Goal: Check status: Check status

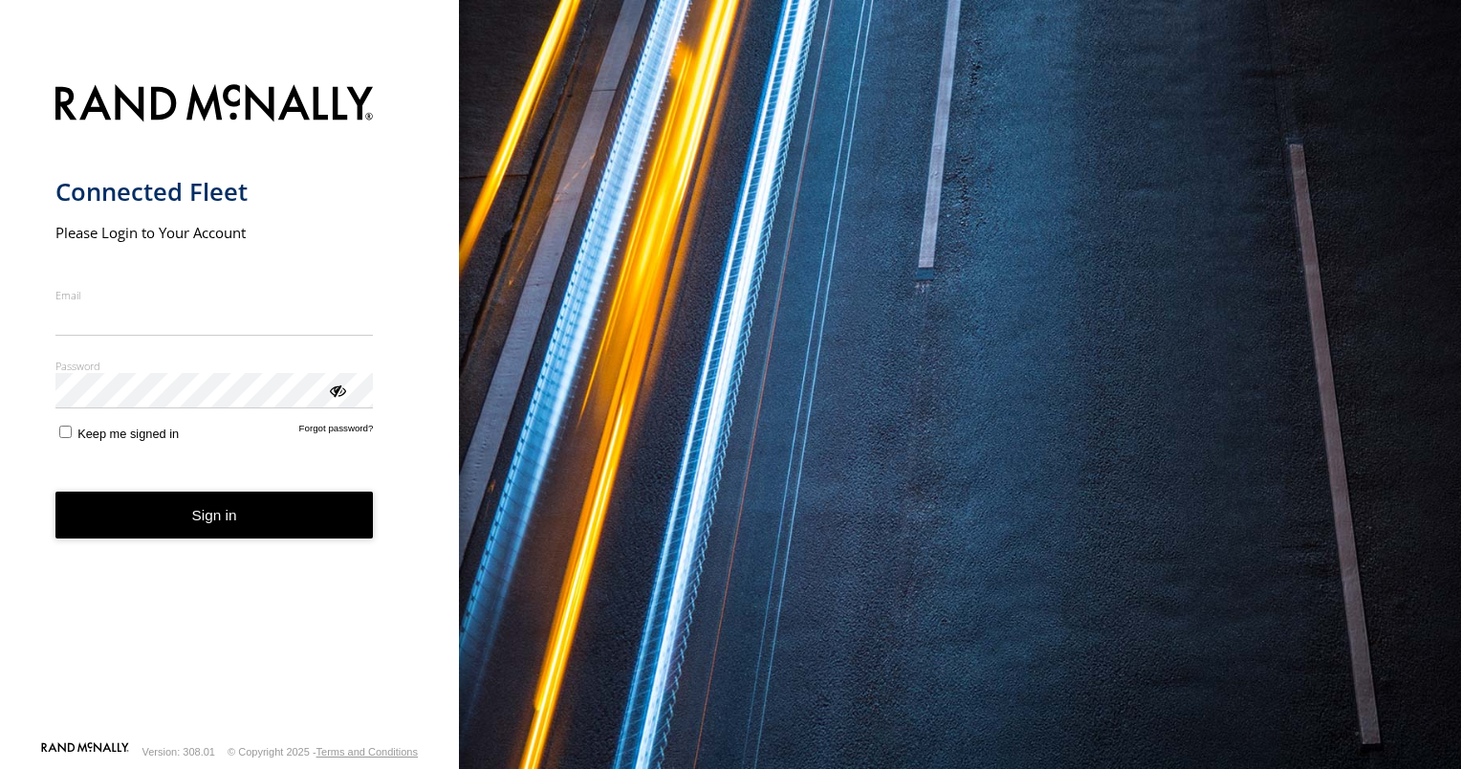
click at [106, 314] on input "Email" at bounding box center [214, 319] width 318 height 34
type input "**********"
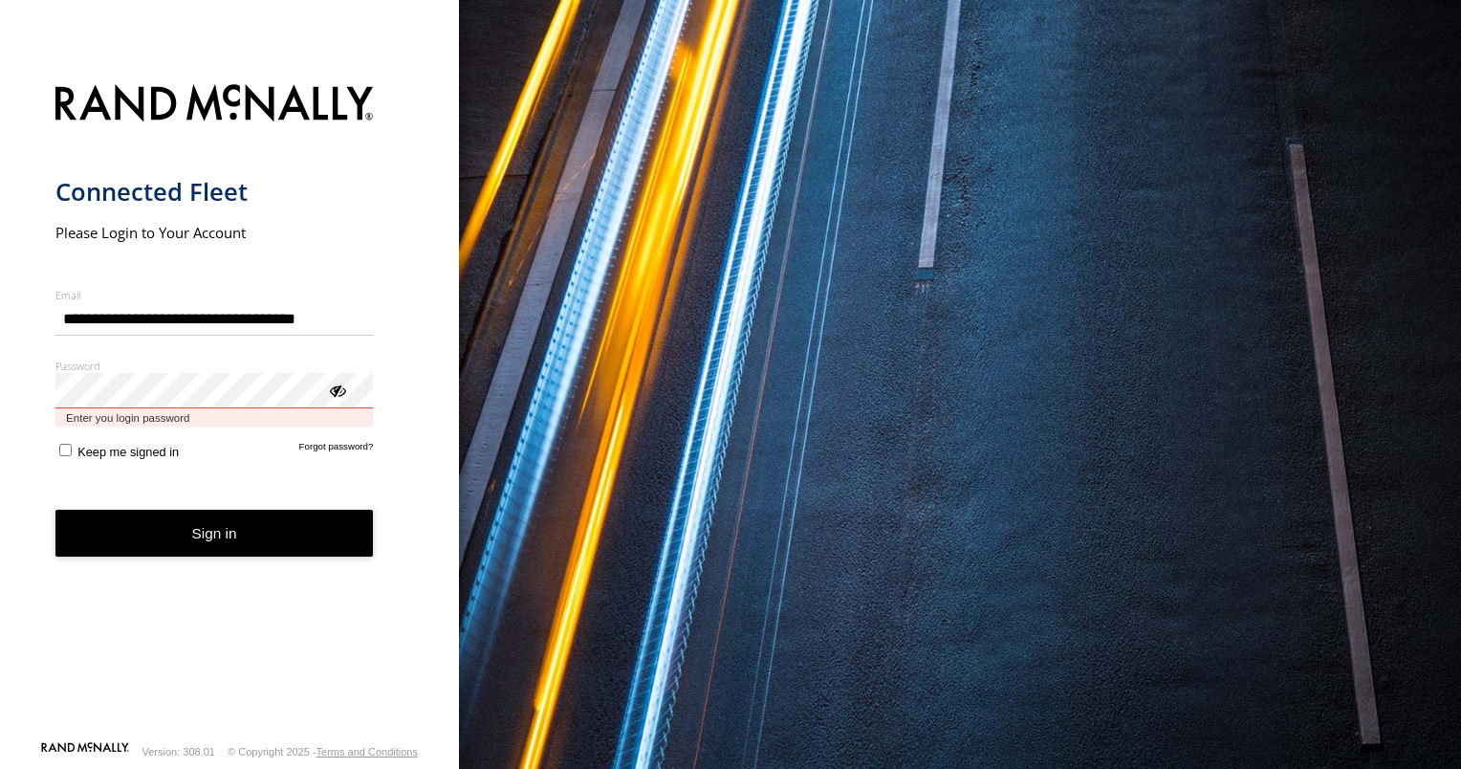
click at [55, 510] on button "Sign in" at bounding box center [214, 533] width 318 height 47
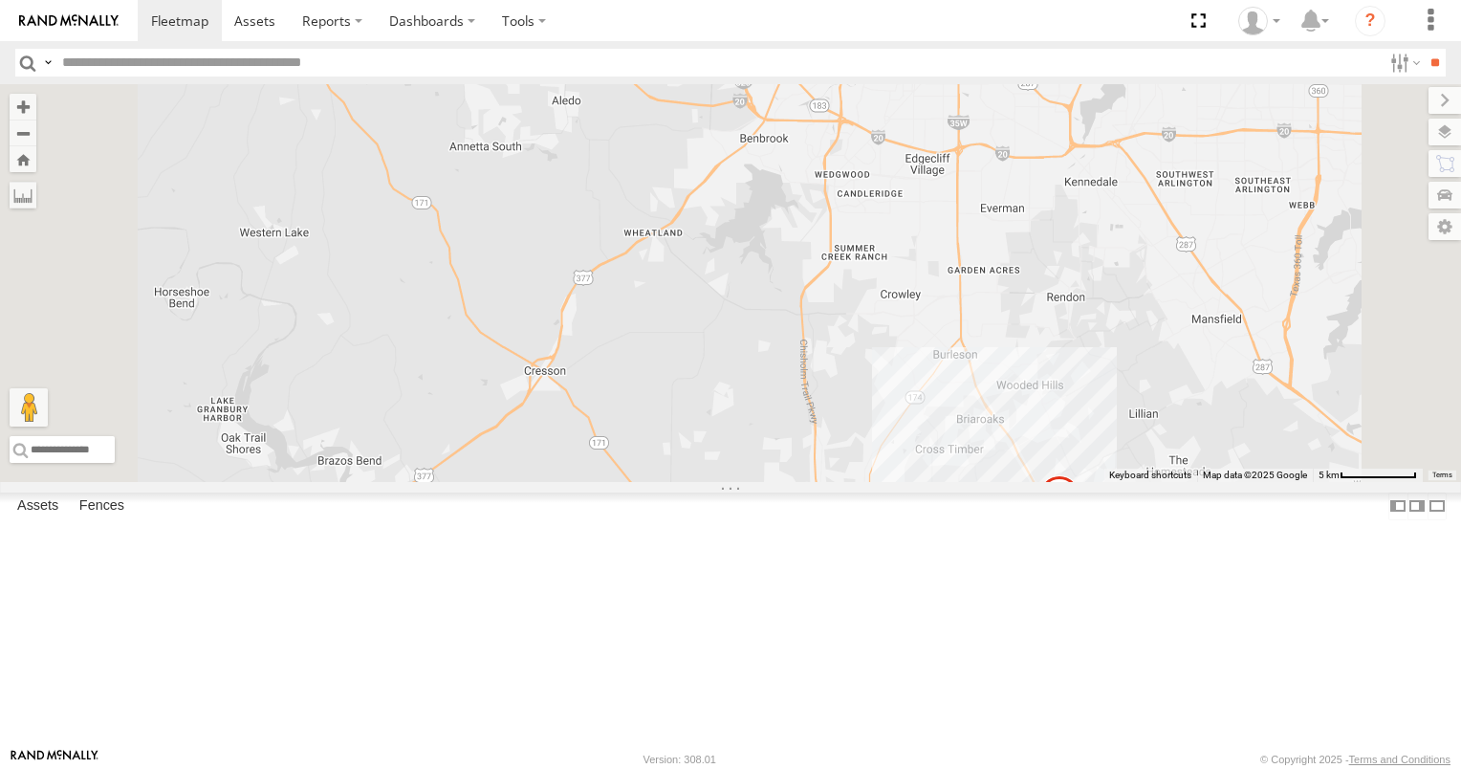
click at [0, 0] on link at bounding box center [0, 0] width 0 height 0
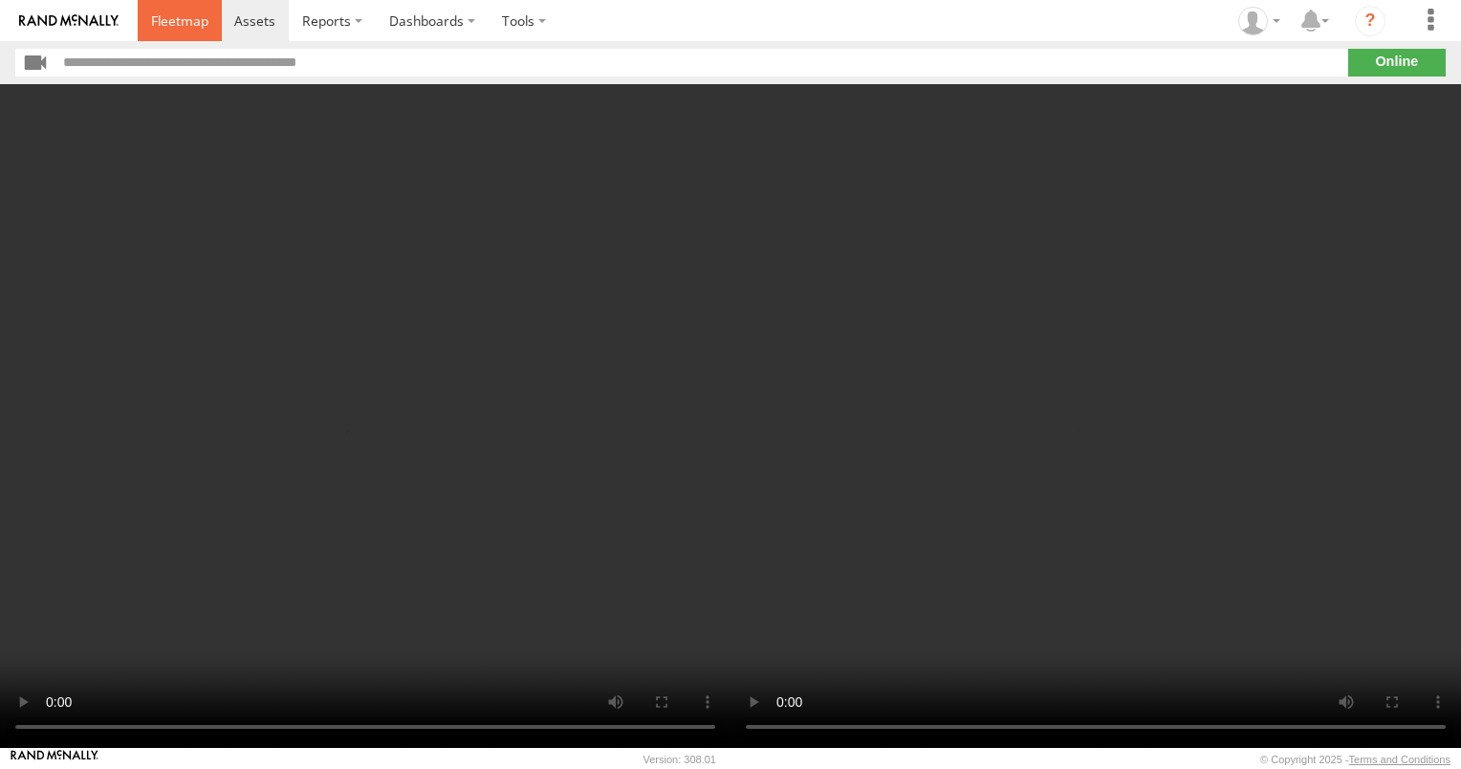
click at [189, 23] on span at bounding box center [179, 20] width 57 height 18
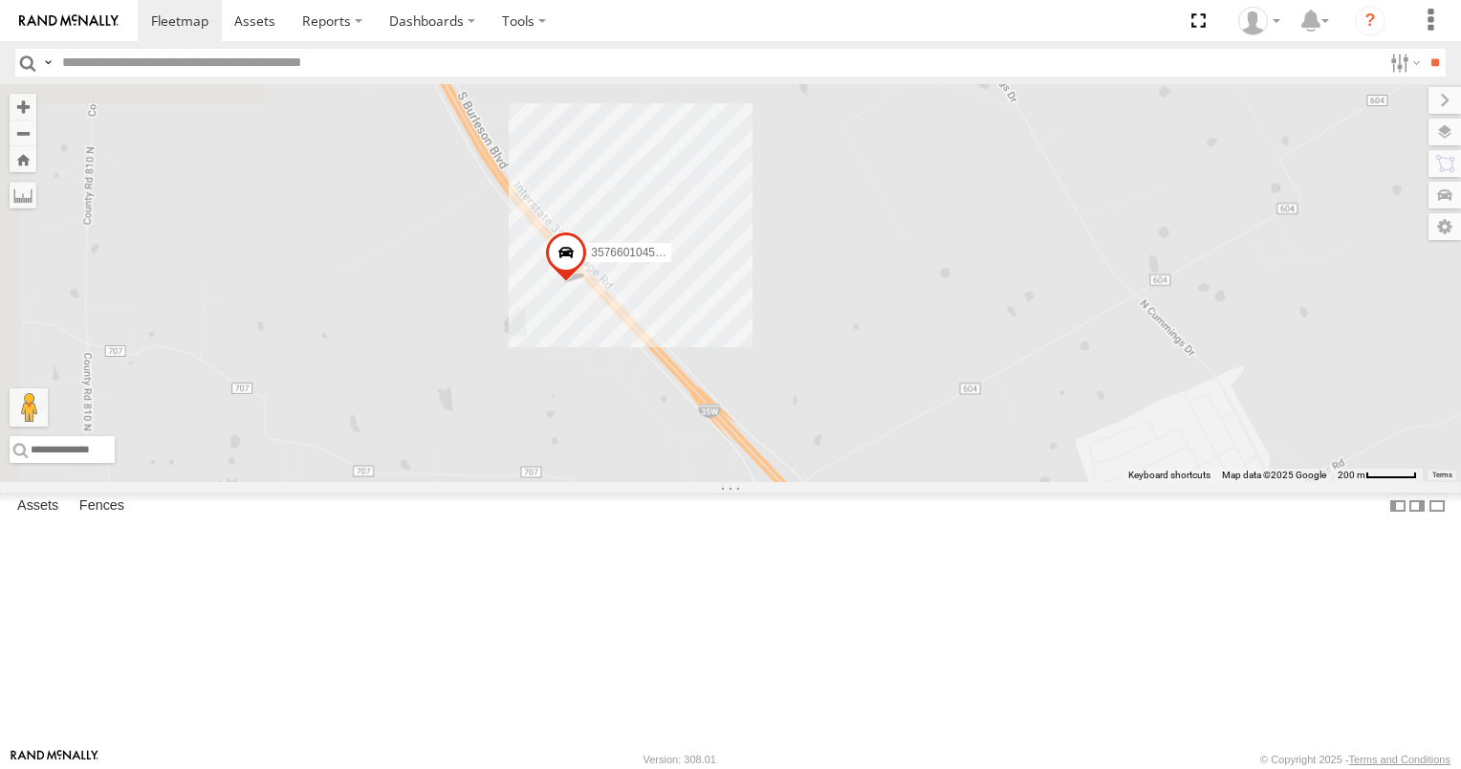
drag, startPoint x: 1152, startPoint y: 625, endPoint x: 1231, endPoint y: 362, distance: 274.6
click at [1231, 362] on div "2012 D-SOL Welding Truck #3 357660104512553" at bounding box center [730, 283] width 1461 height 398
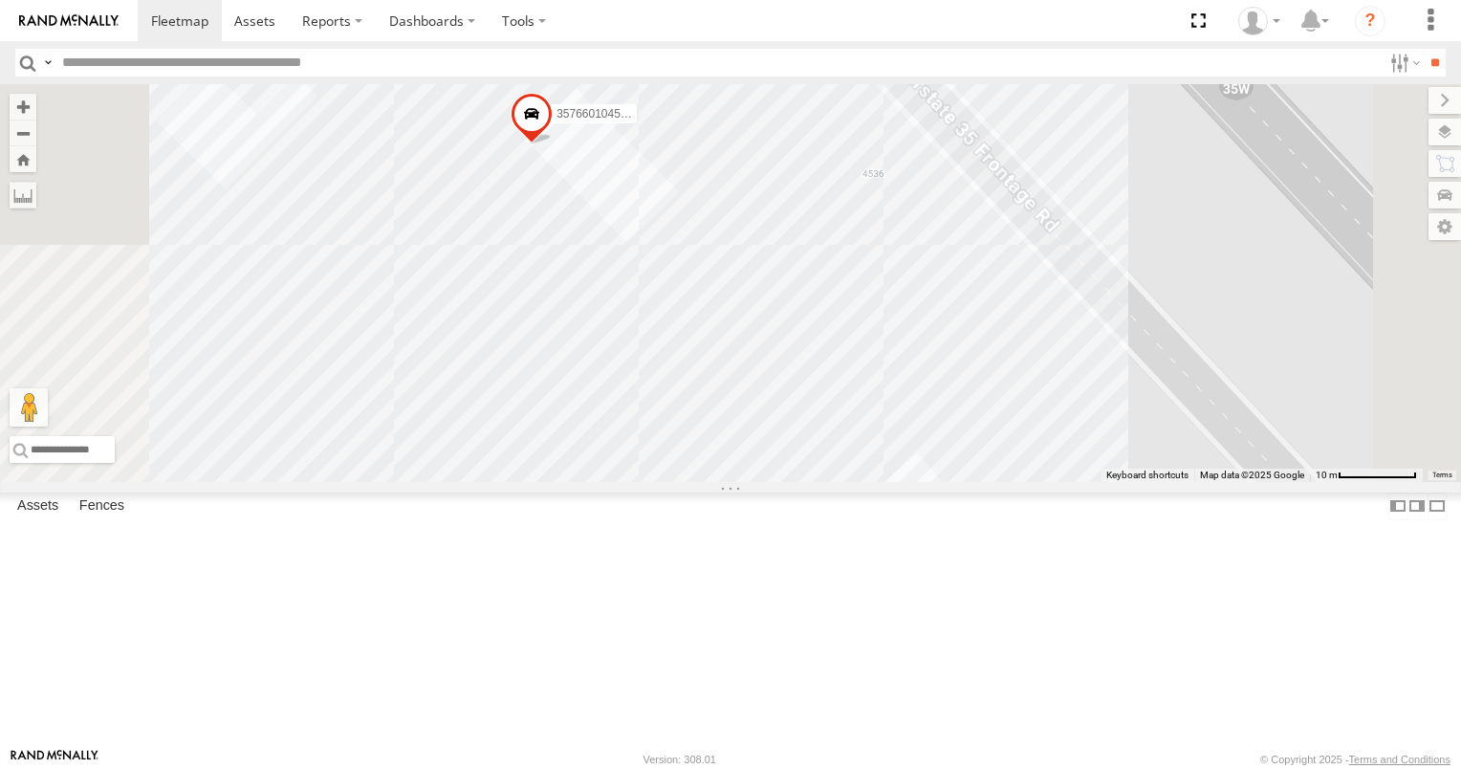
drag, startPoint x: 955, startPoint y: 203, endPoint x: 914, endPoint y: 345, distance: 148.3
click at [914, 345] on div "2012 D-SOL Welding Truck #3 357660104512553" at bounding box center [730, 283] width 1461 height 398
click at [834, 294] on div "2012 D-SOL Welding Truck #3 357660104512553" at bounding box center [730, 283] width 1461 height 398
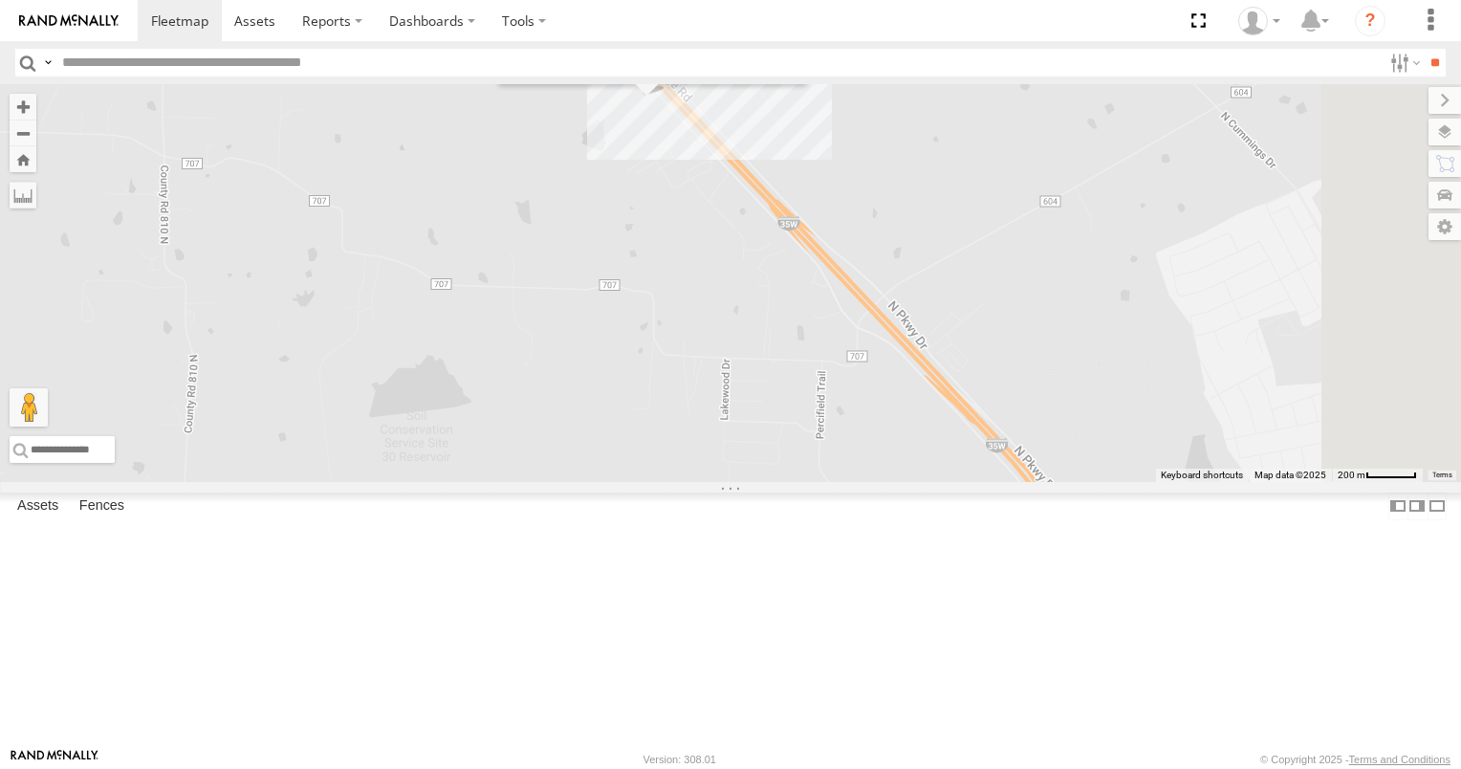
drag, startPoint x: 1203, startPoint y: 500, endPoint x: 1032, endPoint y: 346, distance: 230.2
click at [1032, 346] on div "2012 D-SOL Welding Truck #3 357660104512553 D-SOL HQ 4528 S I35W Alvarado, TX 7…" at bounding box center [730, 283] width 1461 height 398
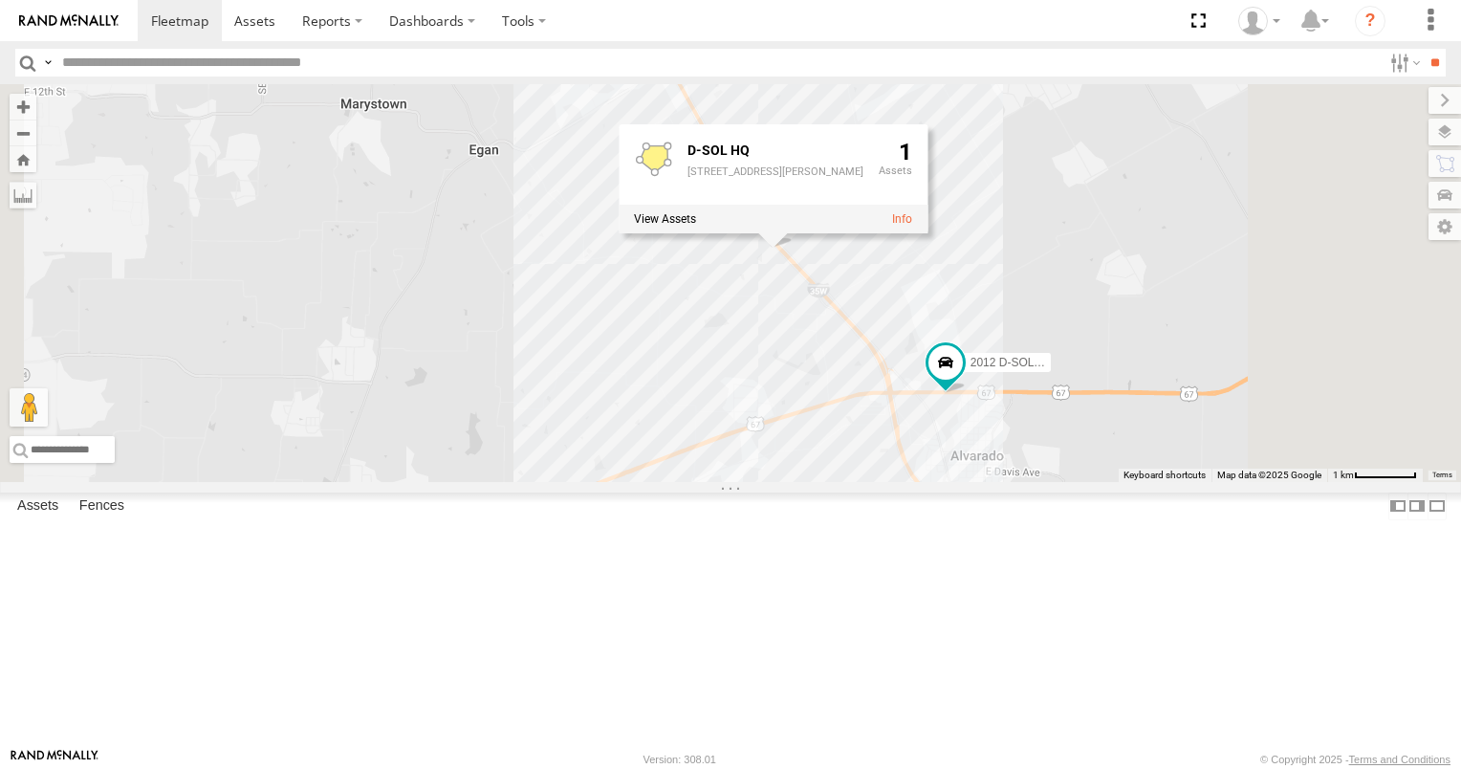
drag, startPoint x: 1212, startPoint y: 570, endPoint x: 1141, endPoint y: 493, distance: 104.2
click at [1141, 482] on div "2012 D-SOL Welding Truck #3 357660104512553 D-SOL HQ 4528 S I35W Alvarado, TX 7…" at bounding box center [730, 283] width 1461 height 398
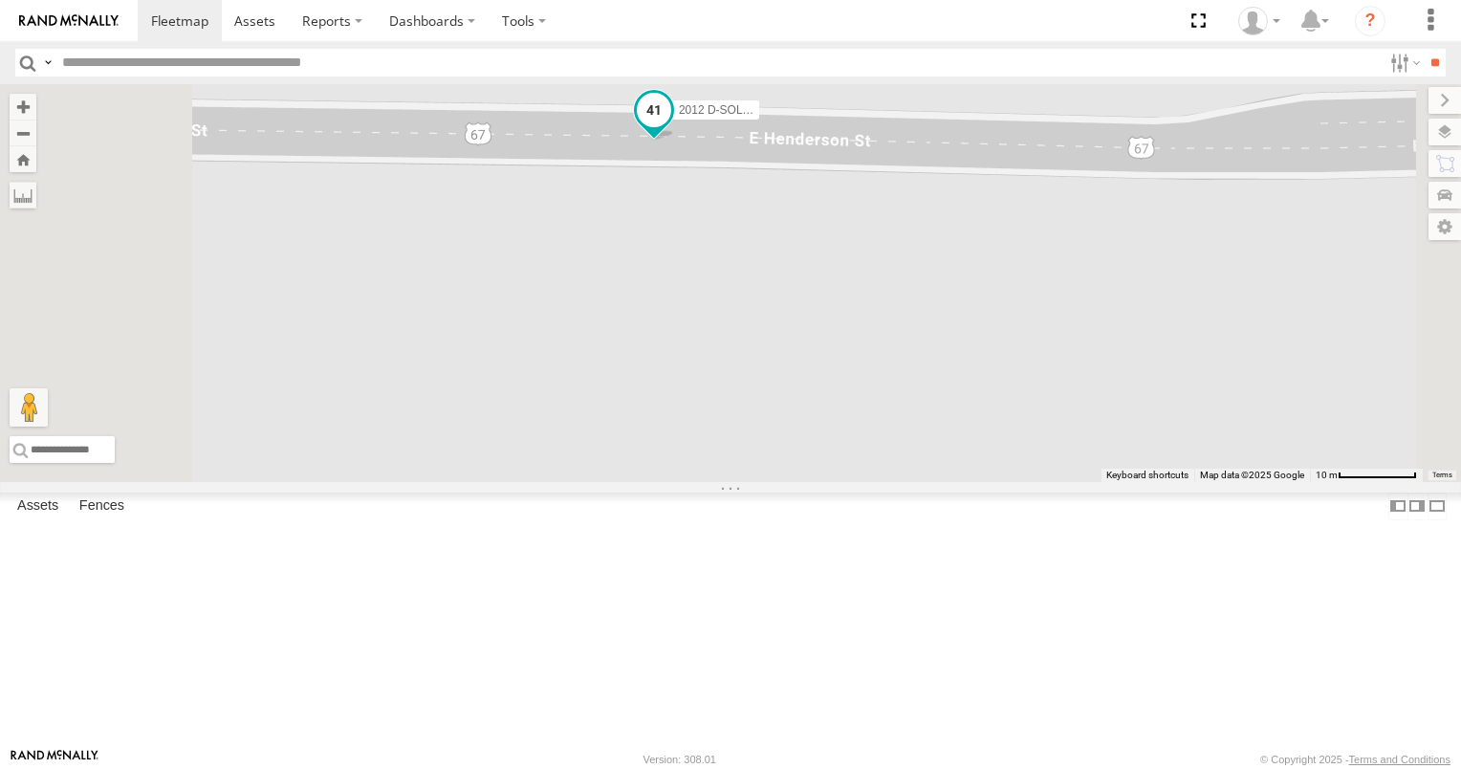
click at [671, 127] on span at bounding box center [654, 110] width 34 height 34
click at [948, 339] on div "2012 D-SOL Welding Truck #3 357660104512553 2012 D-SOL Welding Truck #3 All Ass…" at bounding box center [730, 283] width 1461 height 398
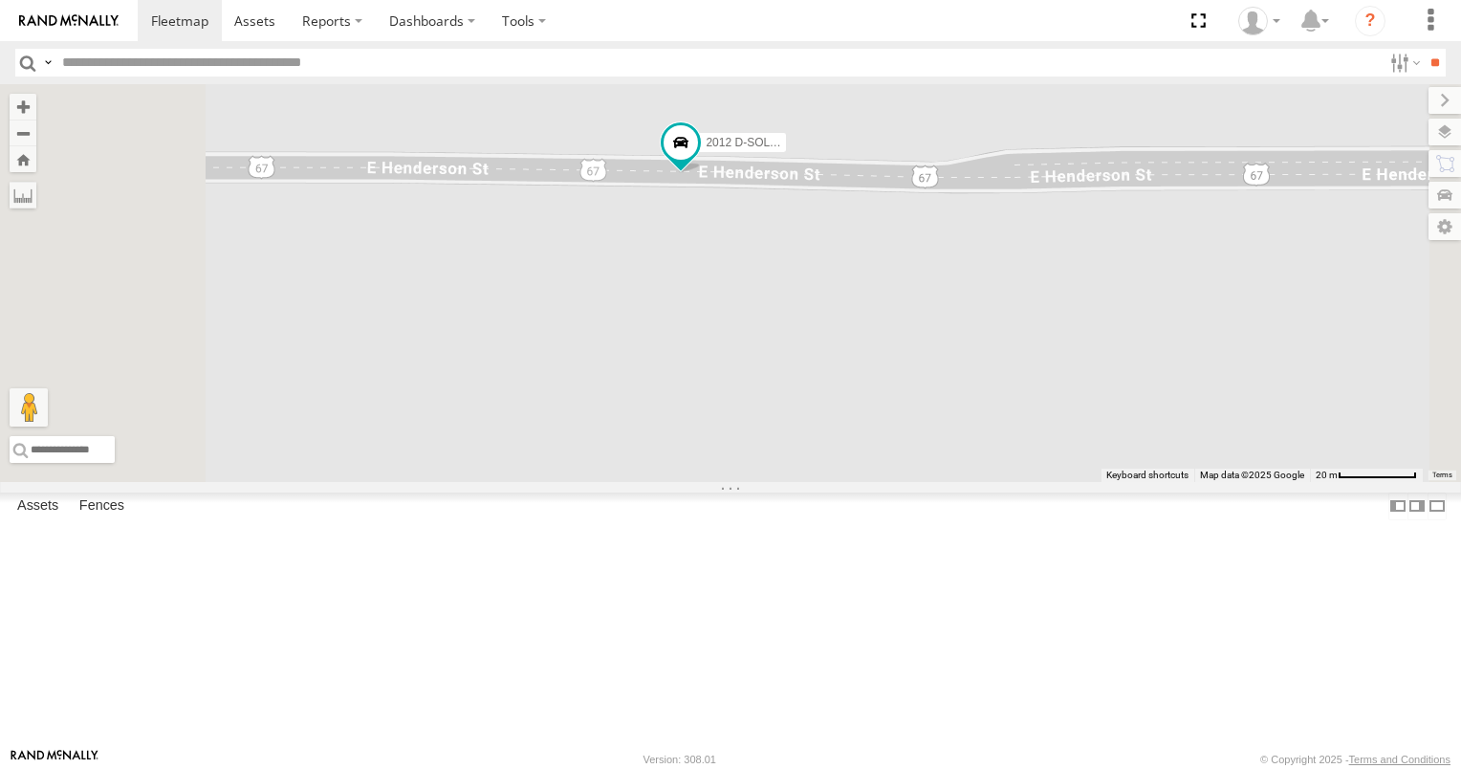
click at [0, 0] on link at bounding box center [0, 0] width 0 height 0
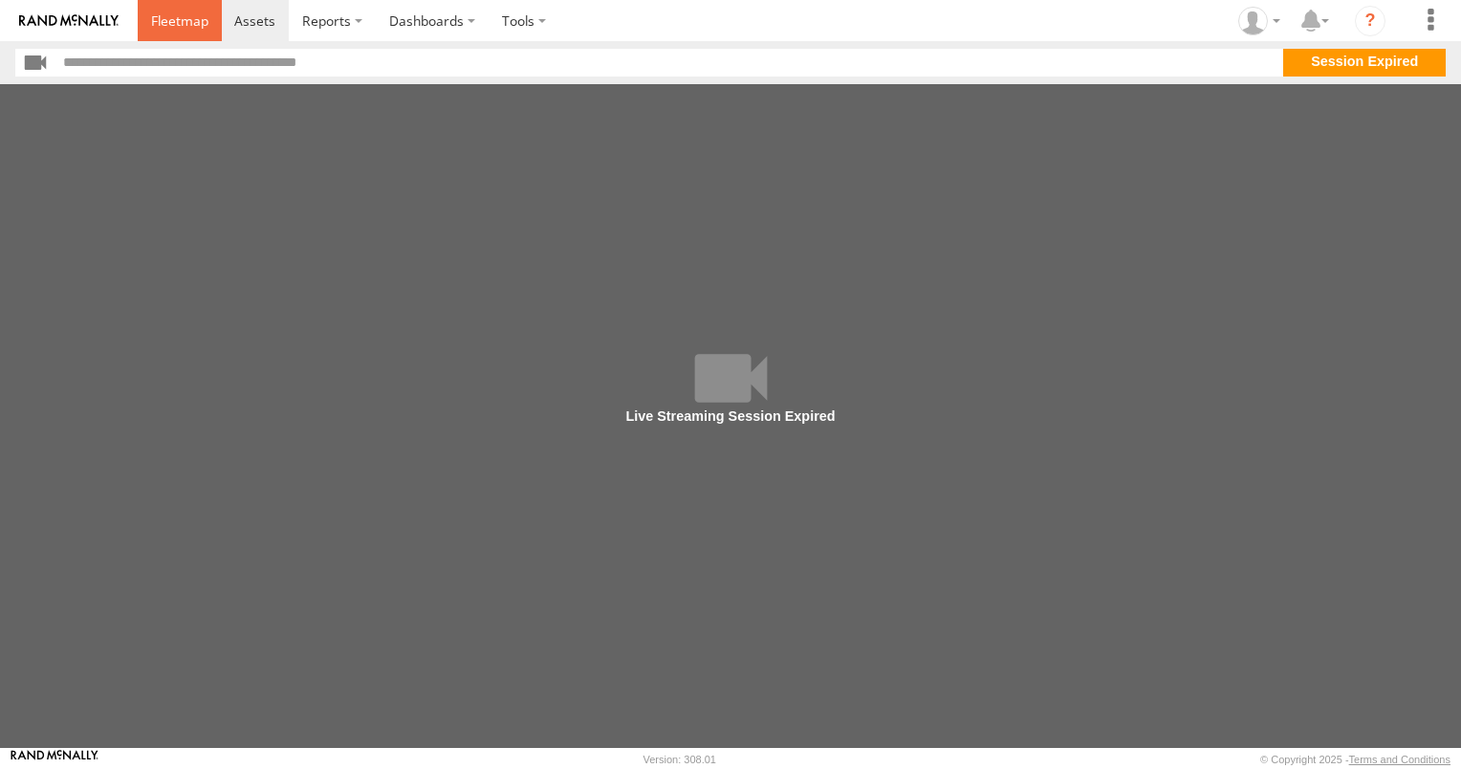
click at [185, 31] on link at bounding box center [180, 20] width 84 height 41
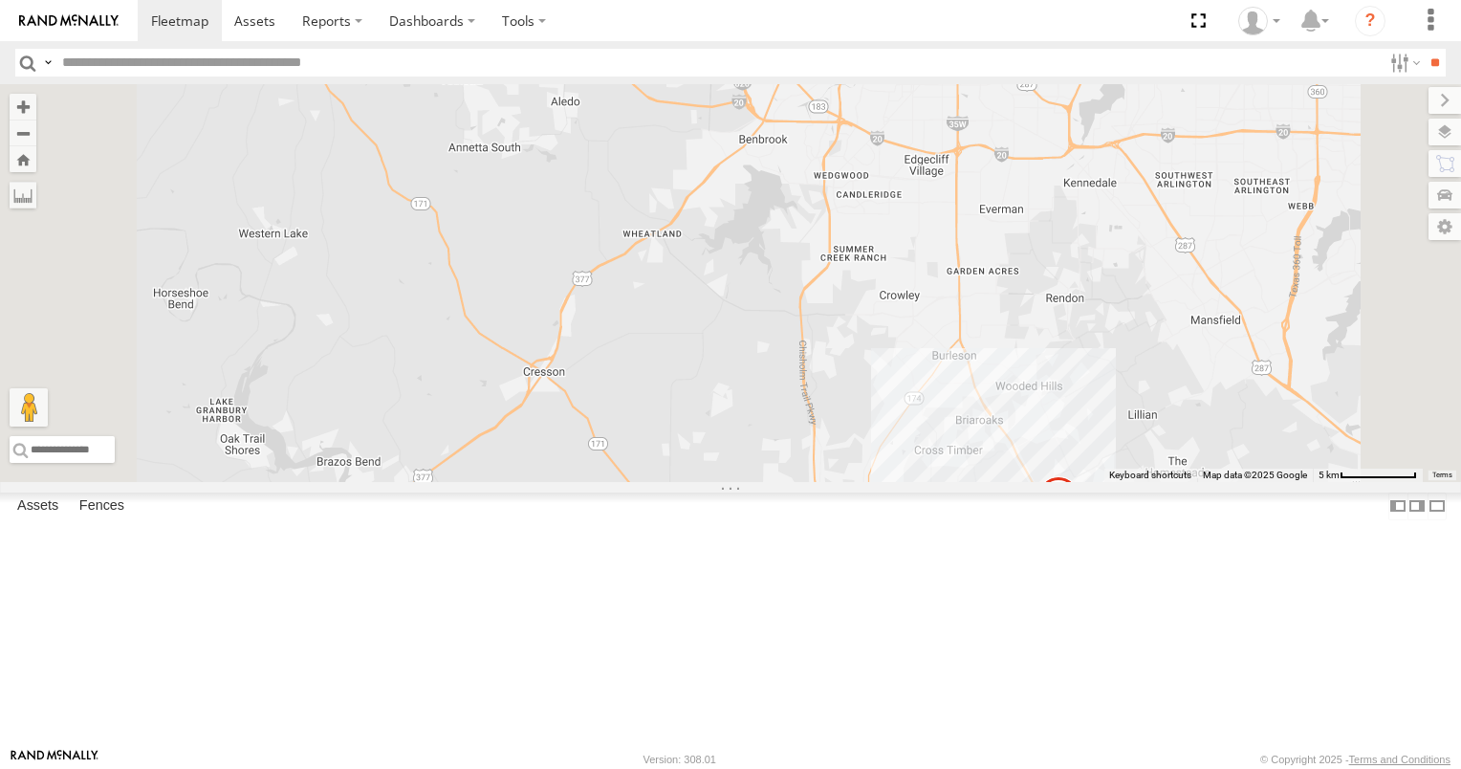
click at [0, 0] on link at bounding box center [0, 0] width 0 height 0
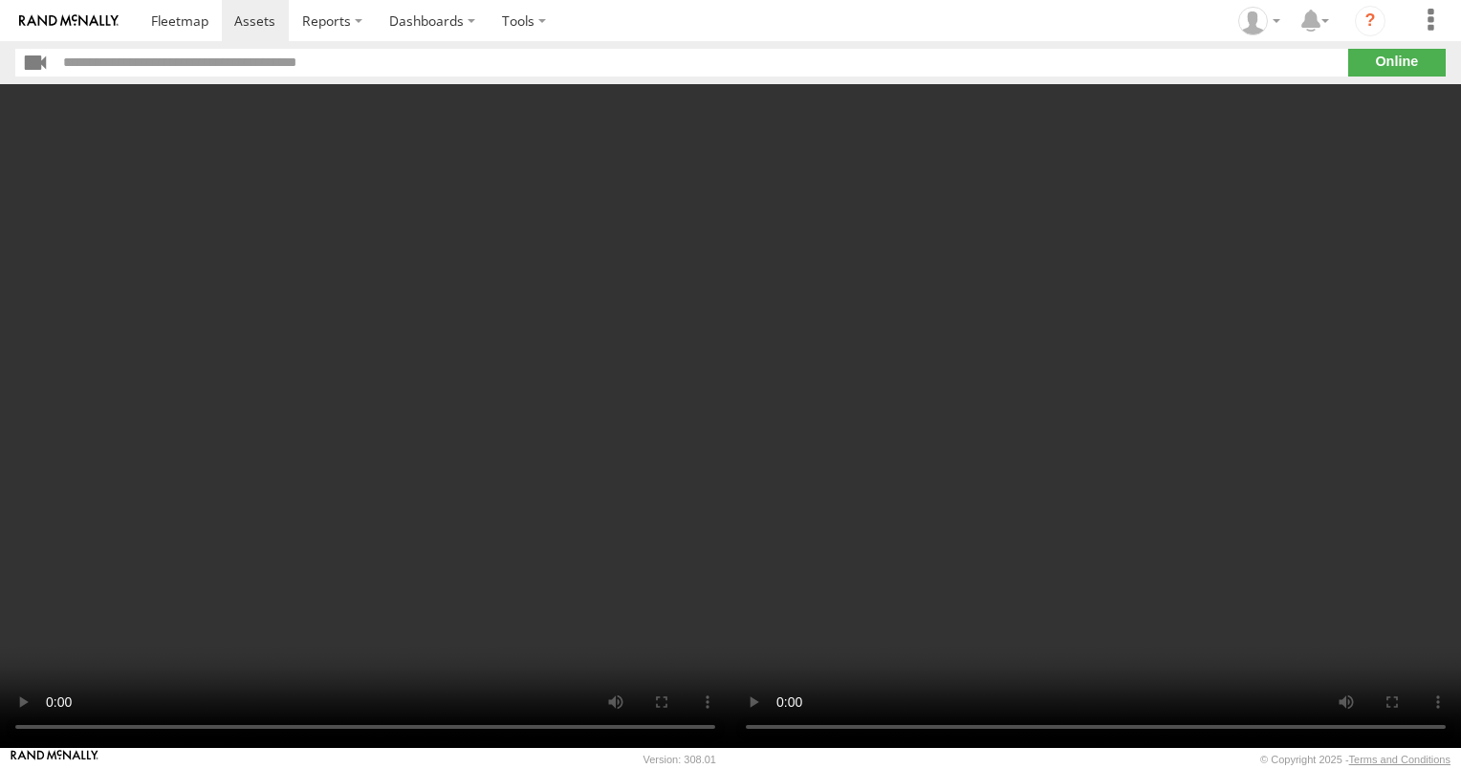
click at [1034, 468] on video at bounding box center [1095, 415] width 730 height 663
click at [1135, 385] on video at bounding box center [1095, 415] width 730 height 663
click at [1139, 379] on video at bounding box center [1095, 415] width 730 height 663
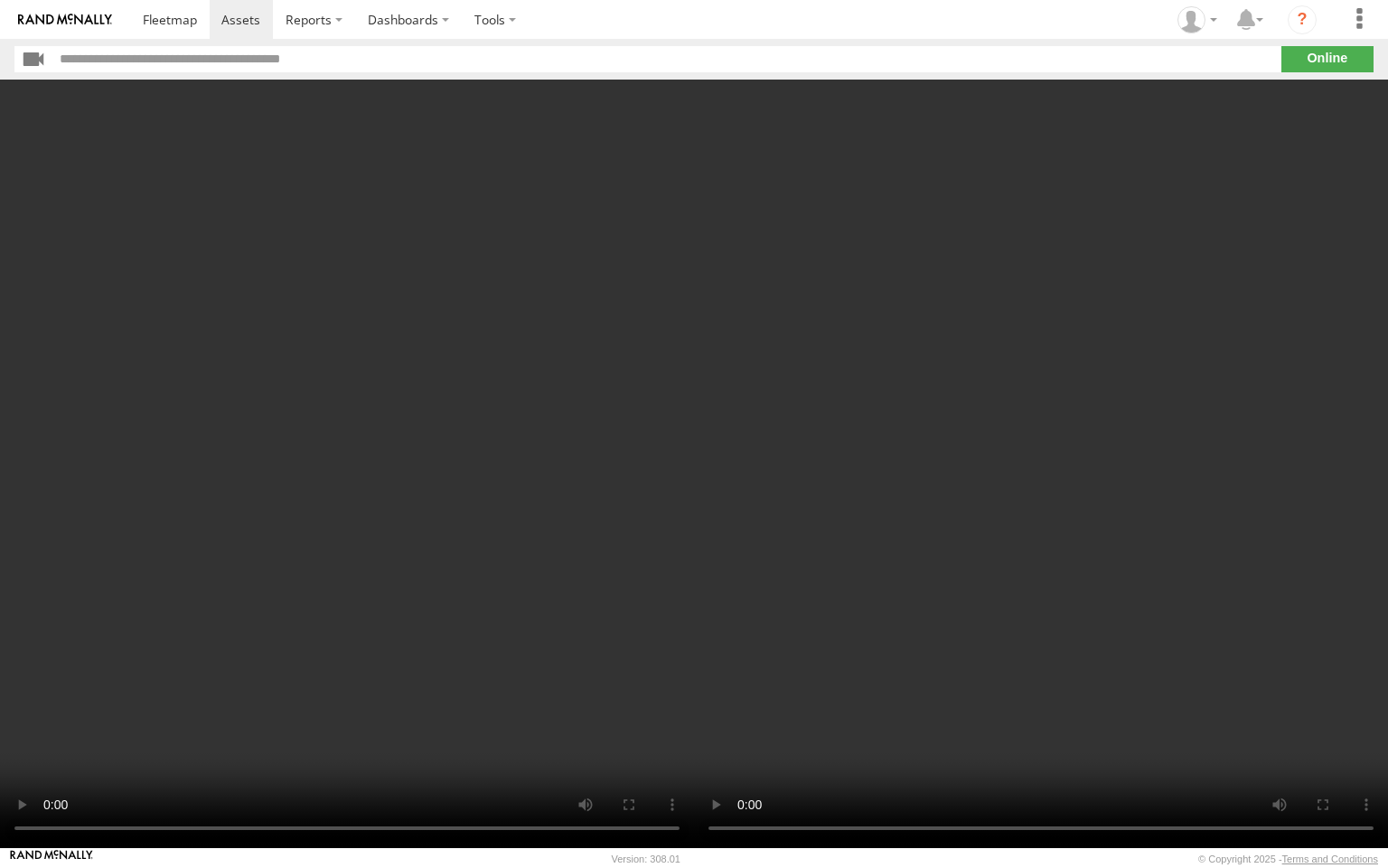
click at [1078, 452] on video at bounding box center [1041, 463] width 694 height 769
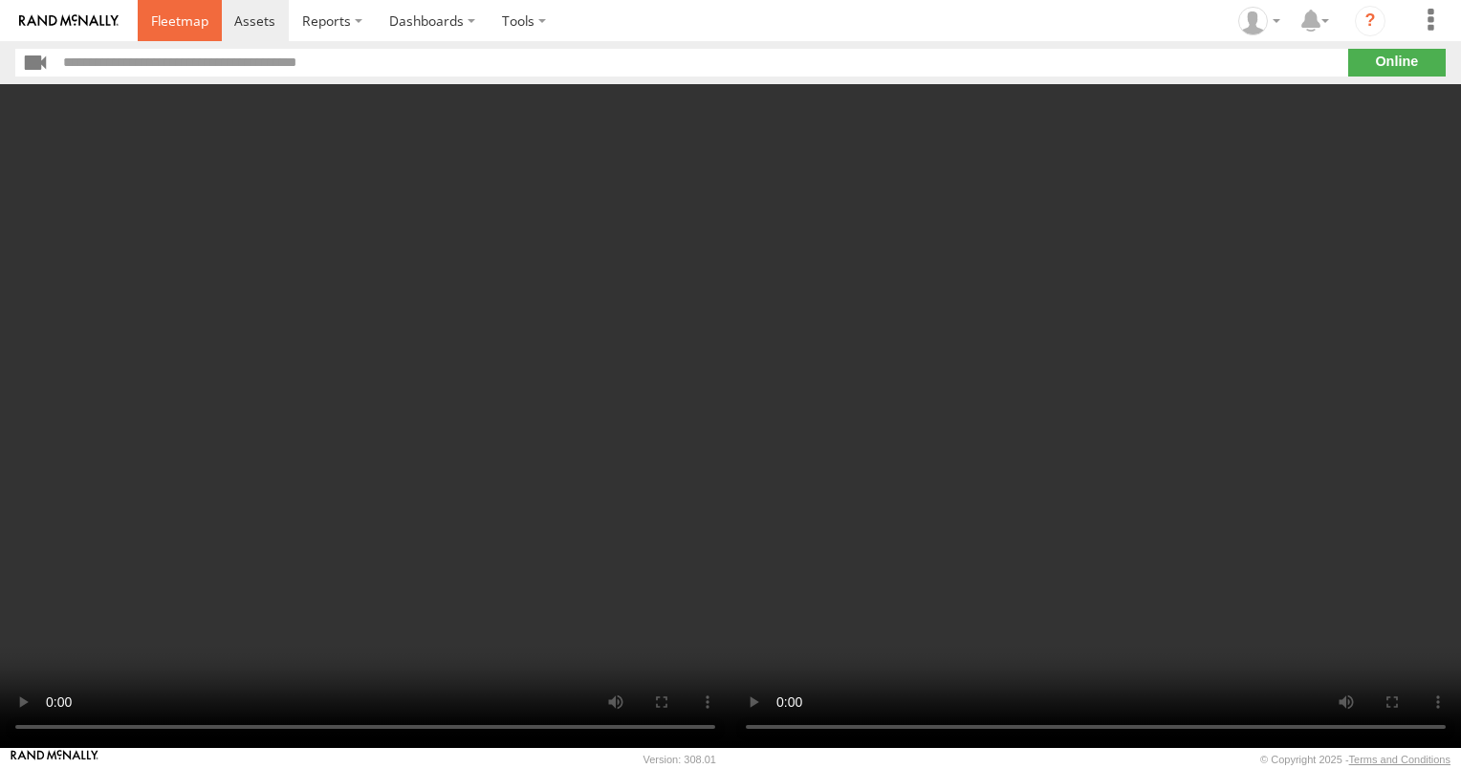
click at [187, 38] on link at bounding box center [180, 20] width 84 height 41
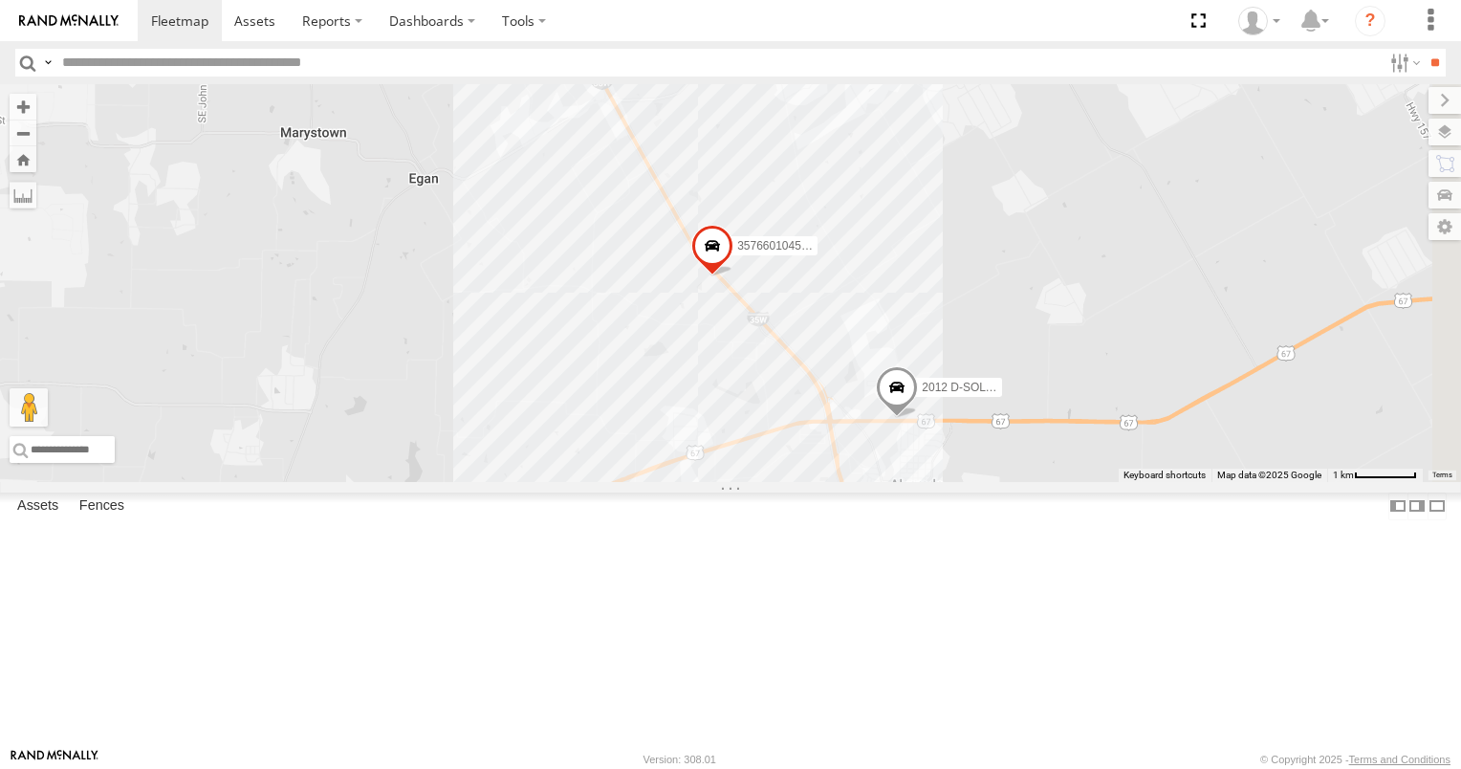
drag, startPoint x: 1363, startPoint y: 648, endPoint x: 1208, endPoint y: 360, distance: 326.8
click at [1210, 363] on div "2012 D-SOL Welding Truck #3 357660104512553" at bounding box center [730, 283] width 1461 height 398
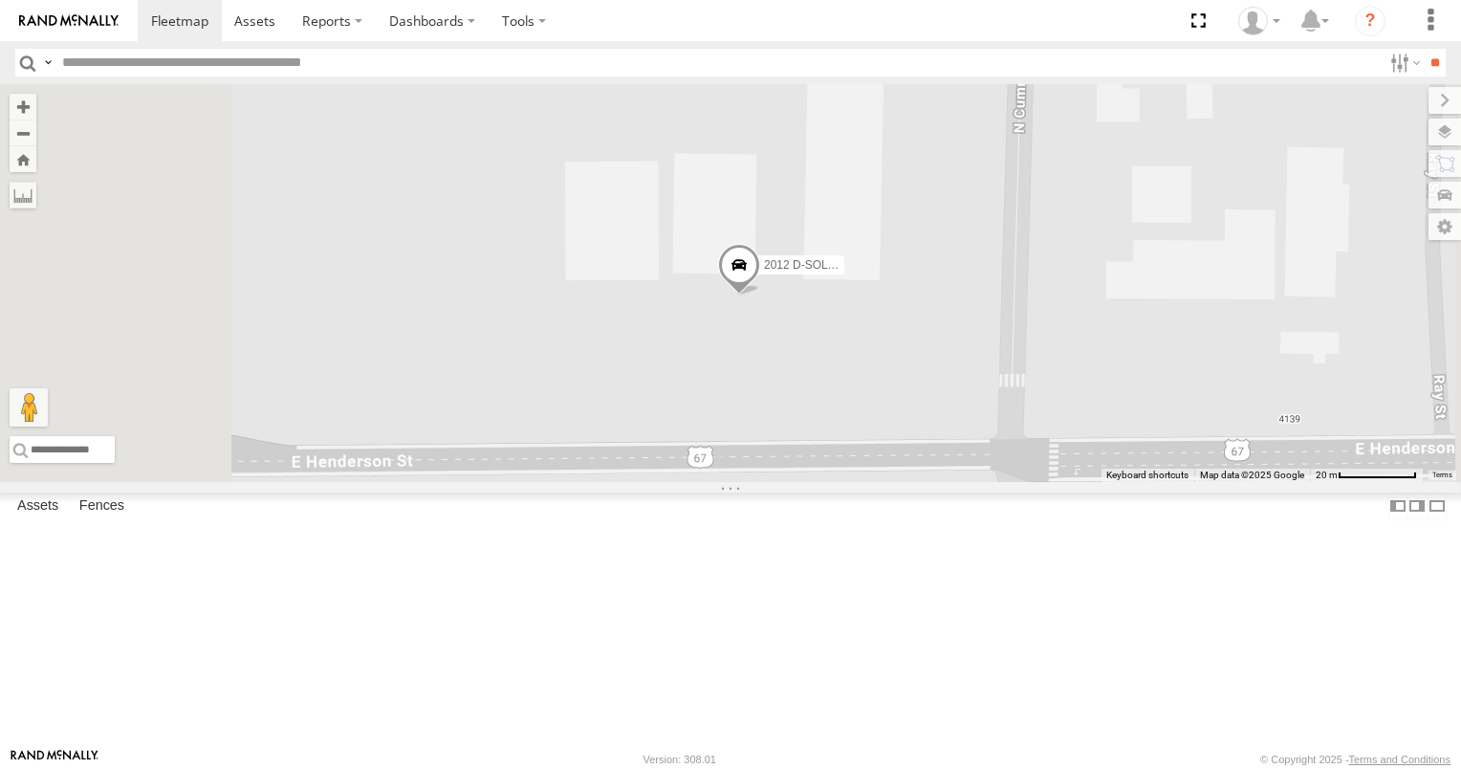
click at [760, 295] on span at bounding box center [739, 270] width 42 height 52
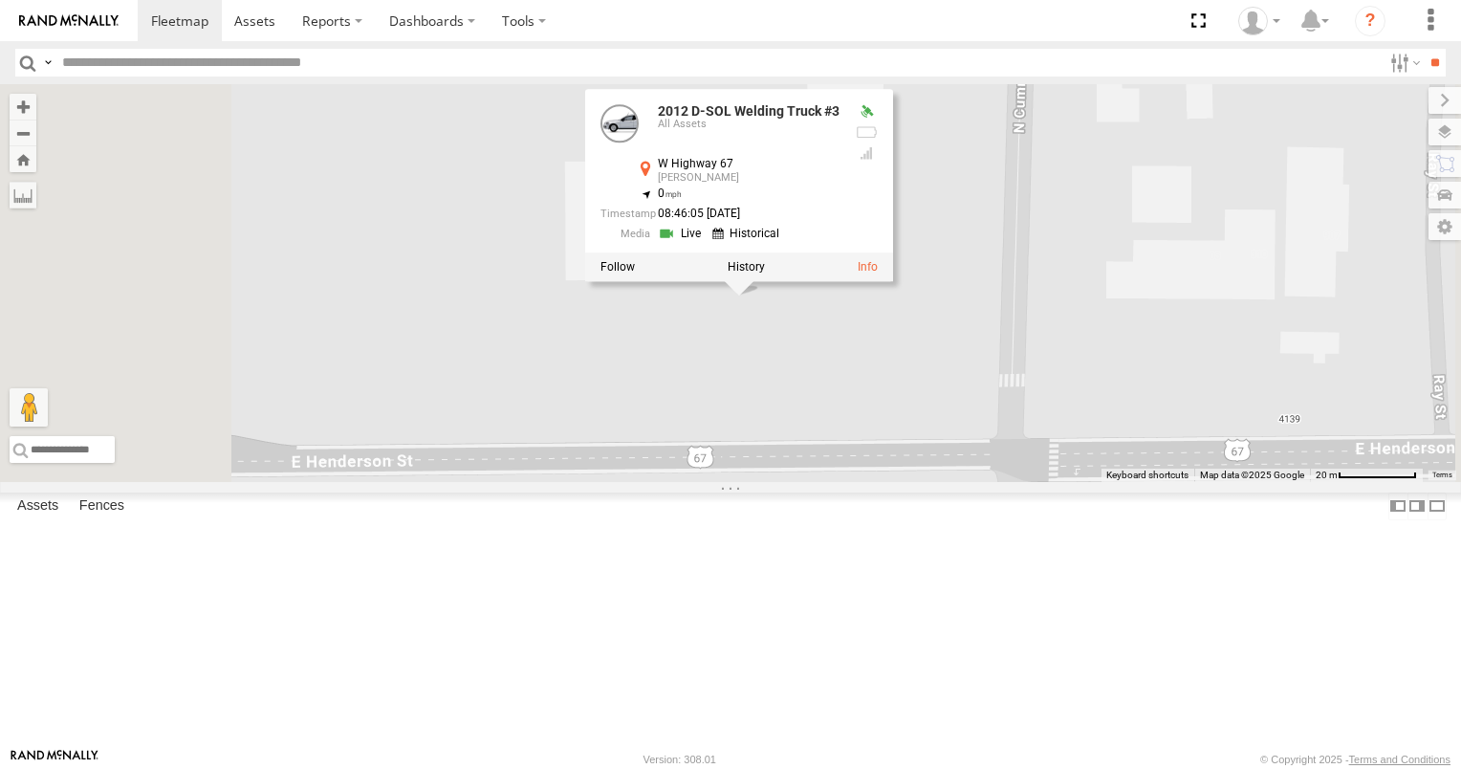
click at [785, 244] on link at bounding box center [748, 235] width 73 height 18
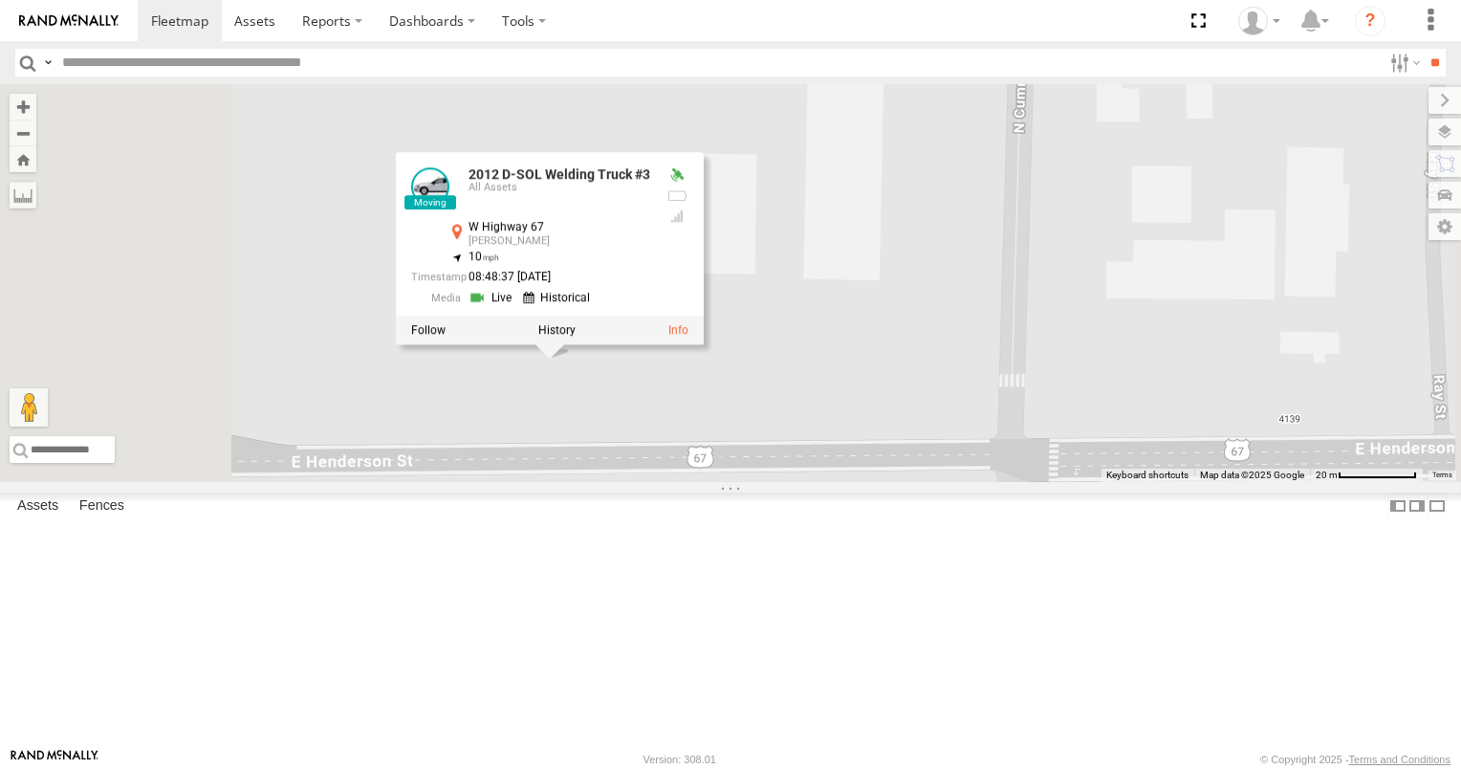
click at [0, 0] on div at bounding box center [0, 0] width 0 height 0
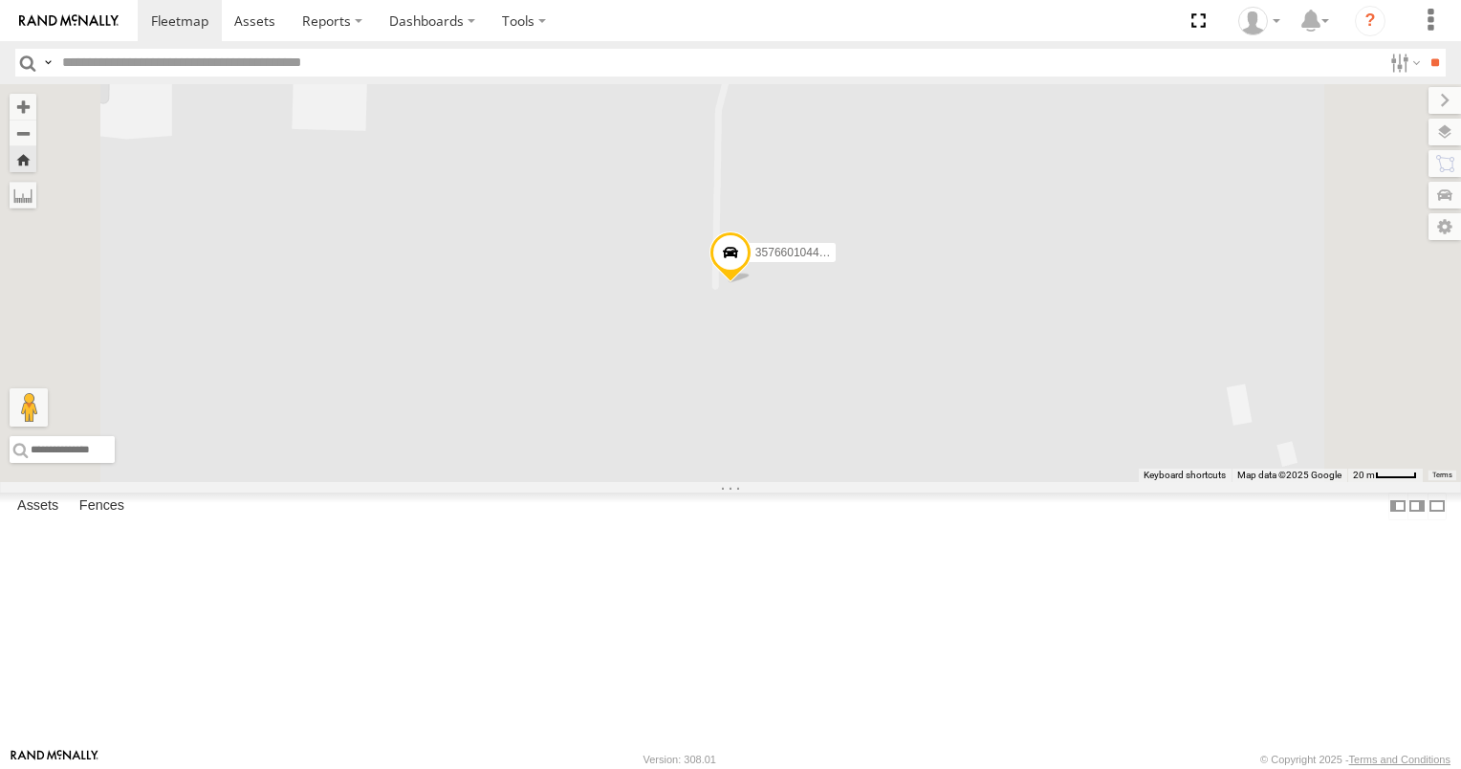
click at [0, 0] on link at bounding box center [0, 0] width 0 height 0
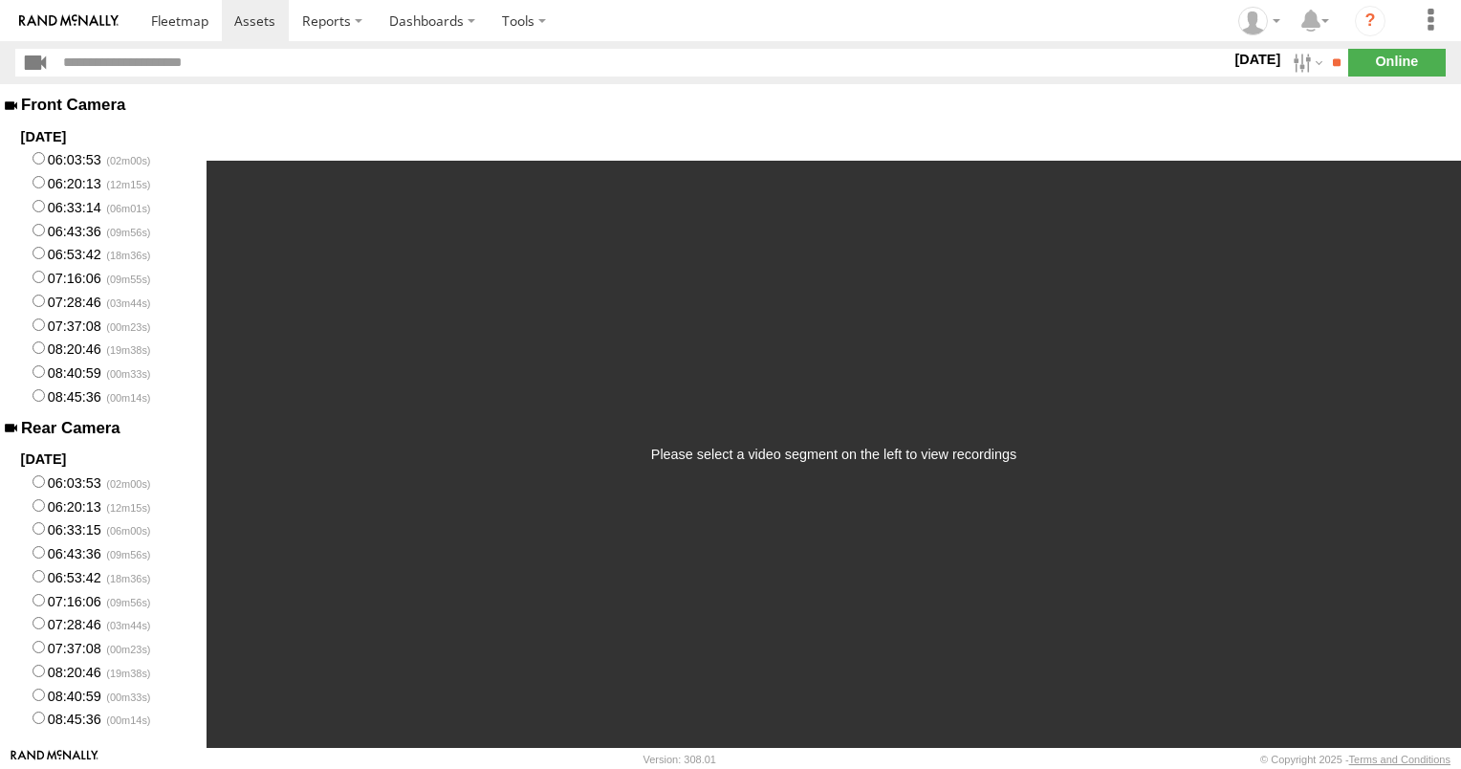
click at [81, 158] on label "06:03:53" at bounding box center [103, 159] width 206 height 24
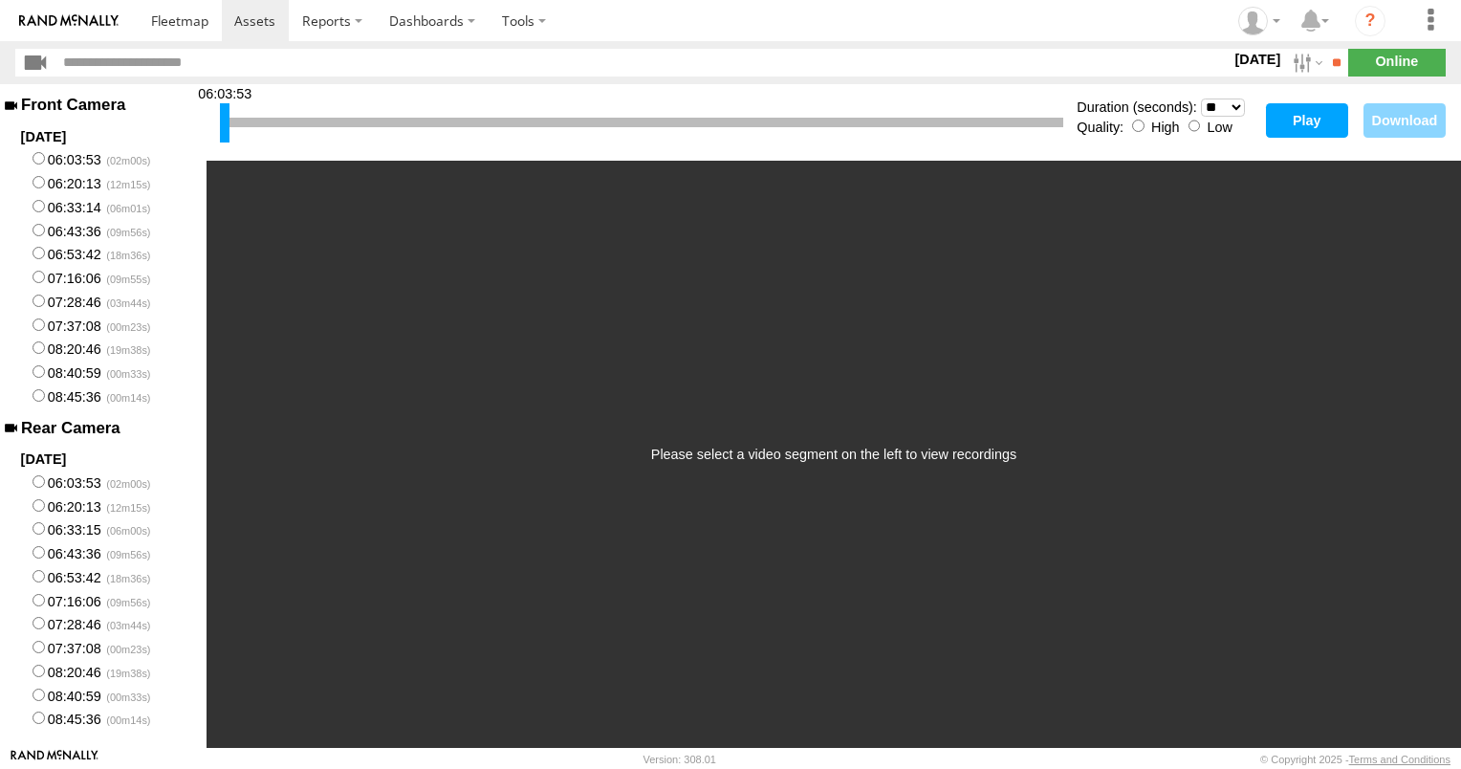
click at [1314, 129] on button "Play" at bounding box center [1307, 120] width 82 height 34
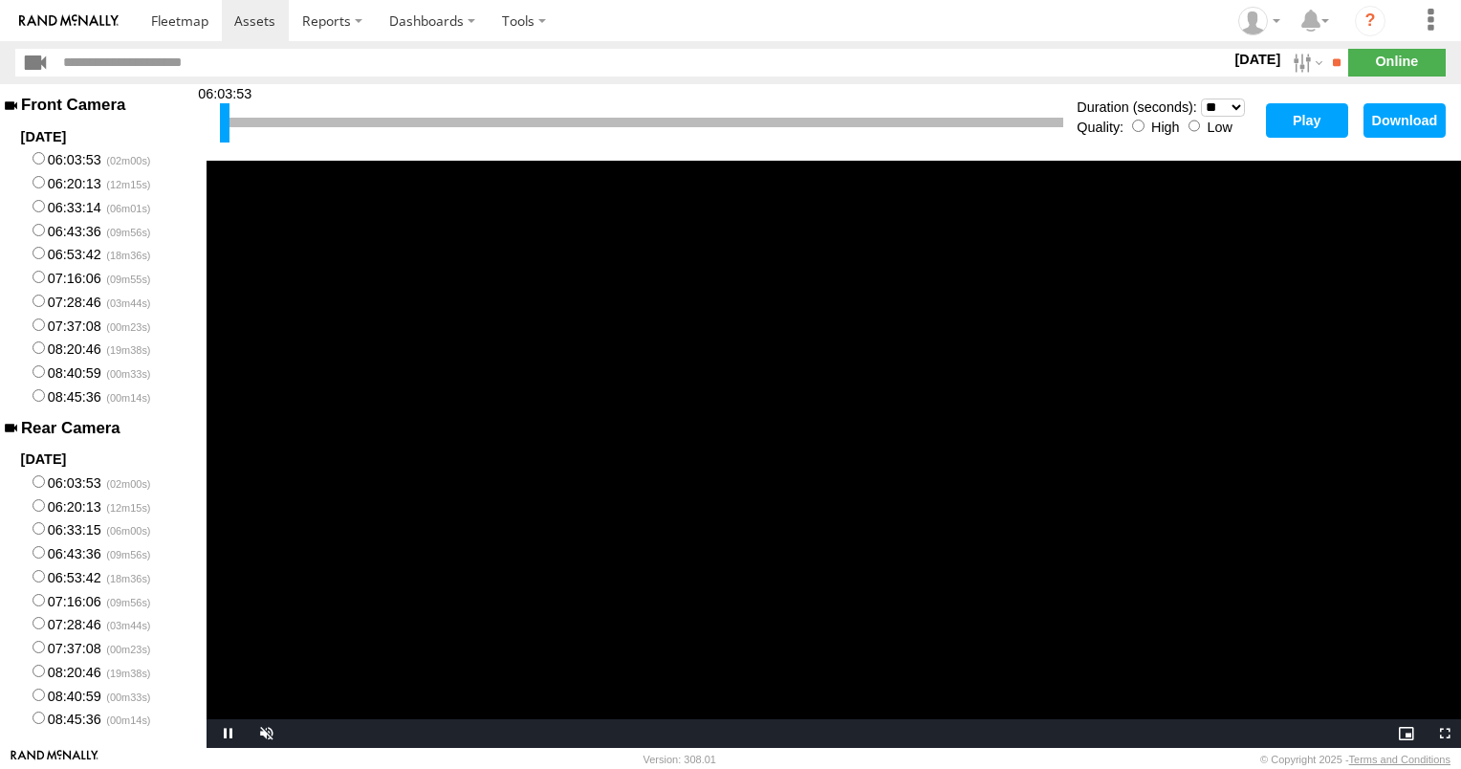
scroll to position [3, 0]
click at [70, 400] on label "08:45:36" at bounding box center [103, 395] width 206 height 24
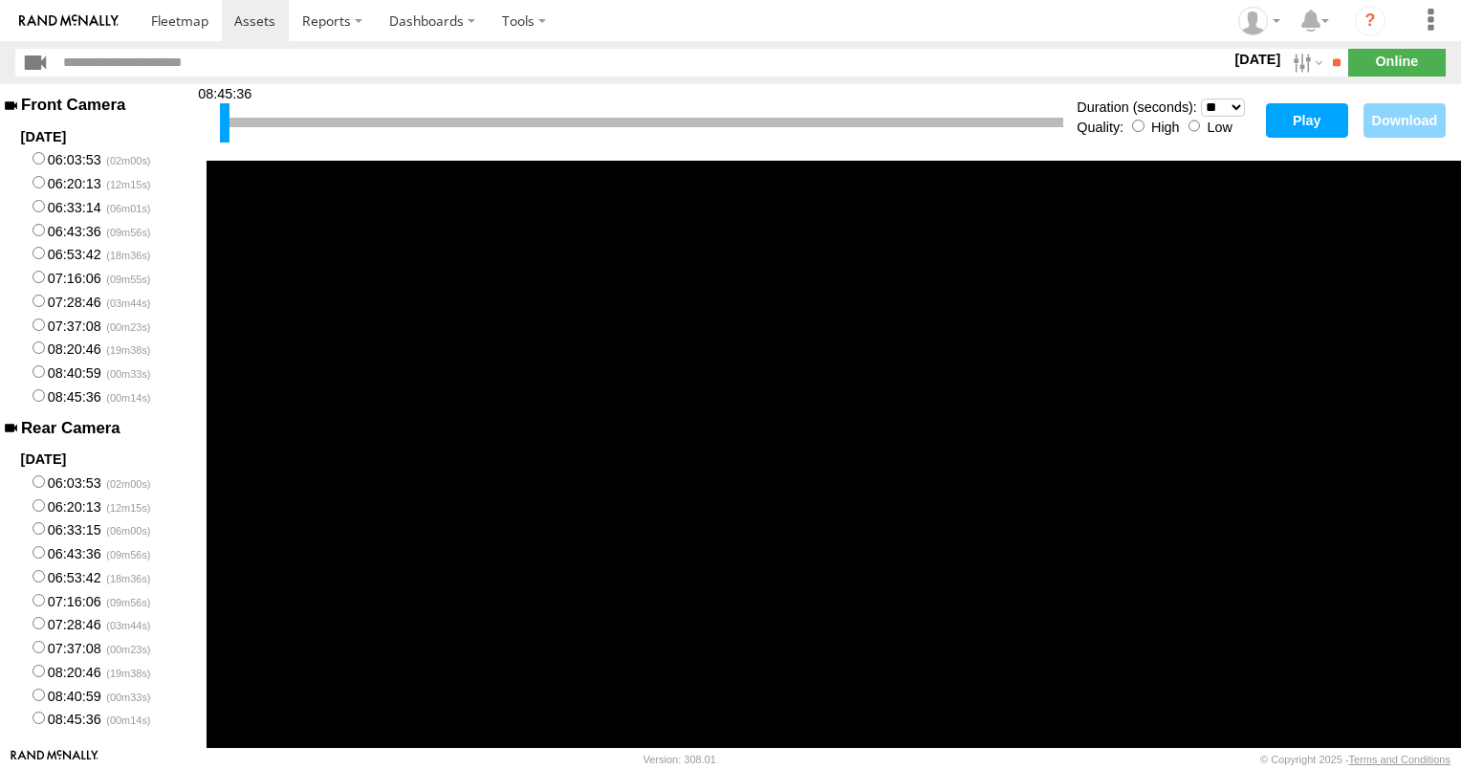
click at [82, 405] on label "08:45:36" at bounding box center [103, 395] width 206 height 24
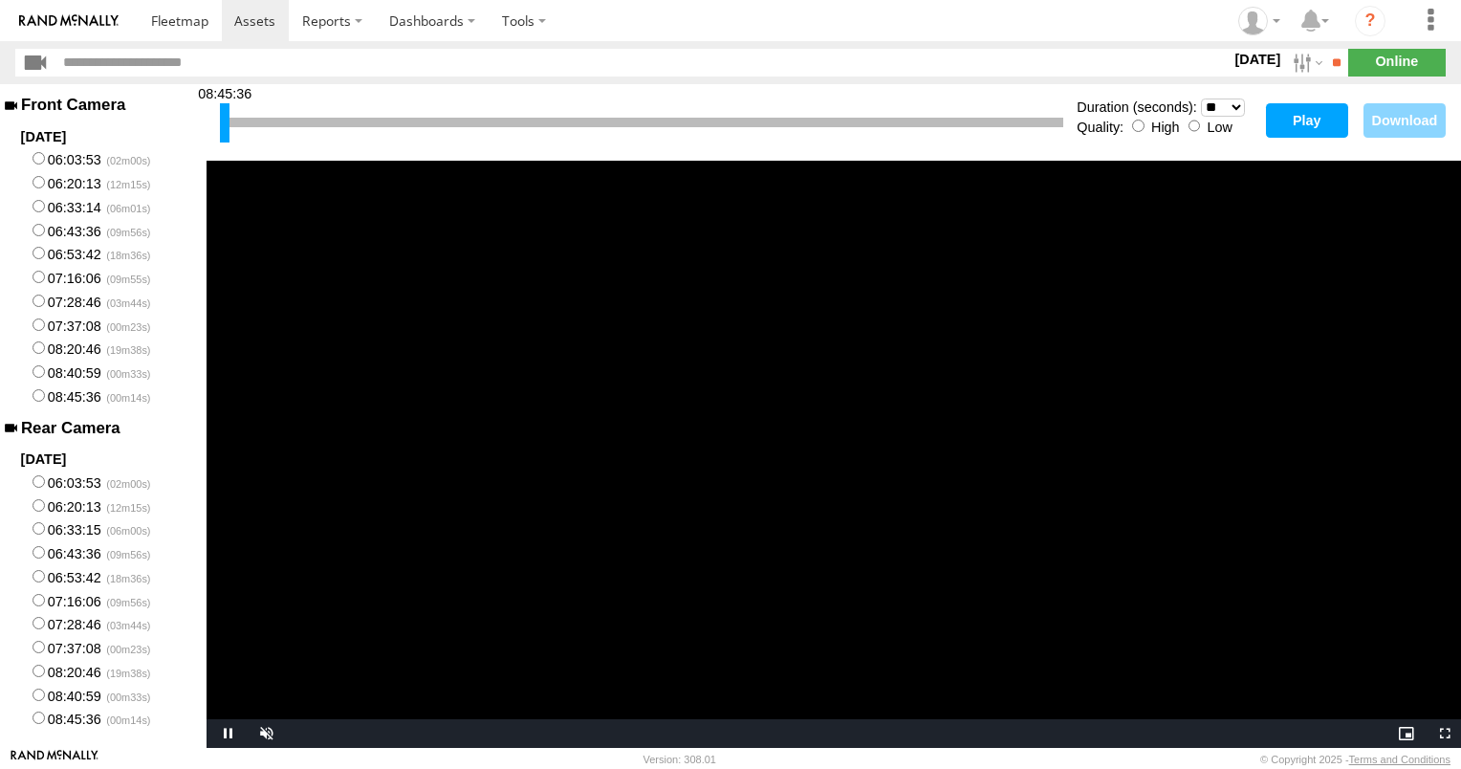
click at [1277, 116] on button "Play" at bounding box center [1307, 120] width 82 height 34
click at [1306, 122] on button "Play" at bounding box center [1307, 120] width 82 height 34
click at [64, 706] on label "08:40:59" at bounding box center [103, 695] width 206 height 24
click at [1305, 128] on button "Play" at bounding box center [1307, 120] width 82 height 34
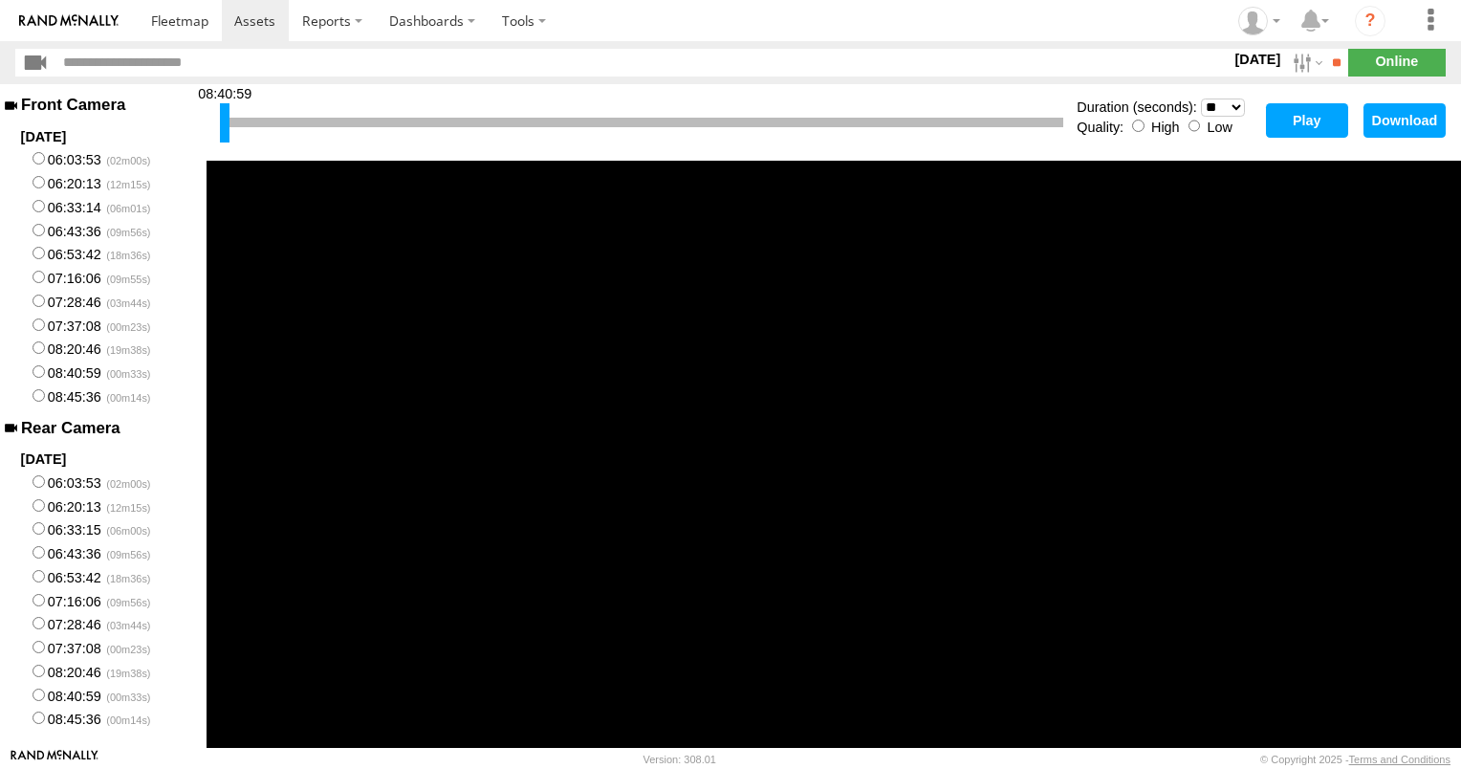
click at [53, 730] on label "08:45:36" at bounding box center [103, 718] width 206 height 24
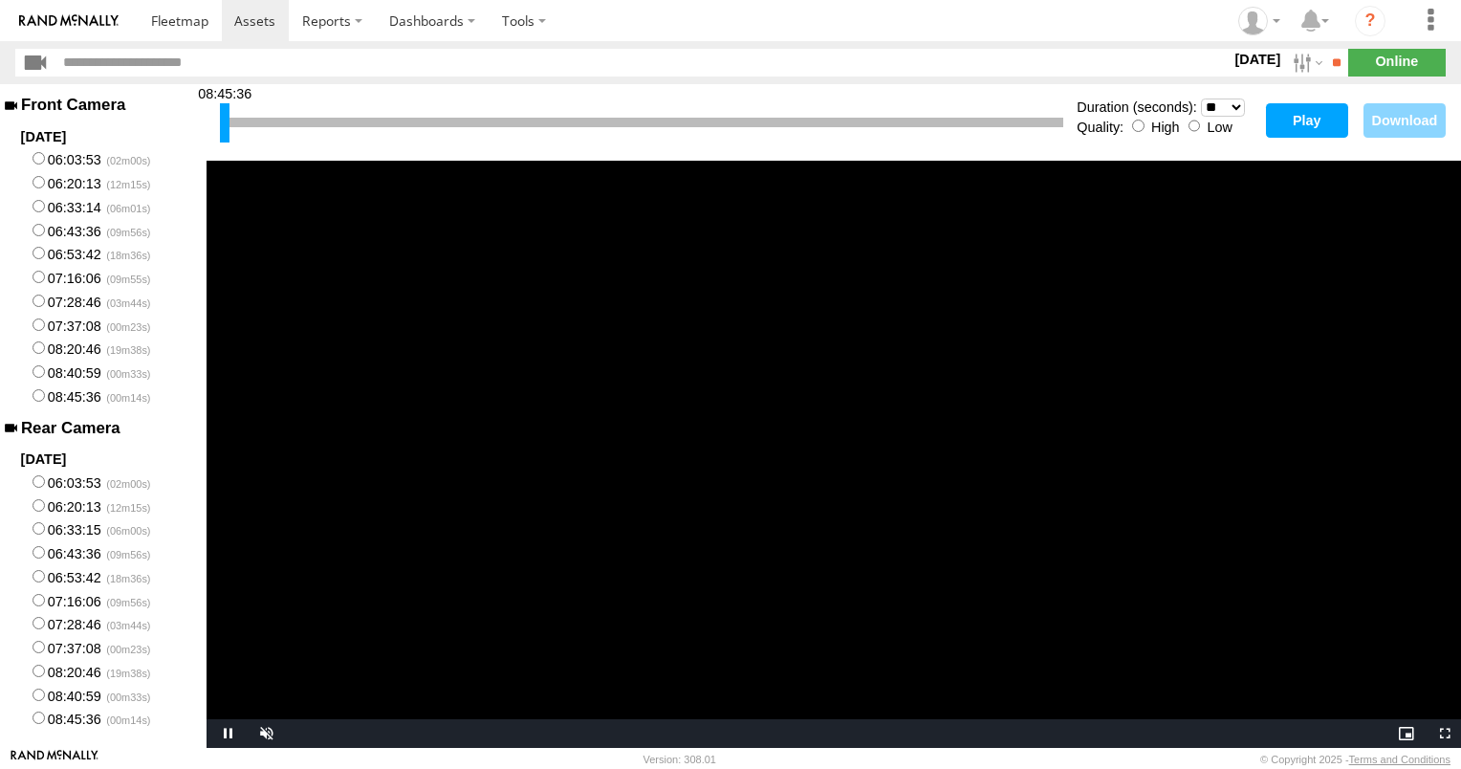
click at [1310, 121] on button "Play" at bounding box center [1307, 120] width 82 height 34
click at [57, 683] on label "08:20:46" at bounding box center [103, 671] width 206 height 24
click at [1296, 137] on button "Play" at bounding box center [1307, 120] width 82 height 34
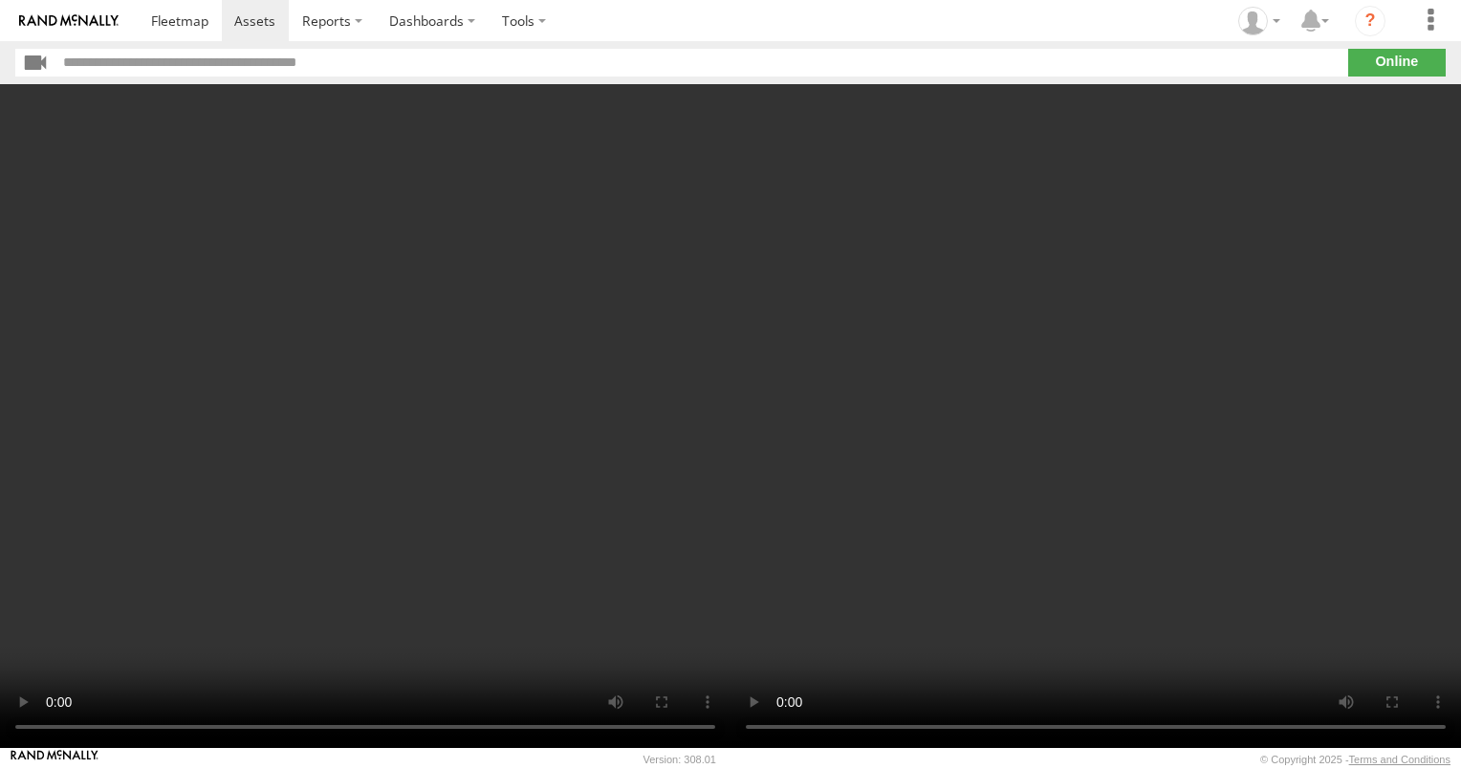
drag, startPoint x: 588, startPoint y: 272, endPoint x: 495, endPoint y: 219, distance: 107.1
click at [495, 219] on video at bounding box center [365, 415] width 730 height 663
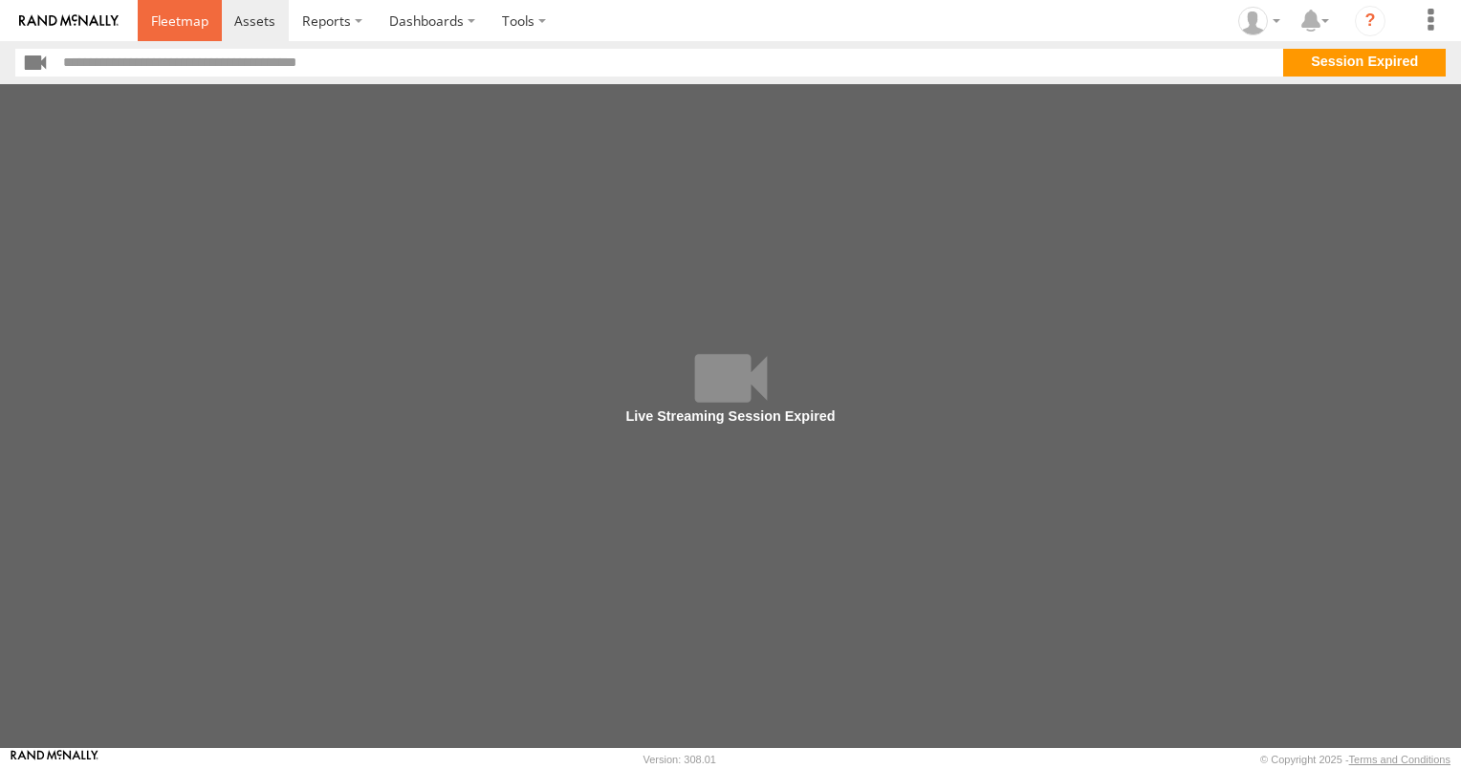
click at [187, 15] on span at bounding box center [179, 20] width 57 height 18
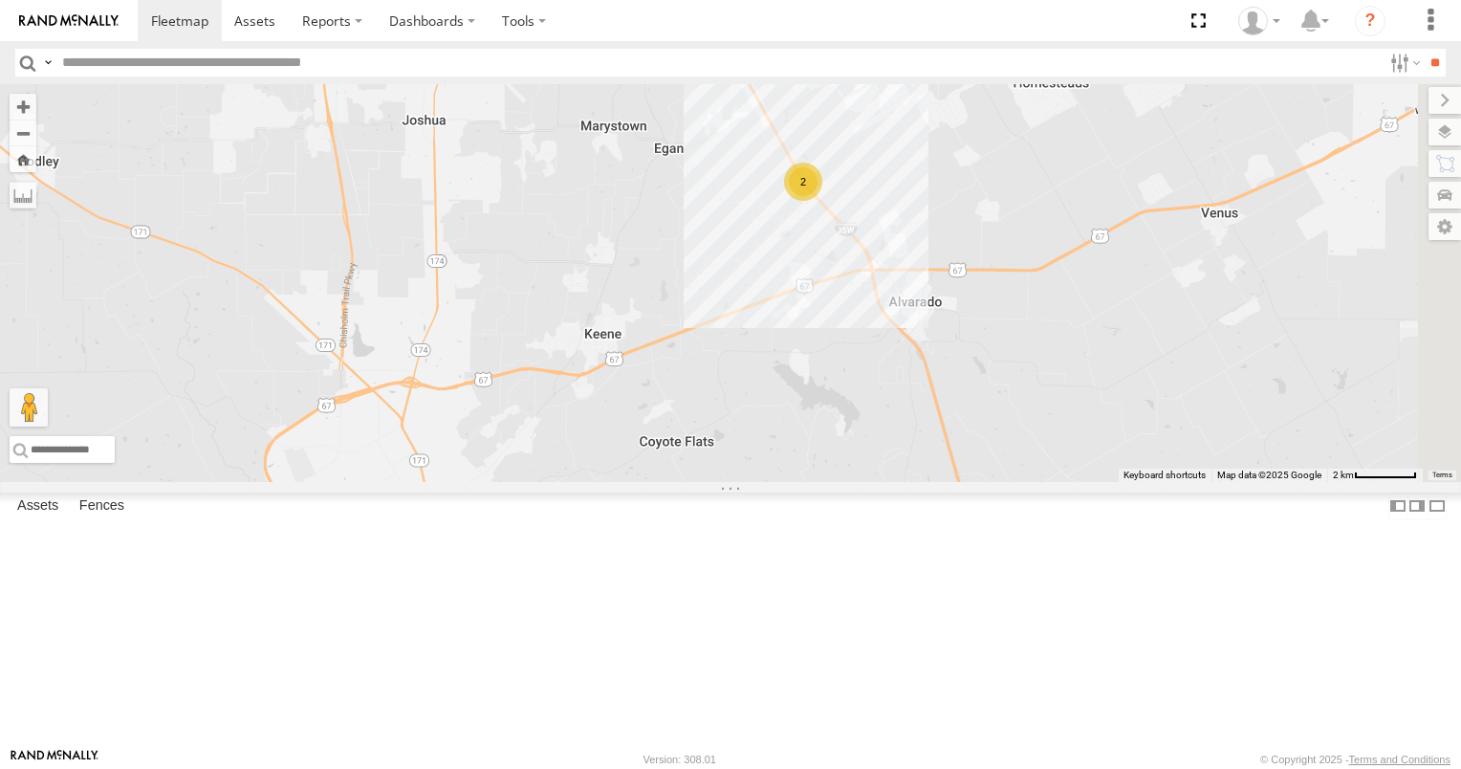
drag, startPoint x: 1357, startPoint y: 669, endPoint x: 1126, endPoint y: 321, distance: 417.3
click at [1126, 321] on div "2" at bounding box center [730, 283] width 1461 height 398
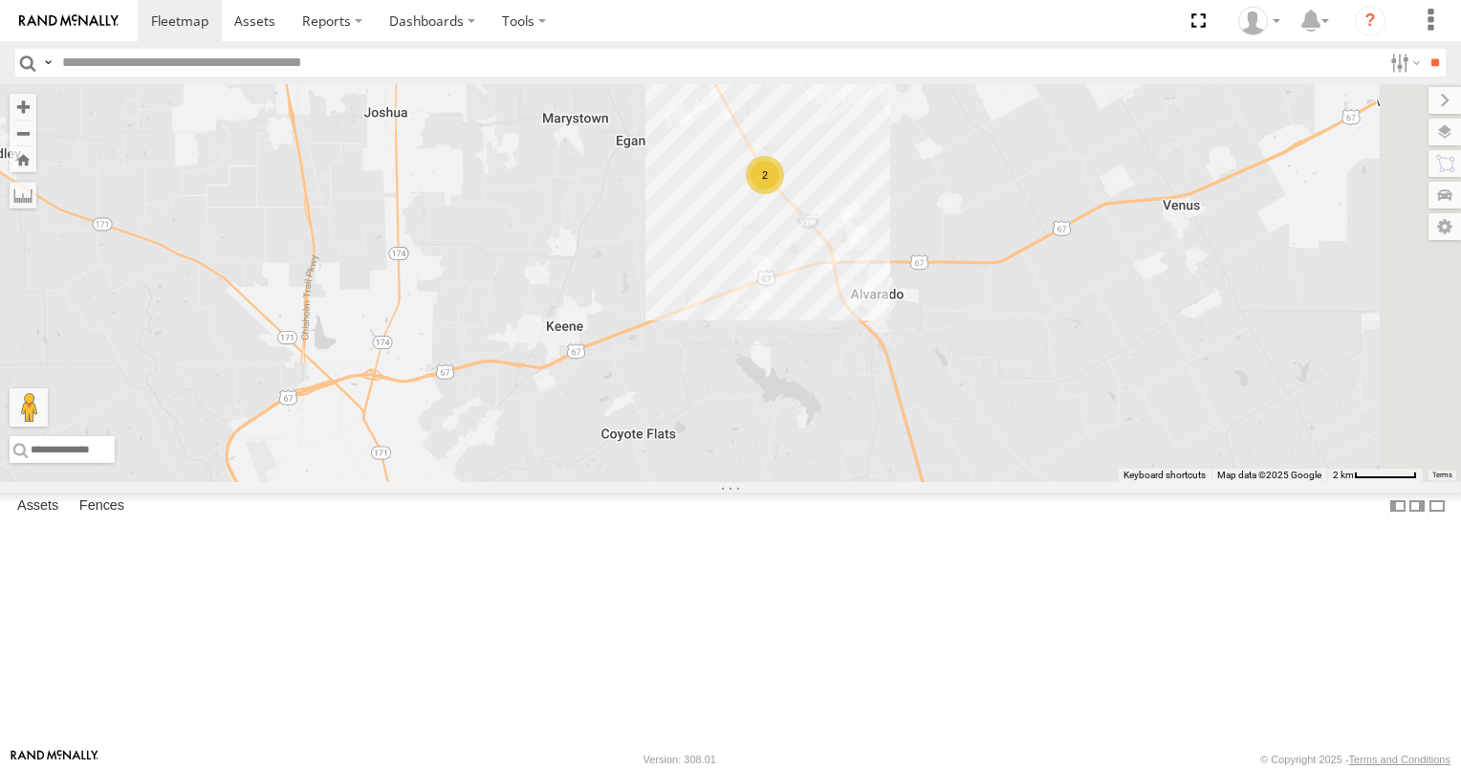
drag, startPoint x: 1143, startPoint y: 363, endPoint x: 1121, endPoint y: 365, distance: 22.1
click at [1121, 365] on div "2" at bounding box center [730, 283] width 1461 height 398
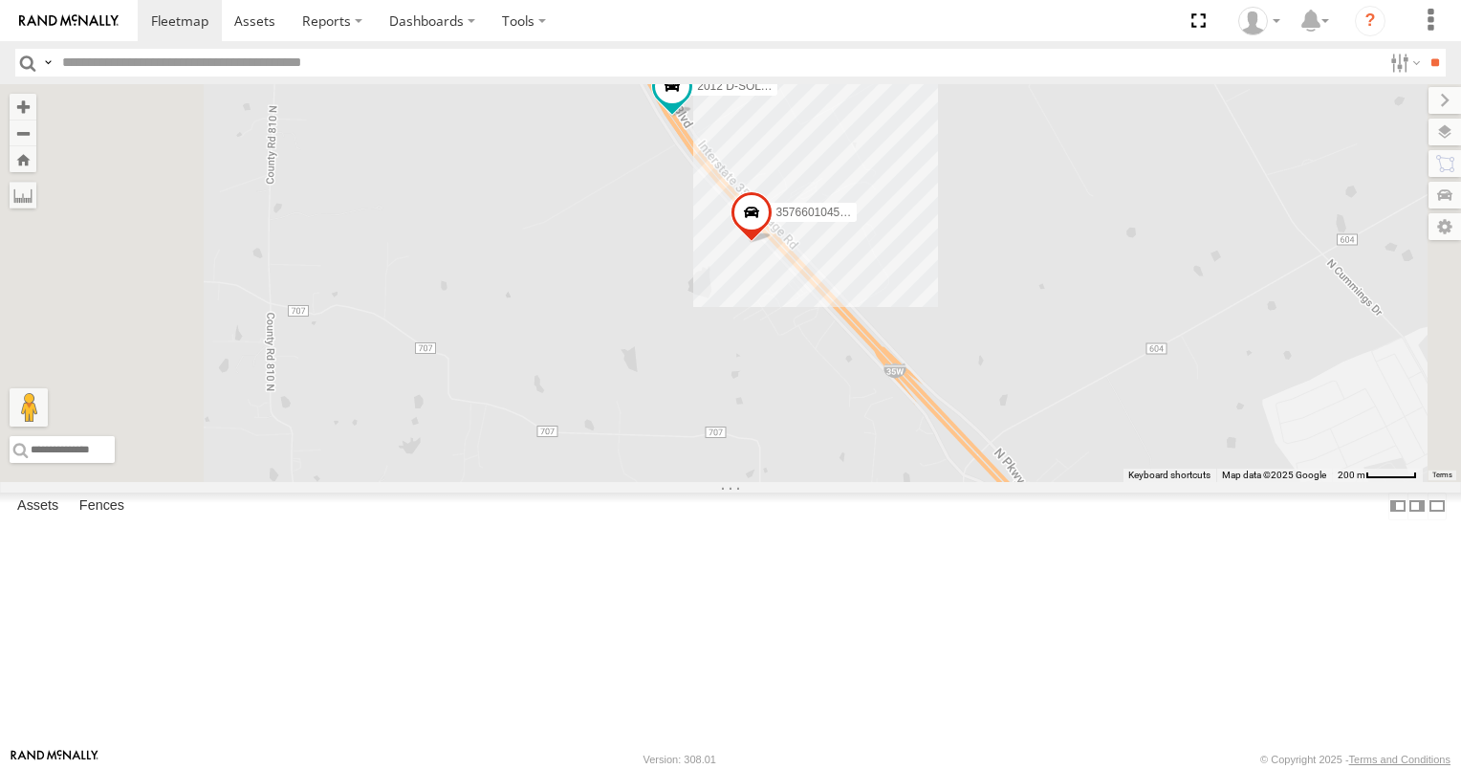
drag, startPoint x: 967, startPoint y: 146, endPoint x: 1035, endPoint y: 289, distance: 157.8
click at [1035, 289] on div "2012 D-SOL Welding Truck #3 357660104512553" at bounding box center [730, 283] width 1461 height 398
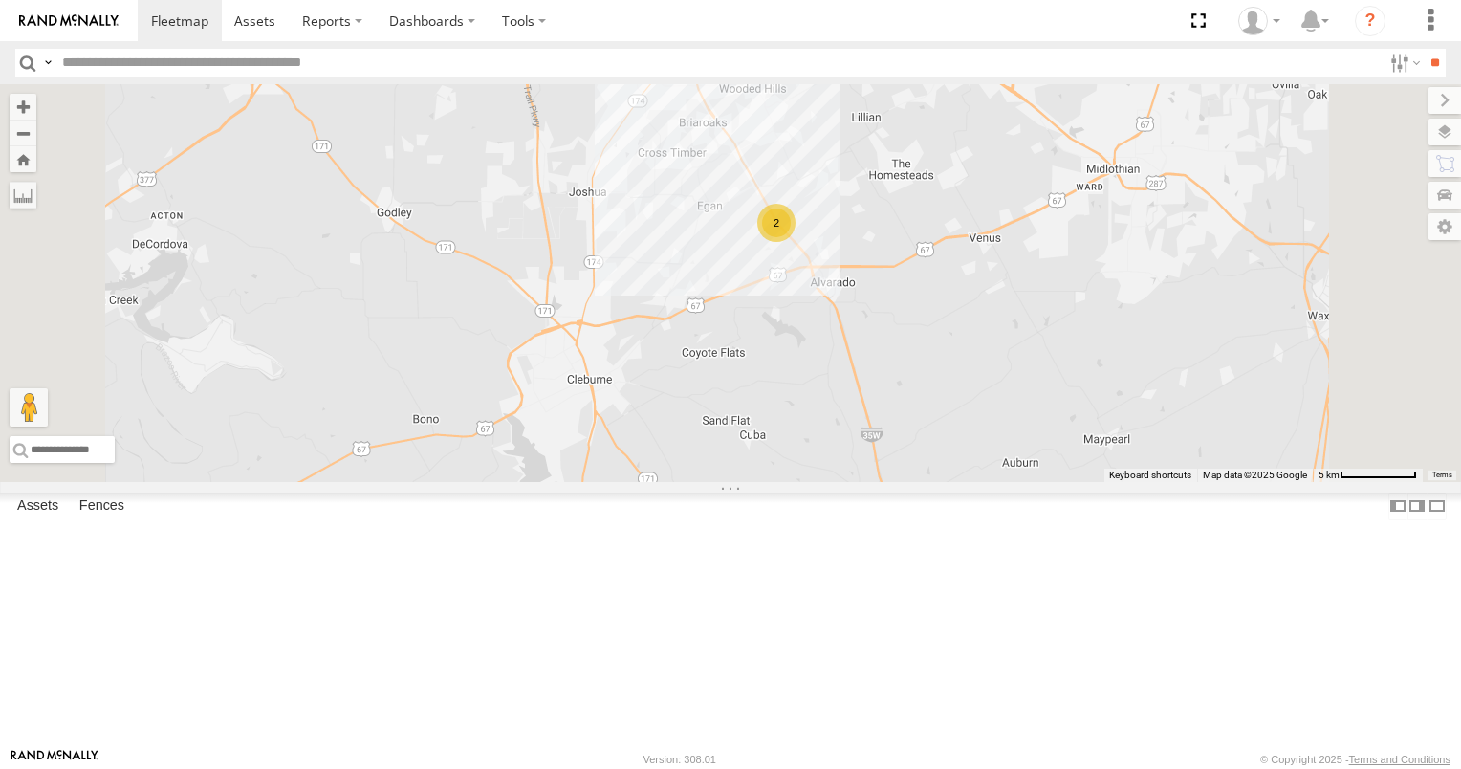
drag, startPoint x: 1063, startPoint y: 334, endPoint x: 1052, endPoint y: 395, distance: 62.2
click at [1052, 395] on div "2" at bounding box center [730, 283] width 1461 height 398
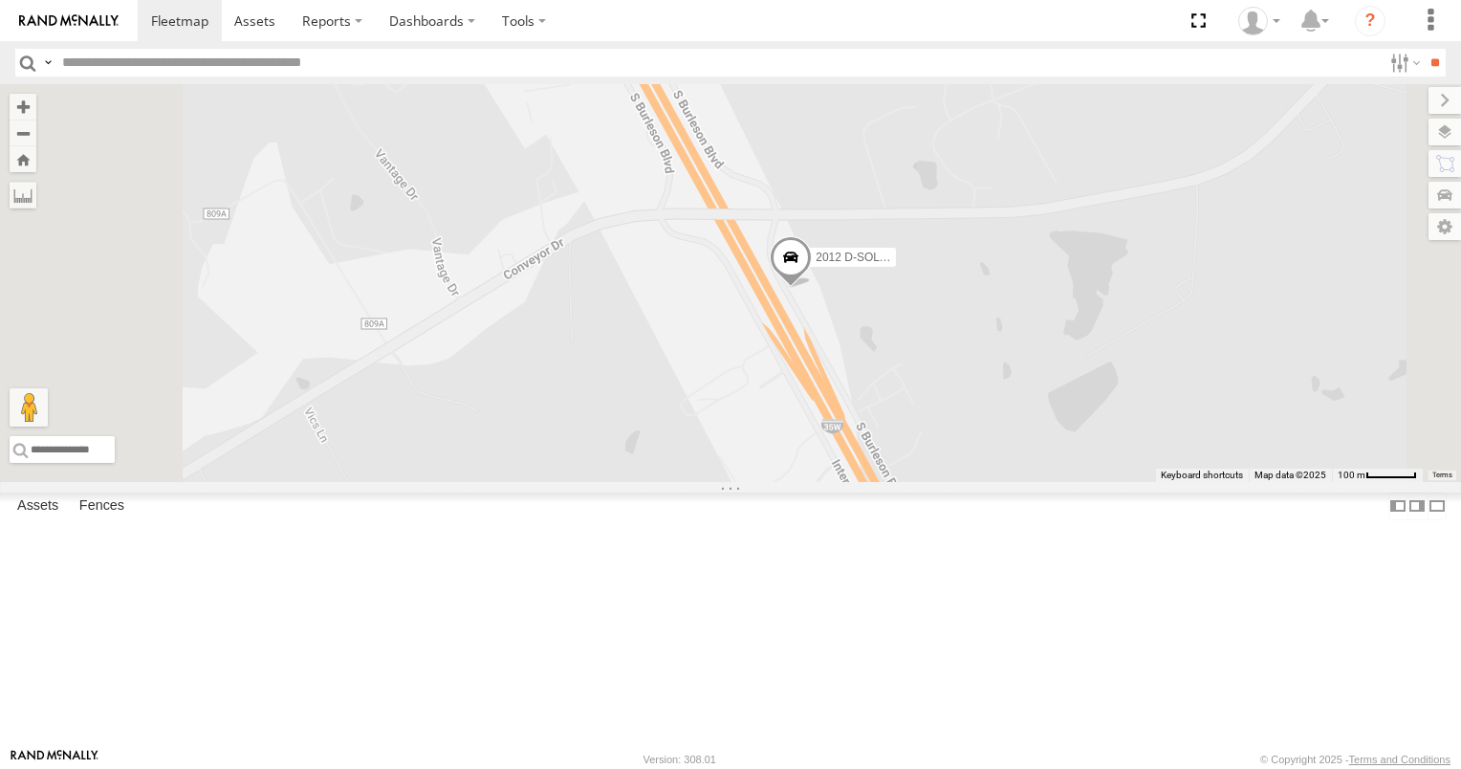
click at [0, 0] on link at bounding box center [0, 0] width 0 height 0
click at [0, 0] on span at bounding box center [0, 0] width 0 height 0
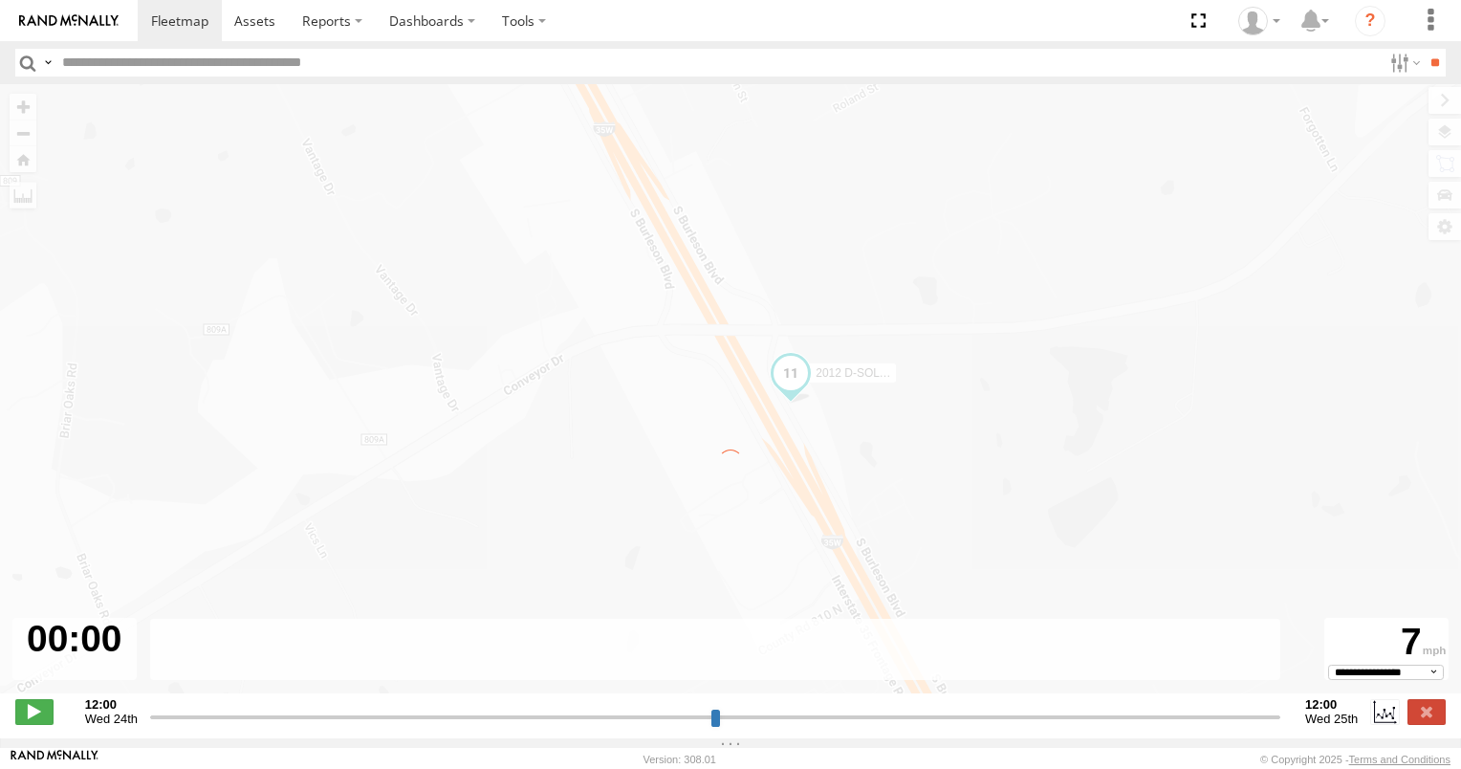
type input "**********"
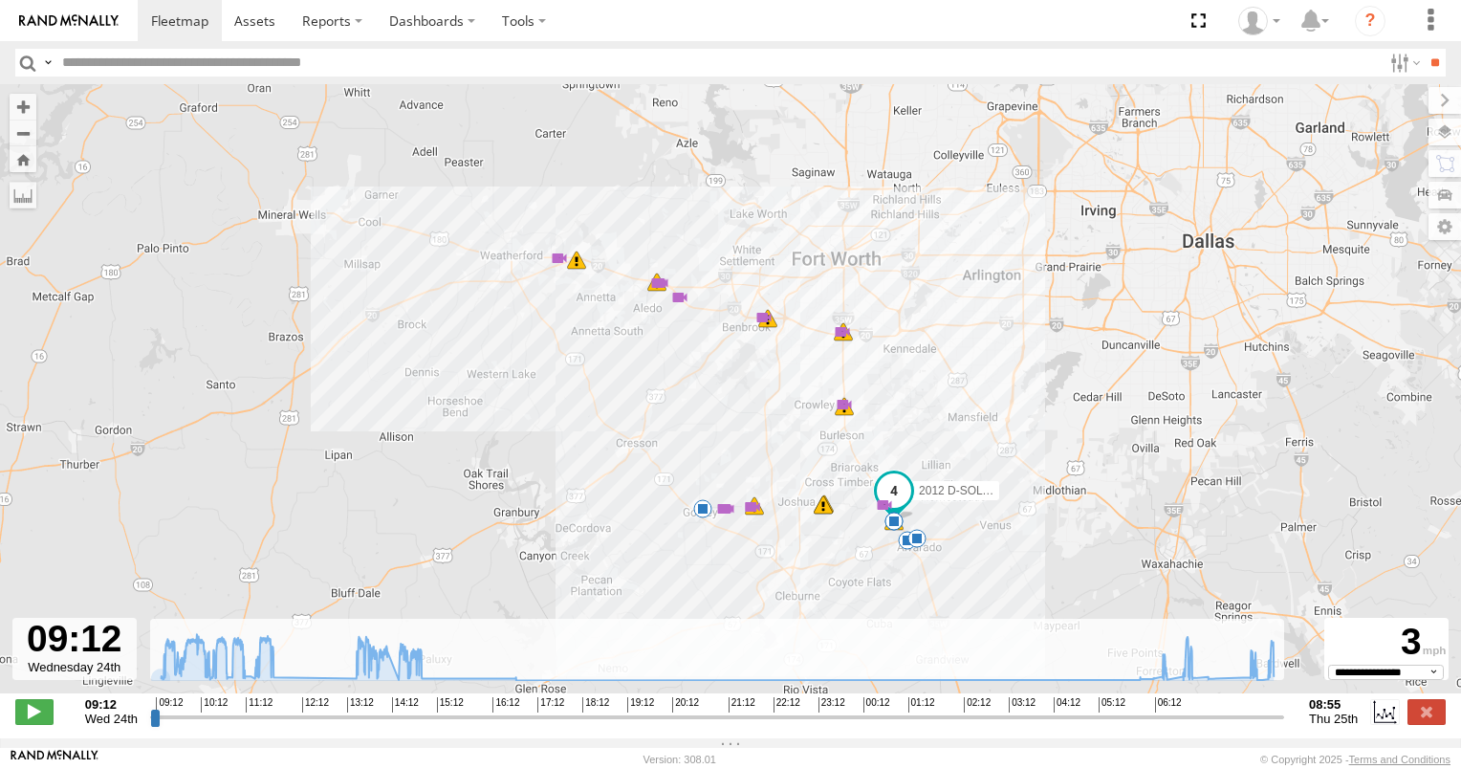
click at [62, 650] on div at bounding box center [74, 649] width 124 height 62
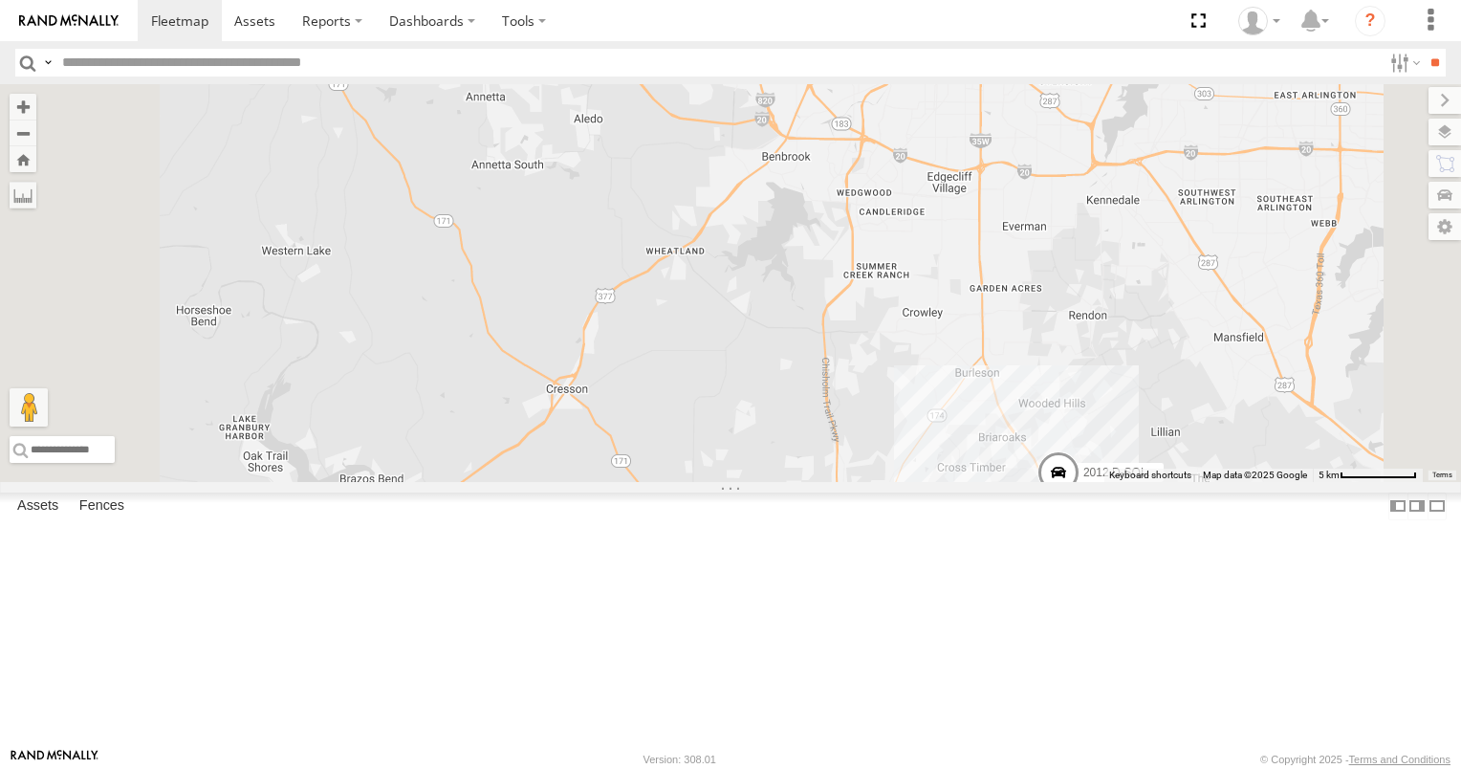
click at [0, 0] on span at bounding box center [0, 0] width 0 height 0
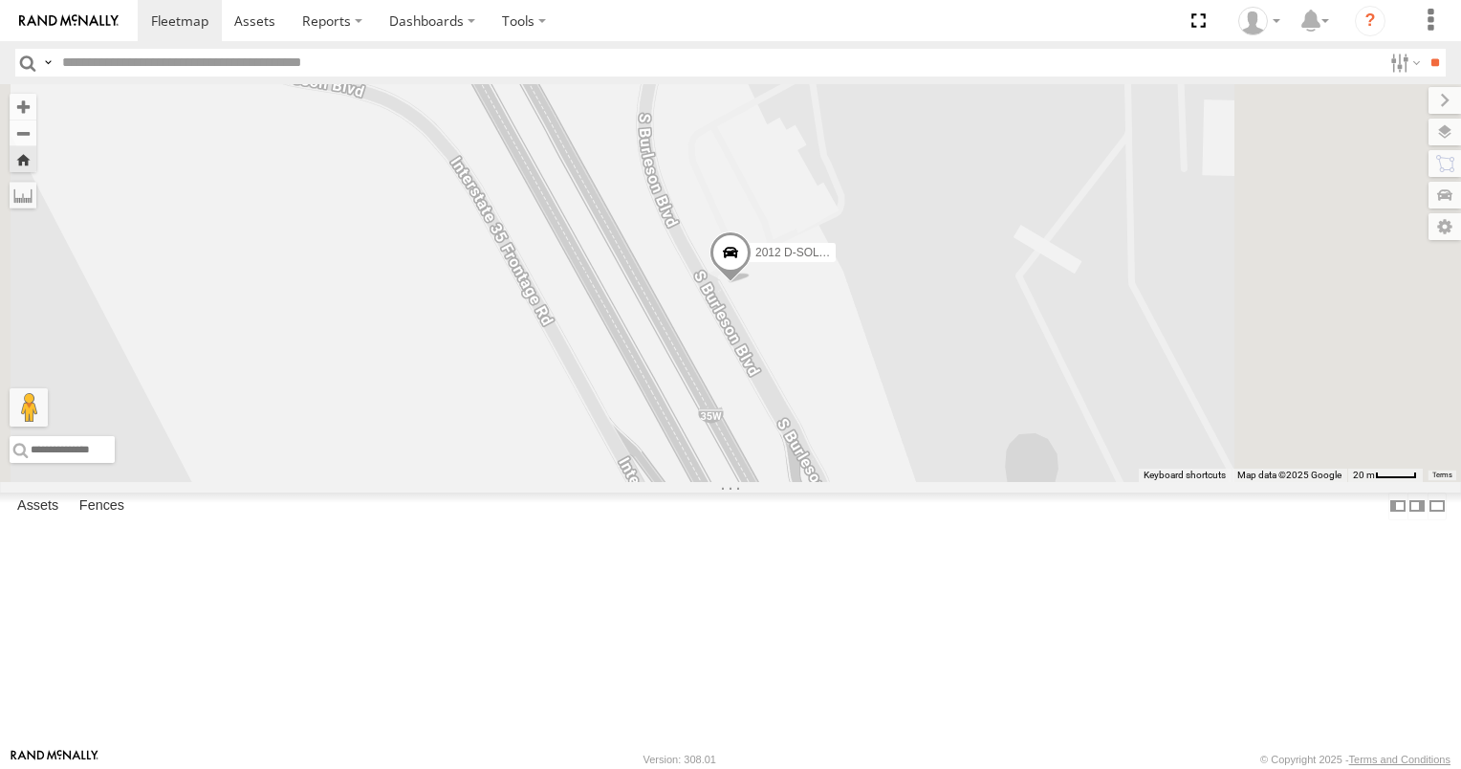
click at [0, 0] on link at bounding box center [0, 0] width 0 height 0
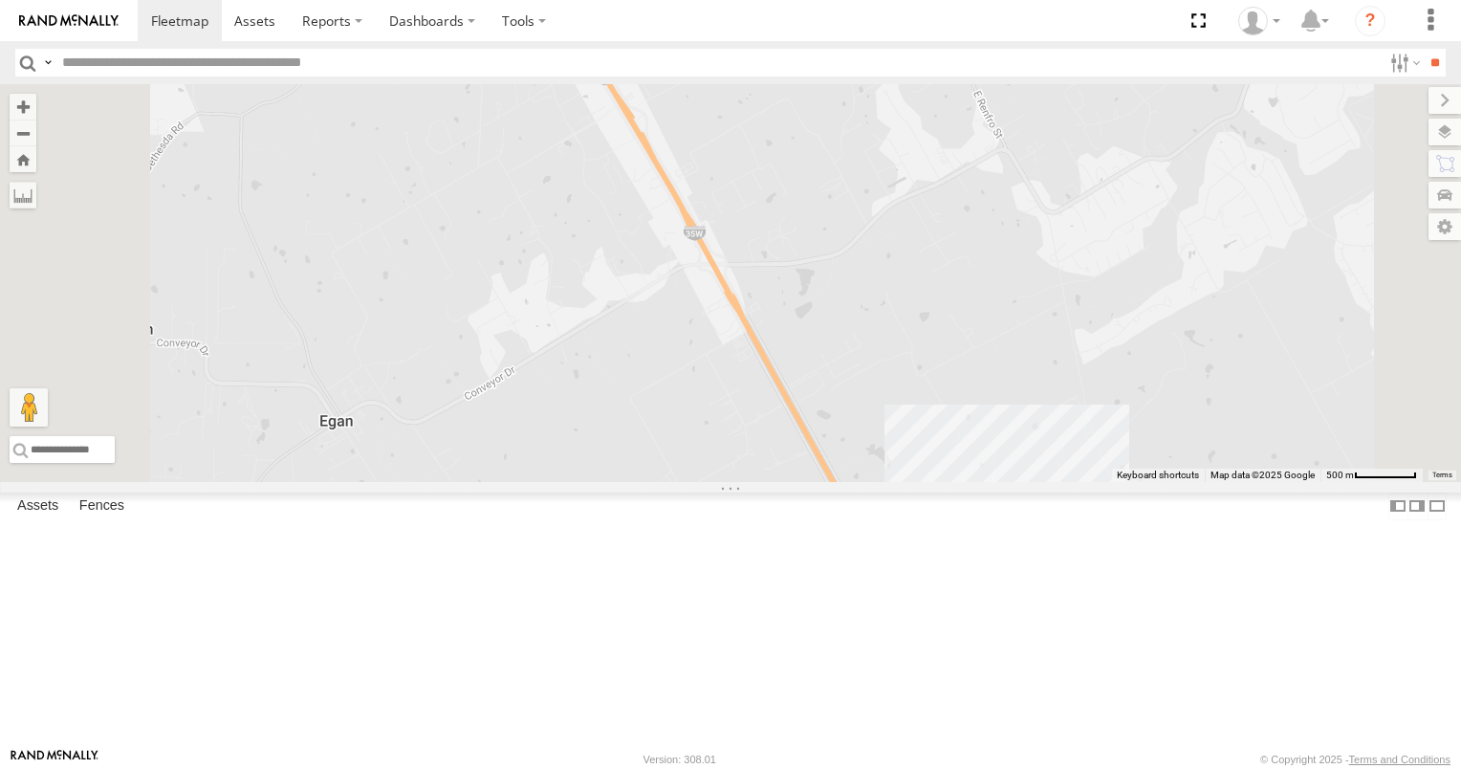
click at [0, 0] on span at bounding box center [0, 0] width 0 height 0
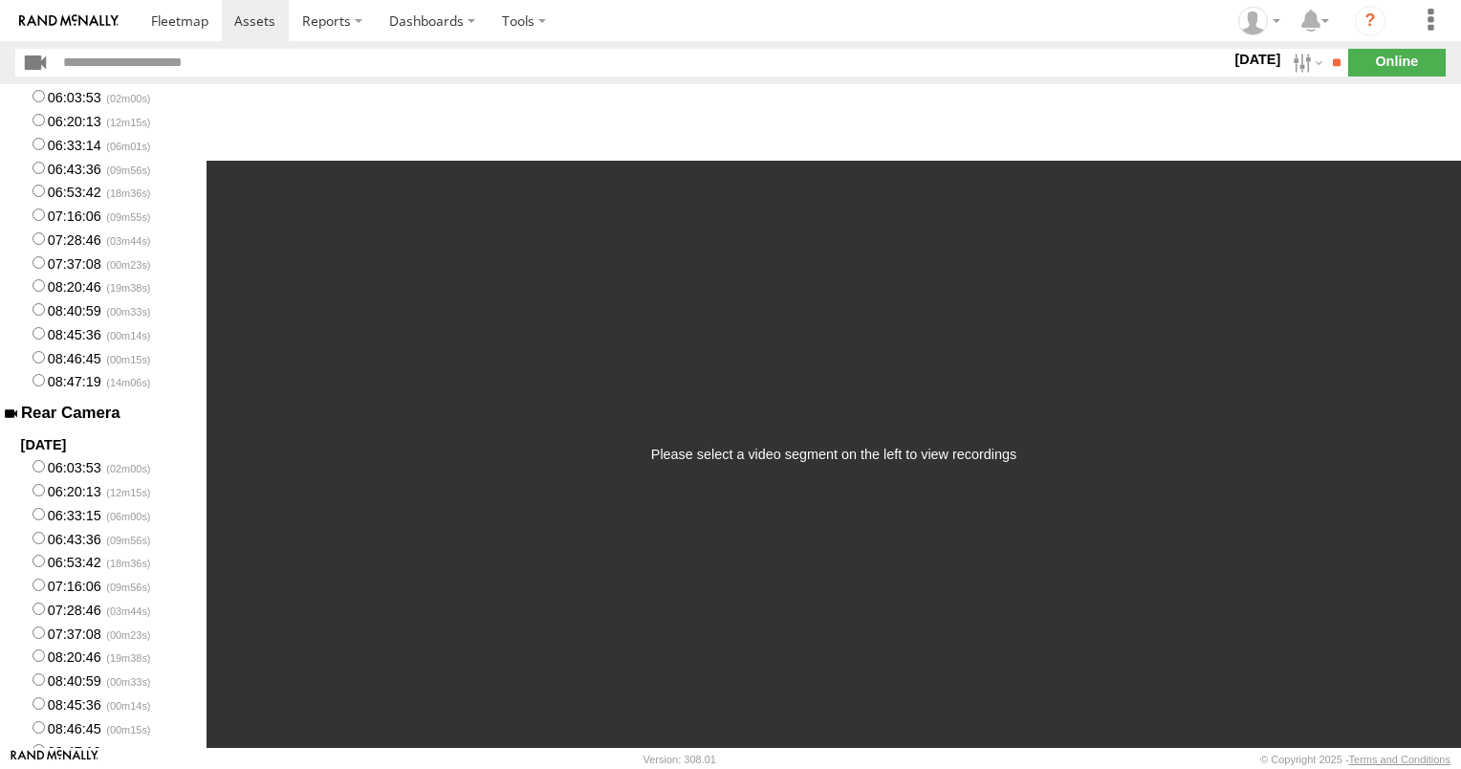
scroll to position [96, 0]
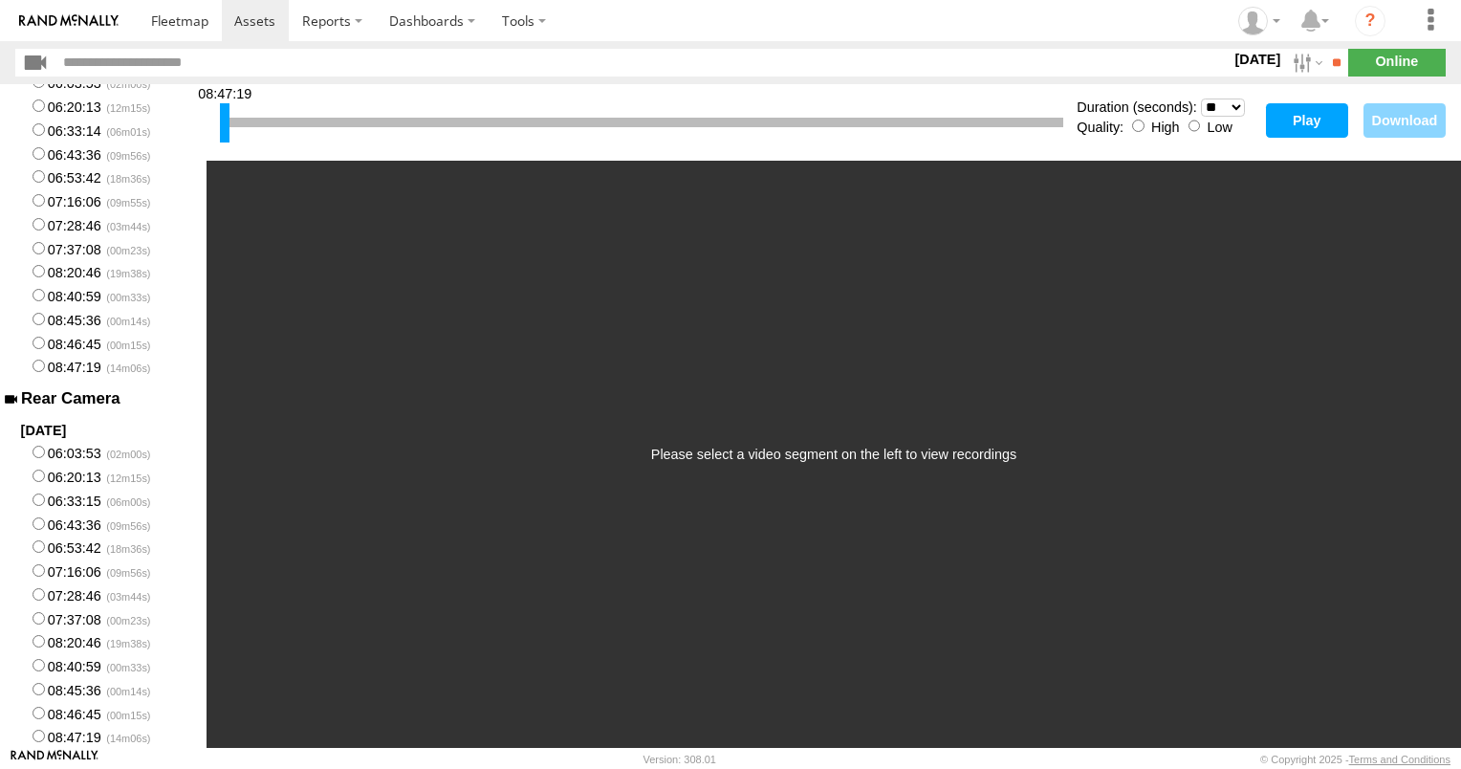
click at [1305, 123] on button "Play" at bounding box center [1307, 120] width 82 height 34
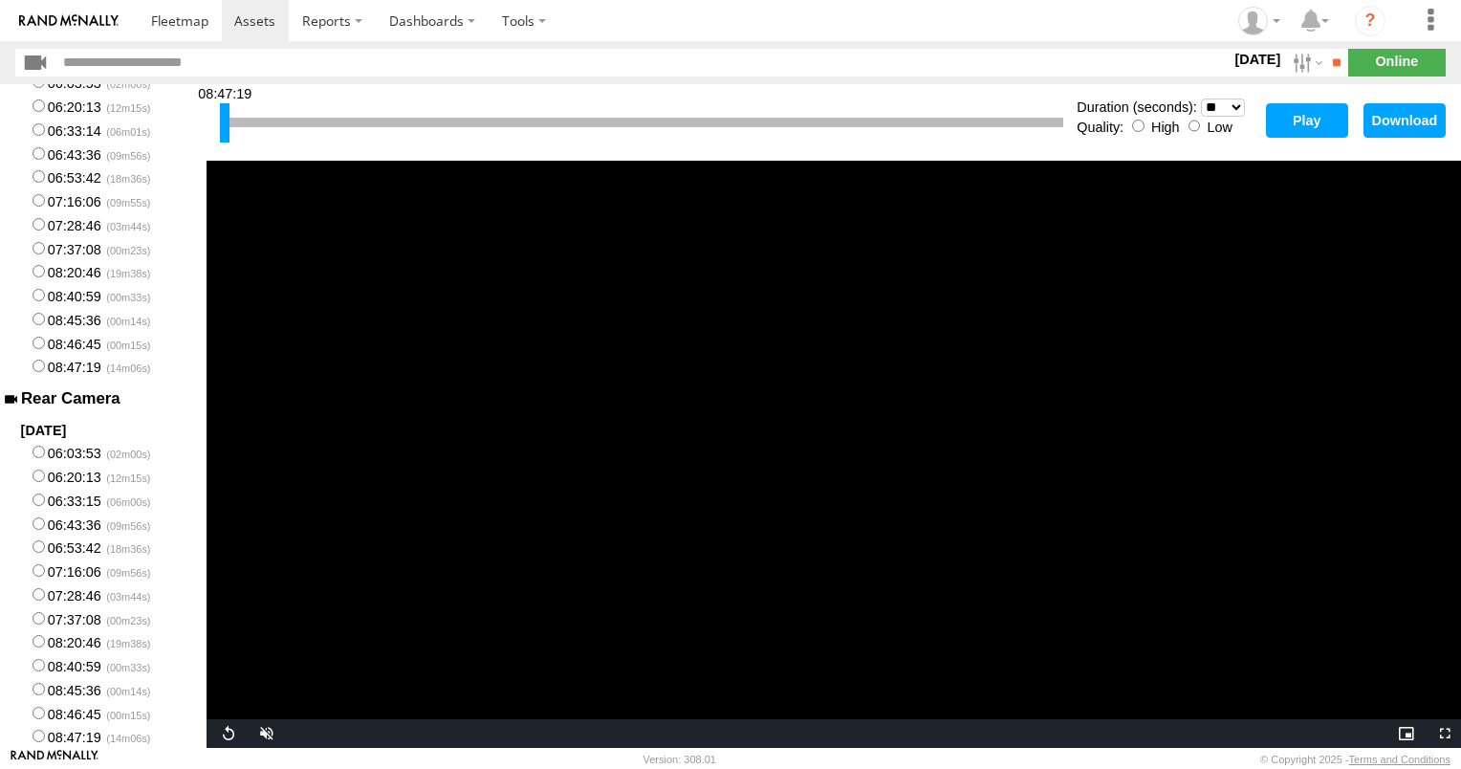
scroll to position [100, 0]
click at [1319, 115] on button "Play" at bounding box center [1307, 120] width 82 height 34
click at [201, 25] on span at bounding box center [179, 20] width 57 height 18
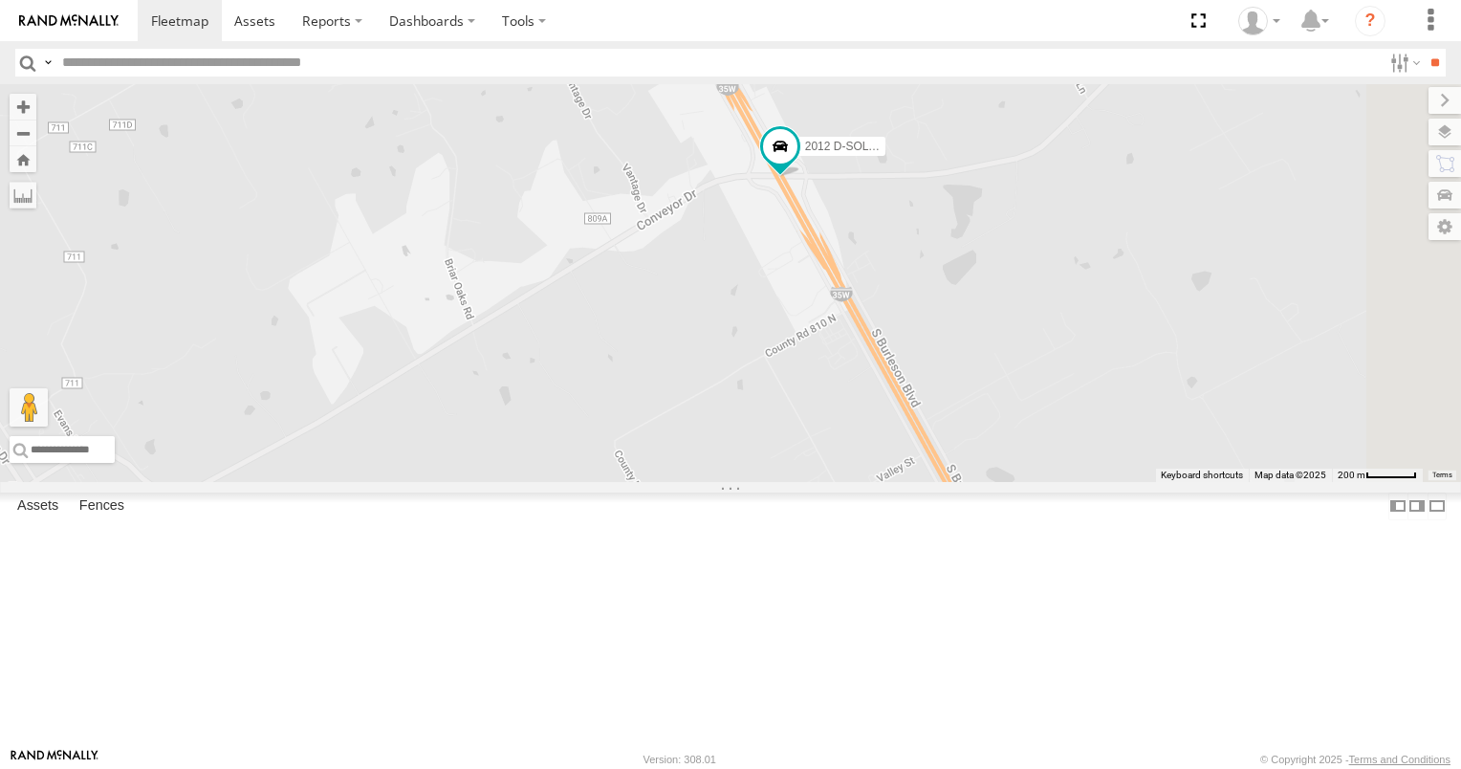
drag, startPoint x: 1213, startPoint y: 612, endPoint x: 1059, endPoint y: 455, distance: 219.7
click at [1059, 455] on div "2012 D-SOL Welding Truck #3 357660104512553" at bounding box center [730, 283] width 1461 height 398
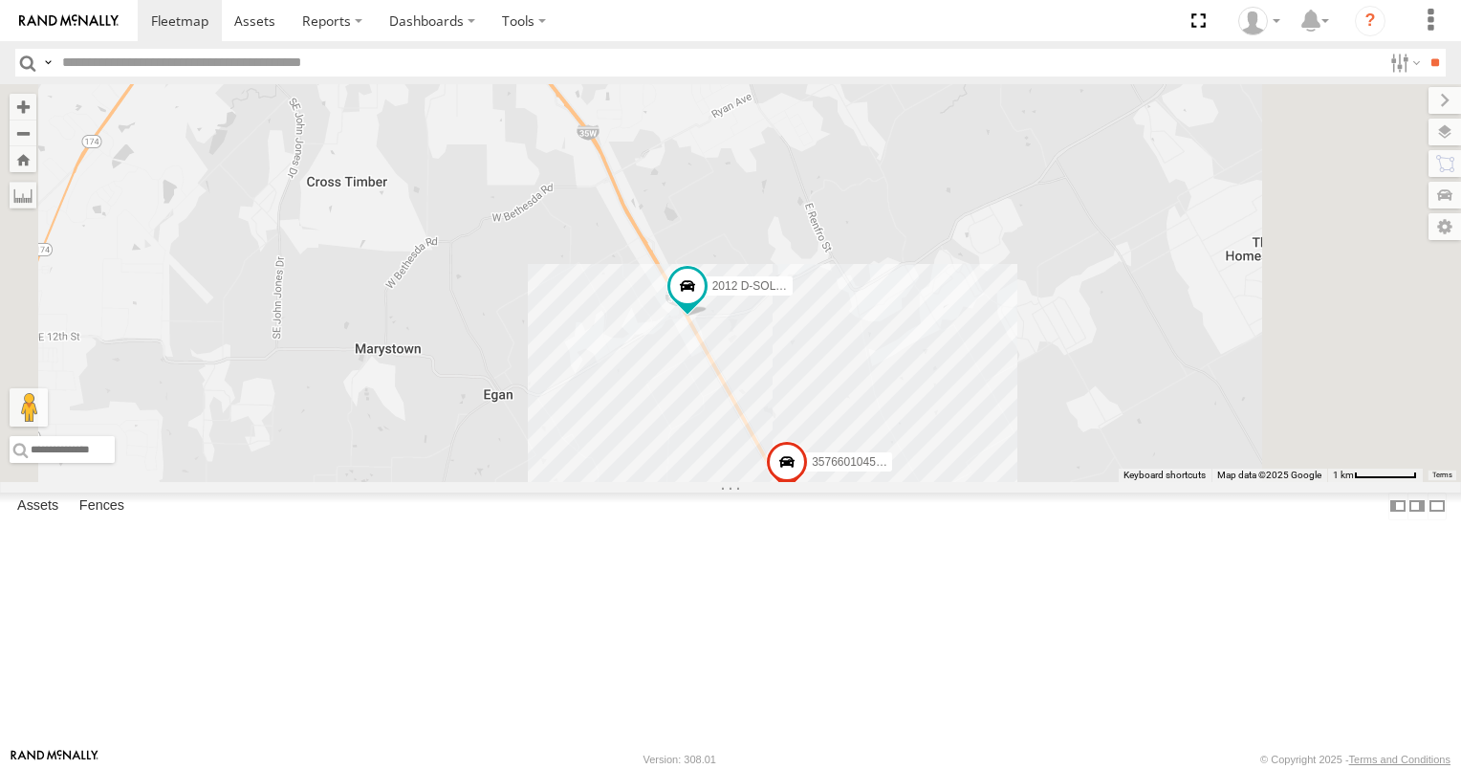
drag, startPoint x: 1163, startPoint y: 532, endPoint x: 1017, endPoint y: 535, distance: 146.3
click at [1020, 482] on div "2012 D-SOL Welding Truck #3 357660104512553" at bounding box center [730, 283] width 1461 height 398
click at [0, 0] on div "All Assets" at bounding box center [0, 0] width 0 height 0
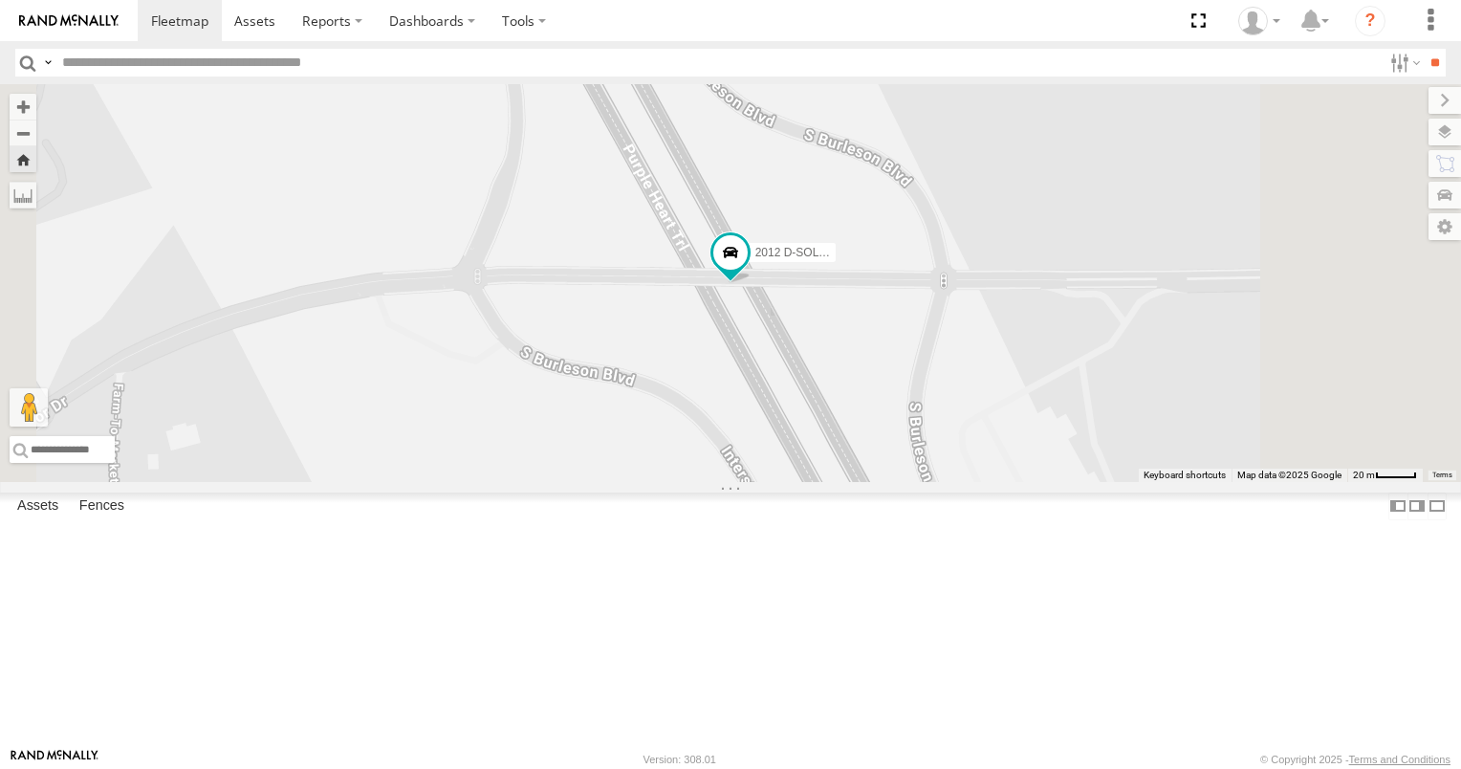
click at [0, 0] on span at bounding box center [0, 0] width 0 height 0
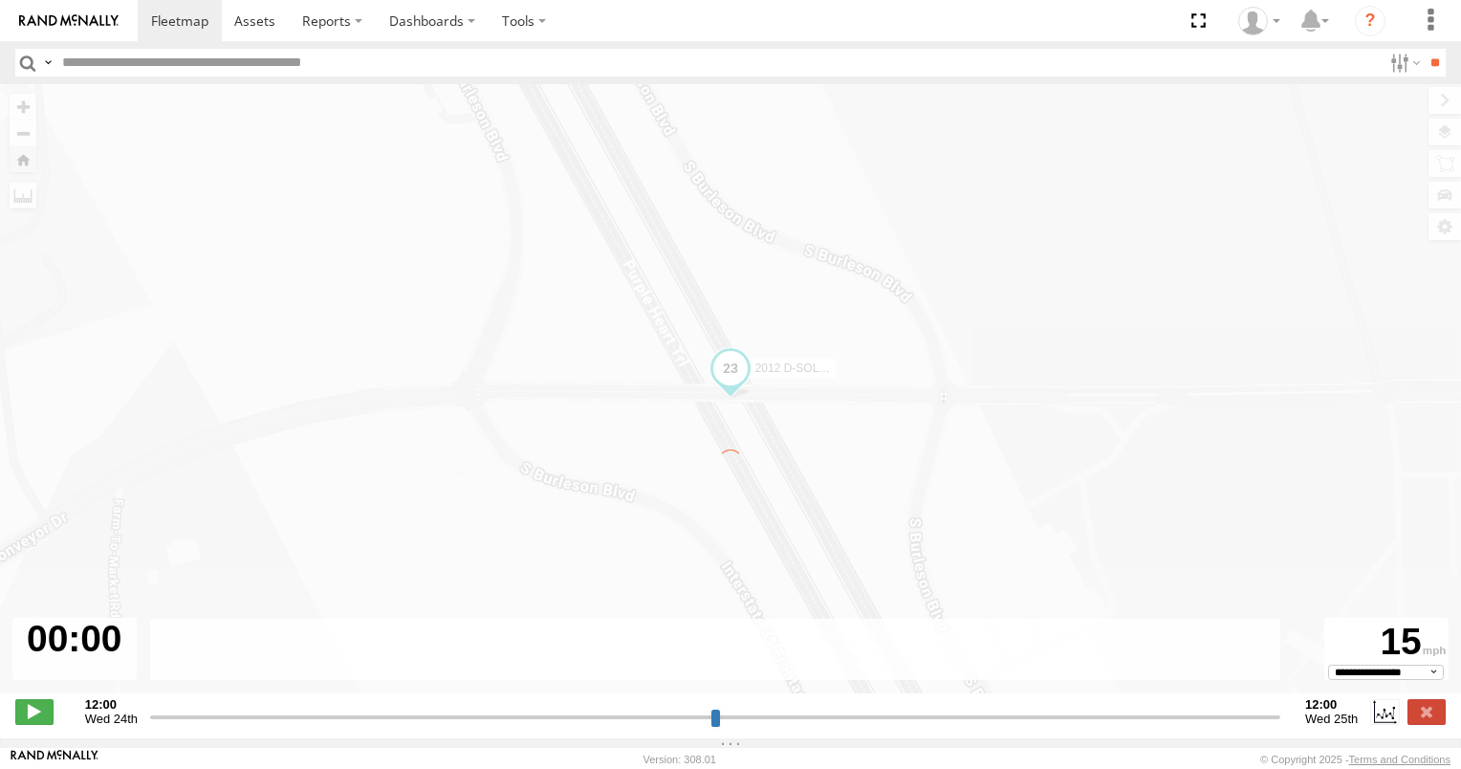
type input "**********"
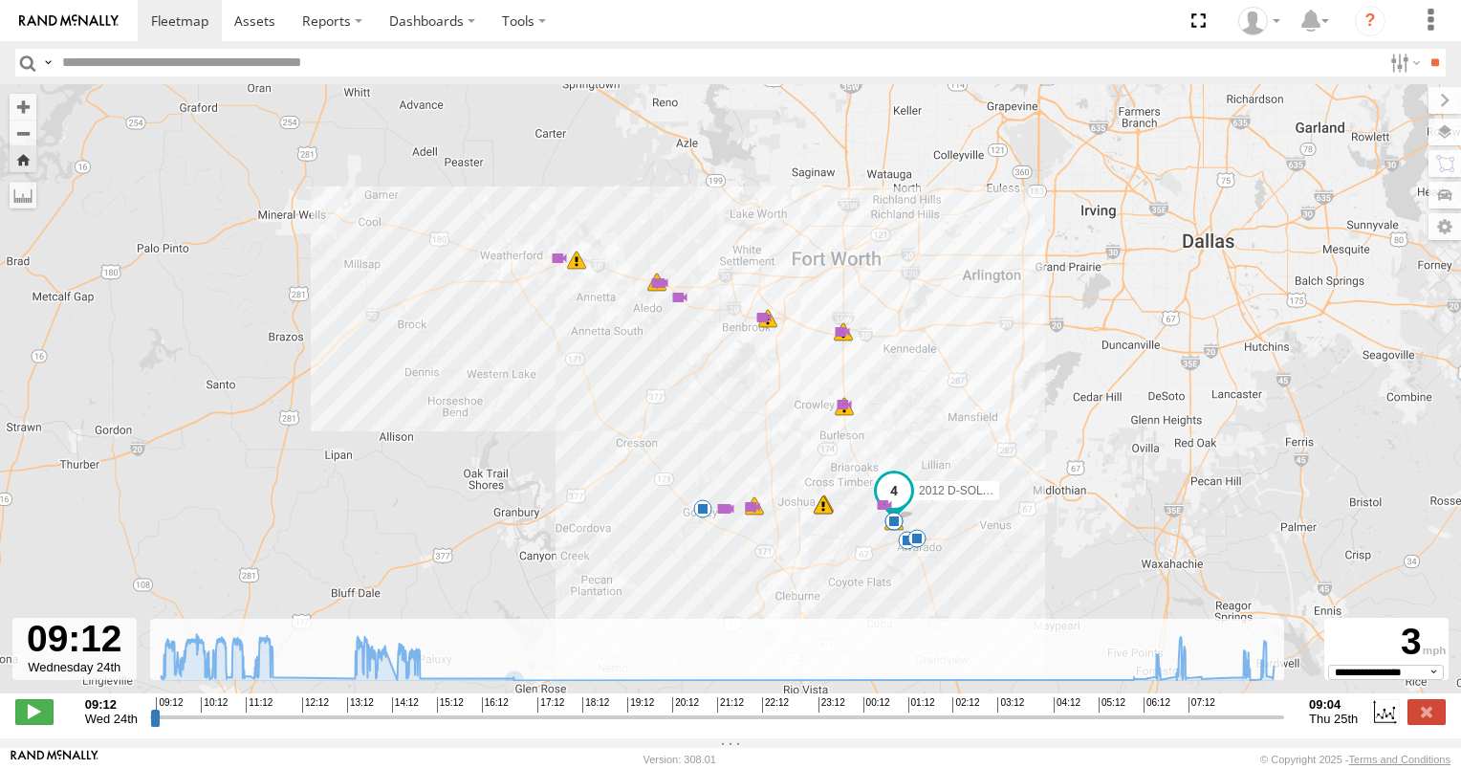
click at [735, 709] on span "21:12" at bounding box center [730, 704] width 27 height 15
click at [86, 653] on div at bounding box center [74, 649] width 124 height 62
click at [41, 651] on div at bounding box center [74, 649] width 124 height 62
click at [56, 670] on div at bounding box center [74, 649] width 124 height 62
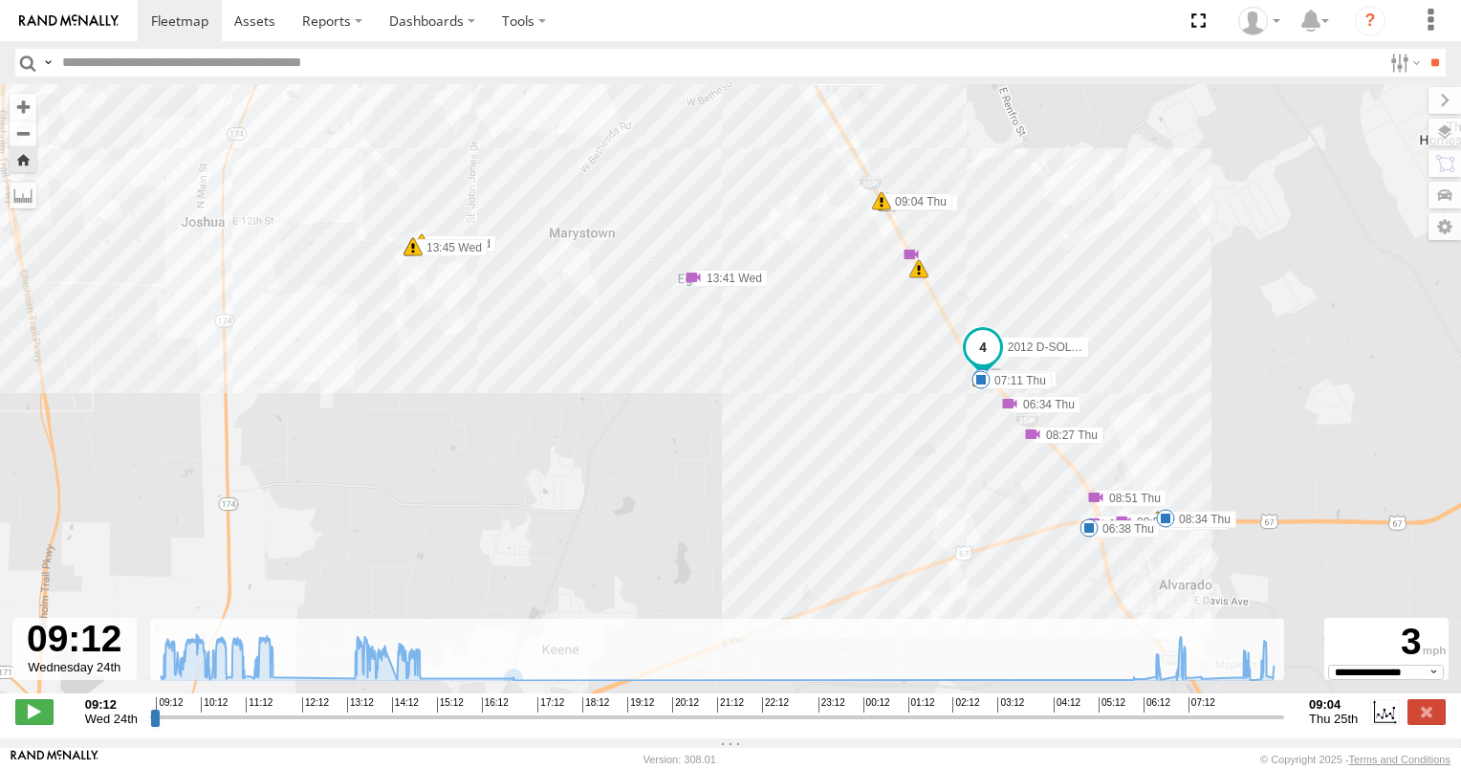
drag, startPoint x: 953, startPoint y: 543, endPoint x: 925, endPoint y: 412, distance: 133.9
click at [879, 210] on span at bounding box center [881, 200] width 19 height 19
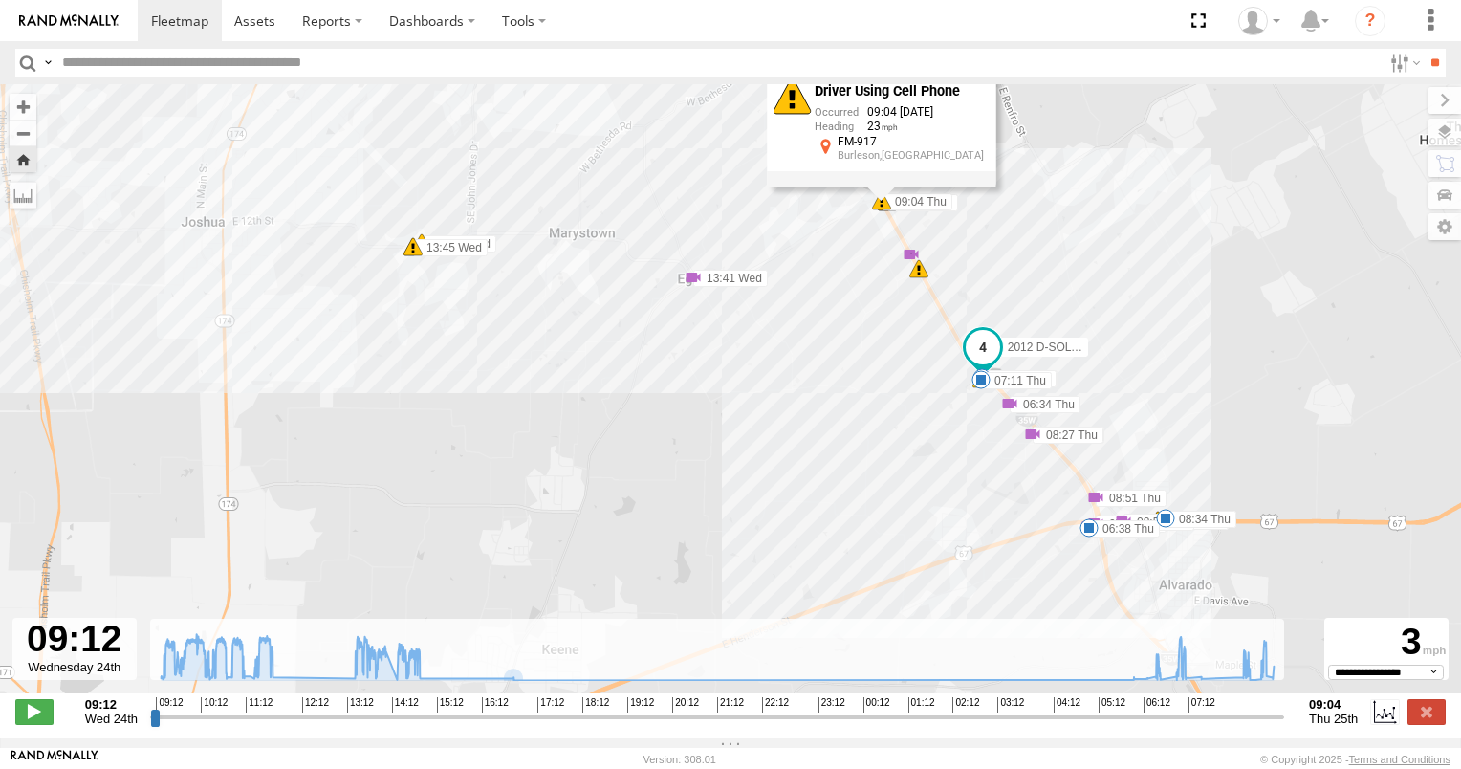
click at [916, 278] on div "13" at bounding box center [918, 268] width 19 height 19
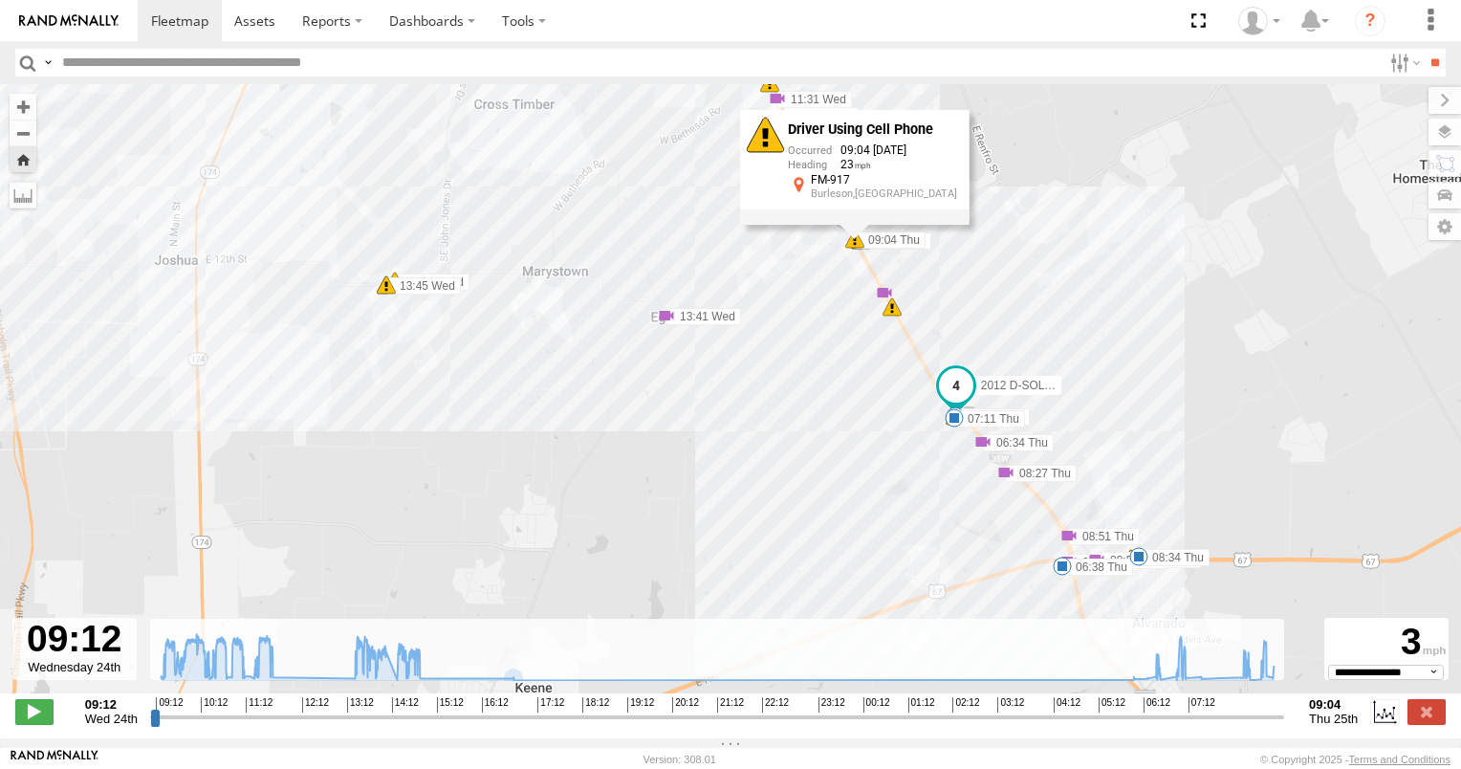
click at [895, 321] on div "2012 D-SOL Welding Truck #3 09:50 Wed 09:58 Wed 10:31 Wed 10:31 Wed 11:36 Wed 1…" at bounding box center [730, 398] width 1461 height 629
click at [894, 315] on div "13" at bounding box center [891, 306] width 19 height 19
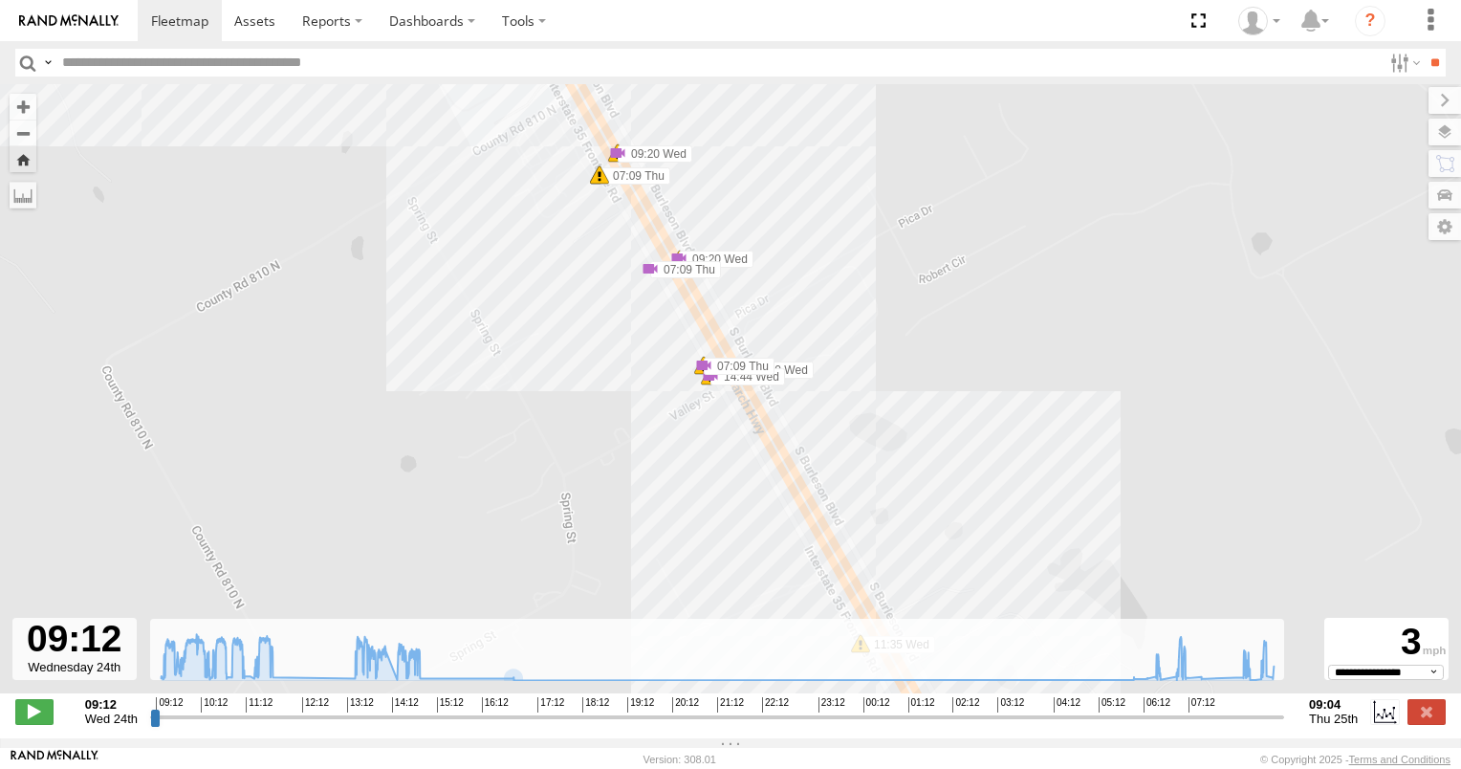
click at [702, 375] on span at bounding box center [703, 365] width 19 height 19
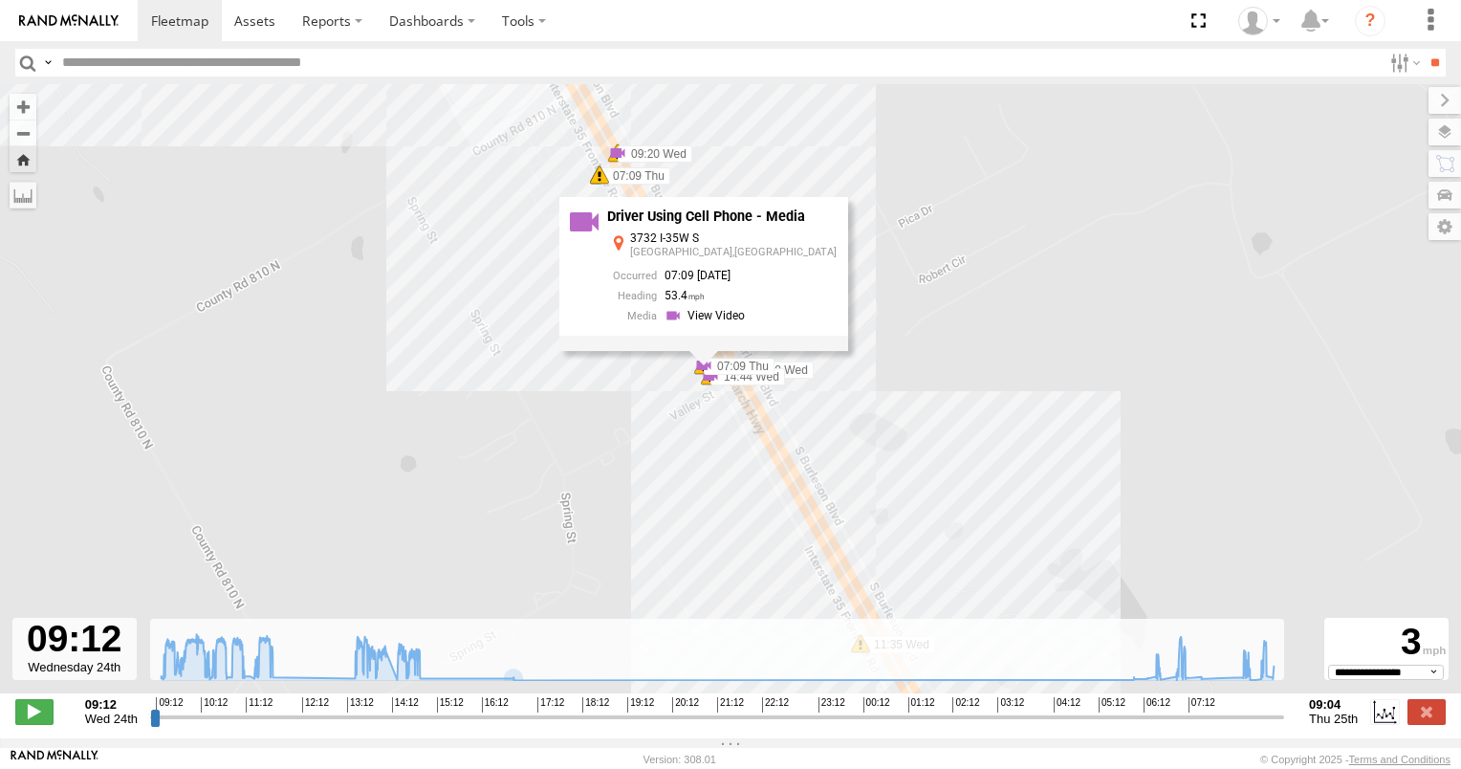
click at [707, 395] on div "2012 D-SOL Welding Truck #3 09:50 Wed 09:58 Wed 10:31 Wed 10:31 Wed 11:36 Wed 1…" at bounding box center [730, 398] width 1461 height 629
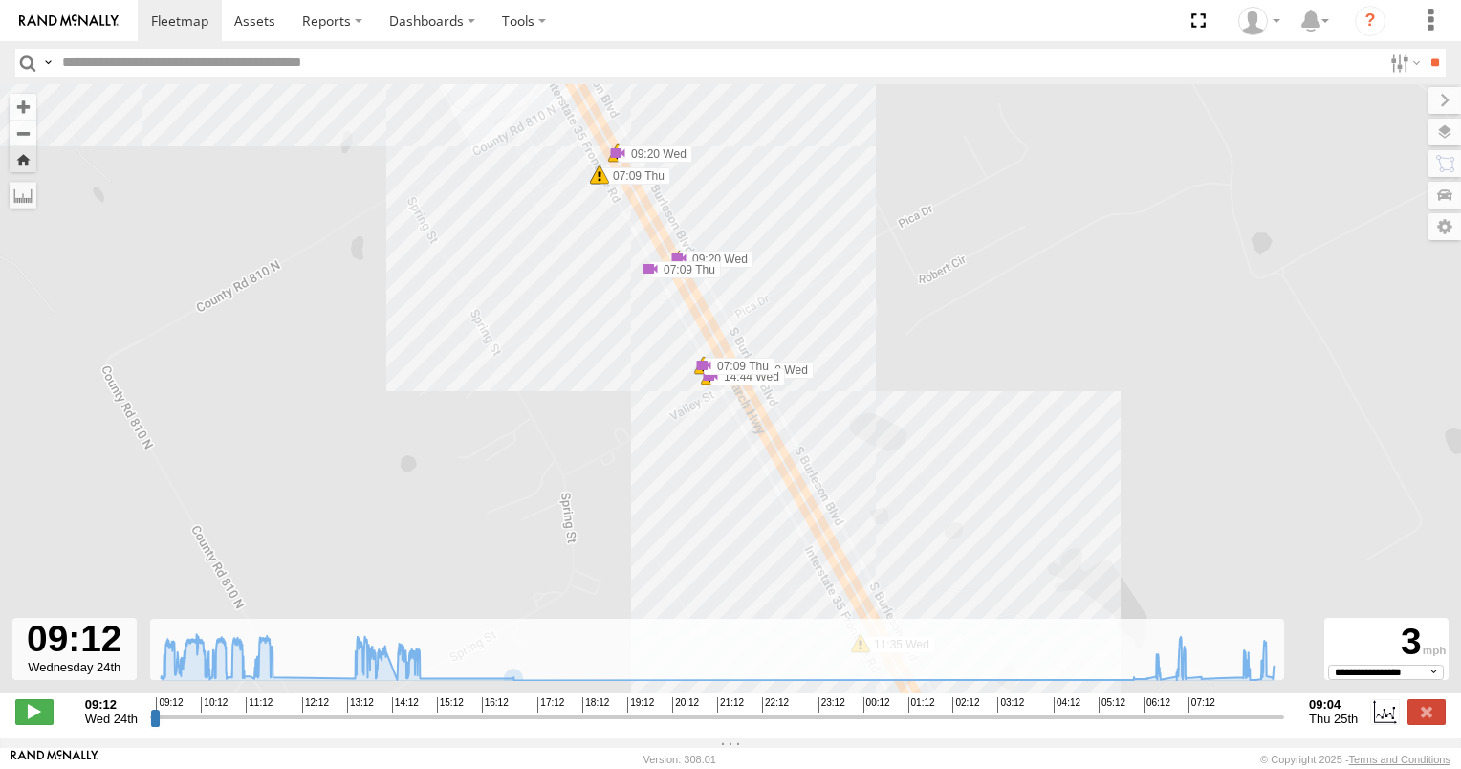
click at [707, 401] on div "2012 D-SOL Welding Truck #3 09:50 Wed 09:58 Wed 10:31 Wed 10:31 Wed 11:36 Wed 1…" at bounding box center [730, 398] width 1461 height 629
click at [705, 385] on span at bounding box center [710, 375] width 19 height 19
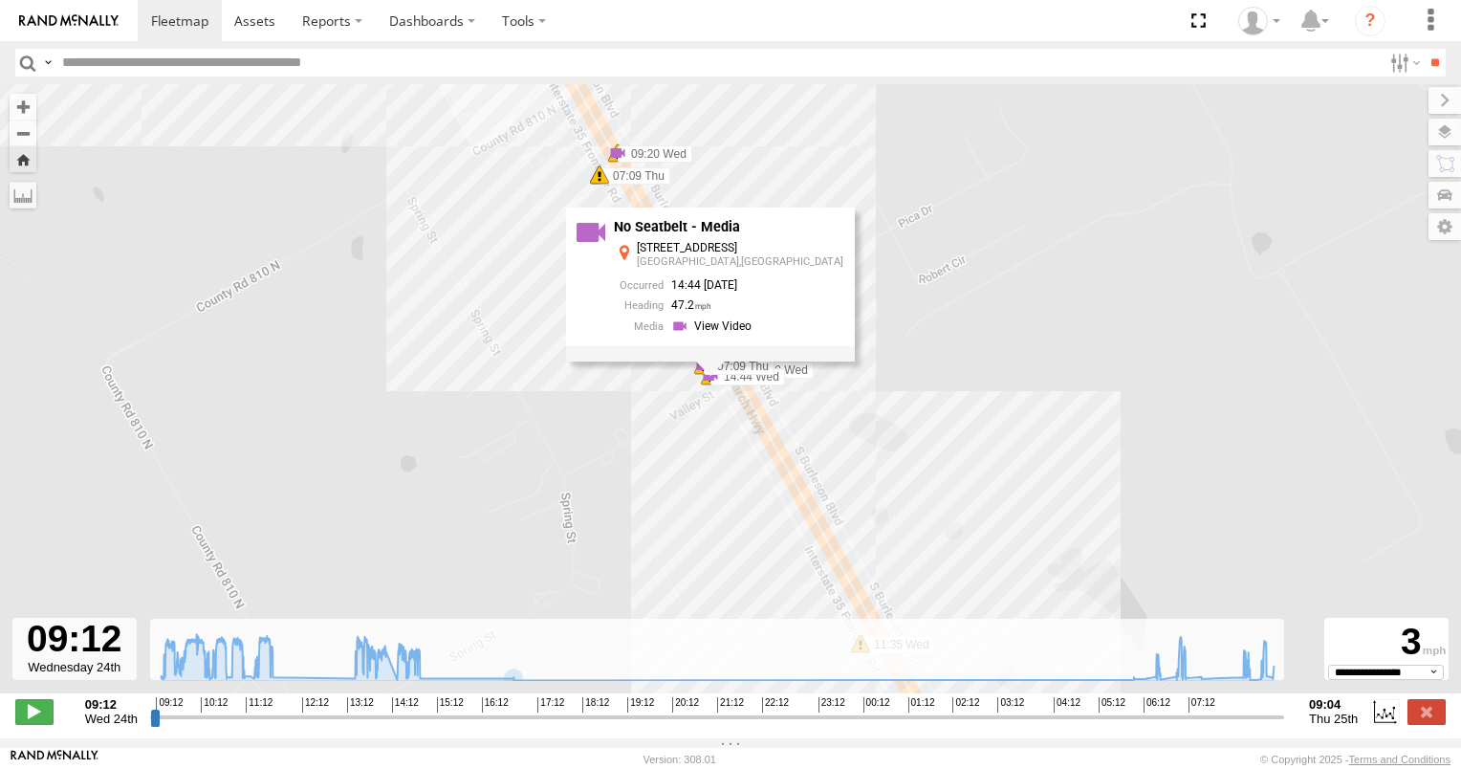
click at [601, 189] on div "2012 D-SOL Welding Truck #3 09:50 Wed 09:58 Wed 10:31 Wed 10:31 Wed 11:36 Wed 1…" at bounding box center [730, 398] width 1461 height 629
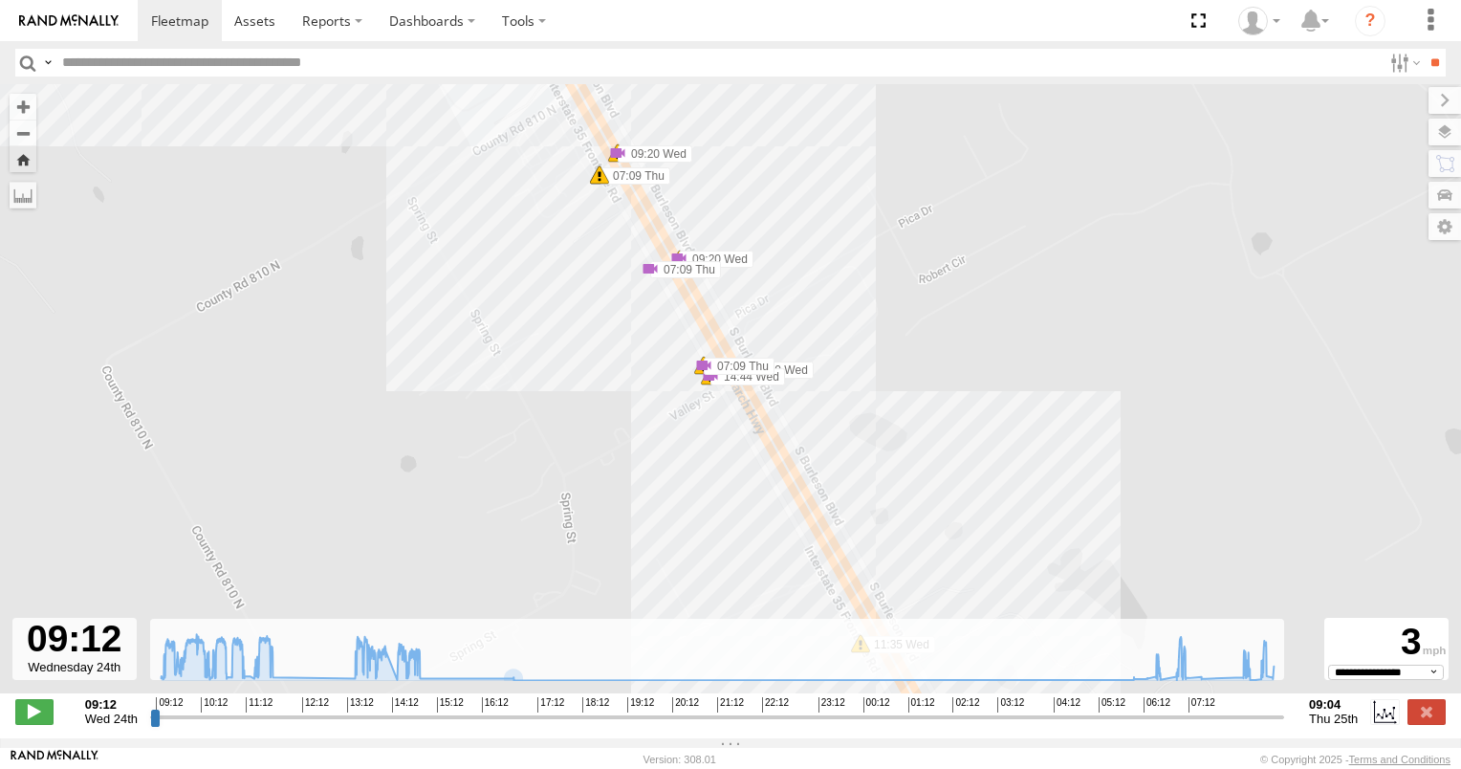
click at [604, 183] on span at bounding box center [599, 174] width 19 height 19
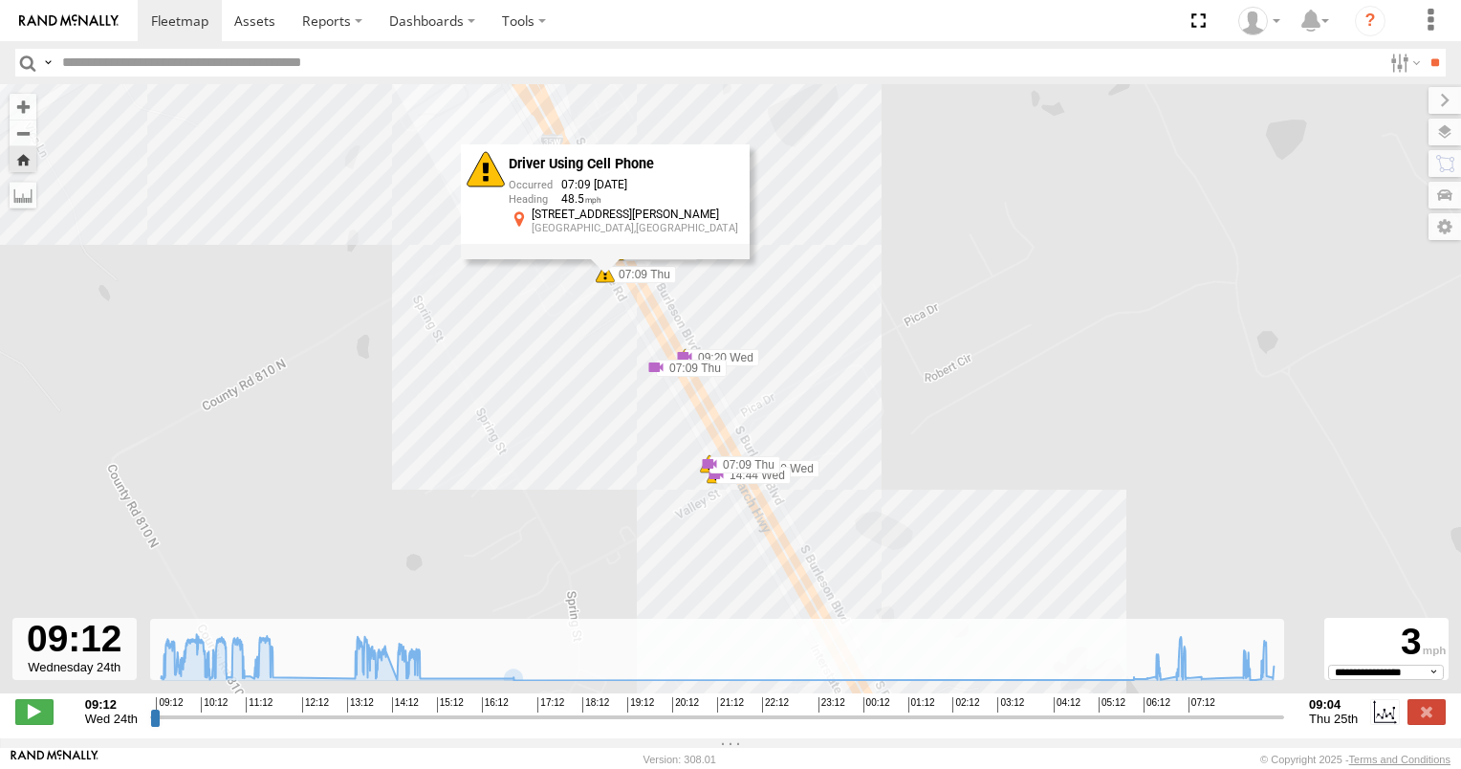
drag, startPoint x: 597, startPoint y: 302, endPoint x: 604, endPoint y: 402, distance: 100.6
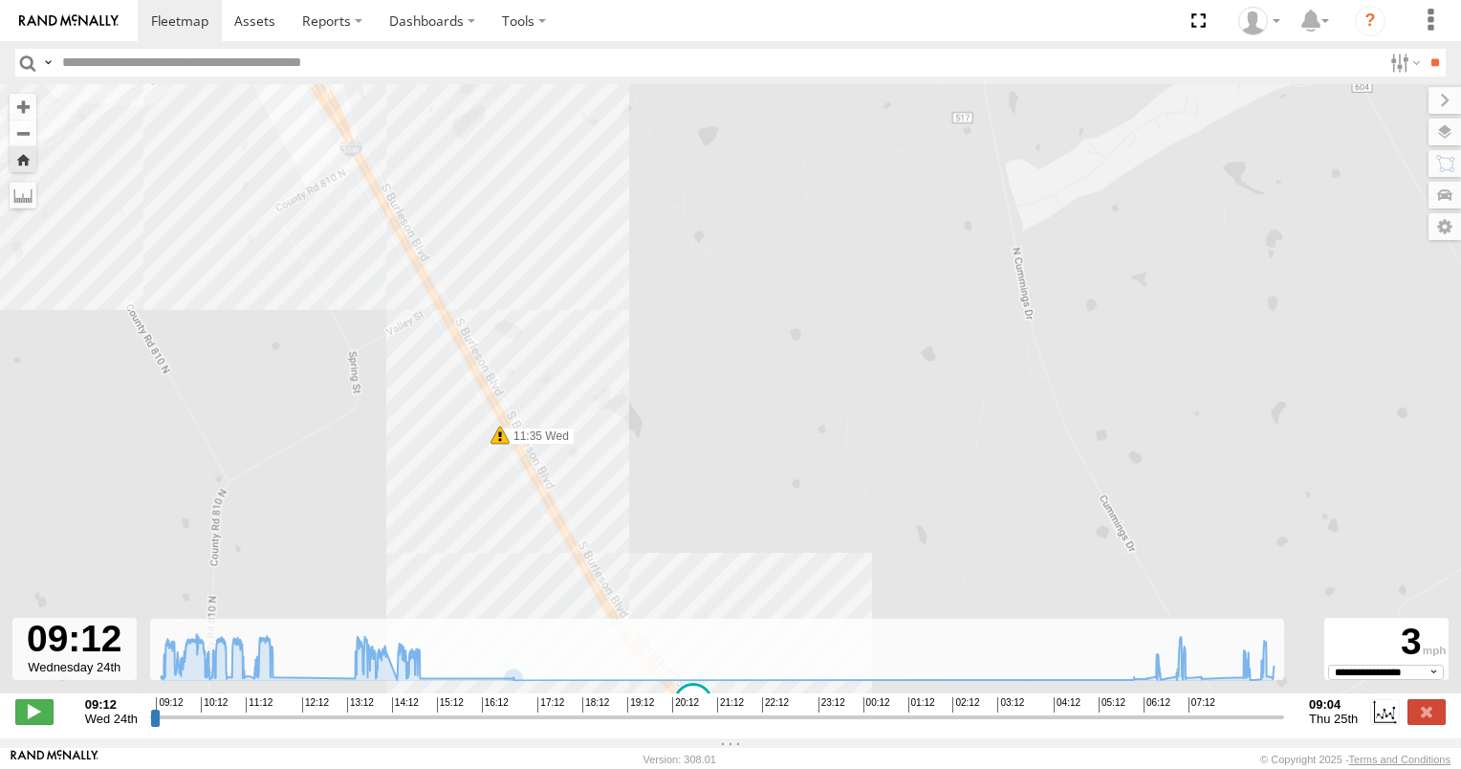
drag, startPoint x: 819, startPoint y: 493, endPoint x: 837, endPoint y: 252, distance: 241.6
click at [498, 445] on span at bounding box center [497, 434] width 19 height 19
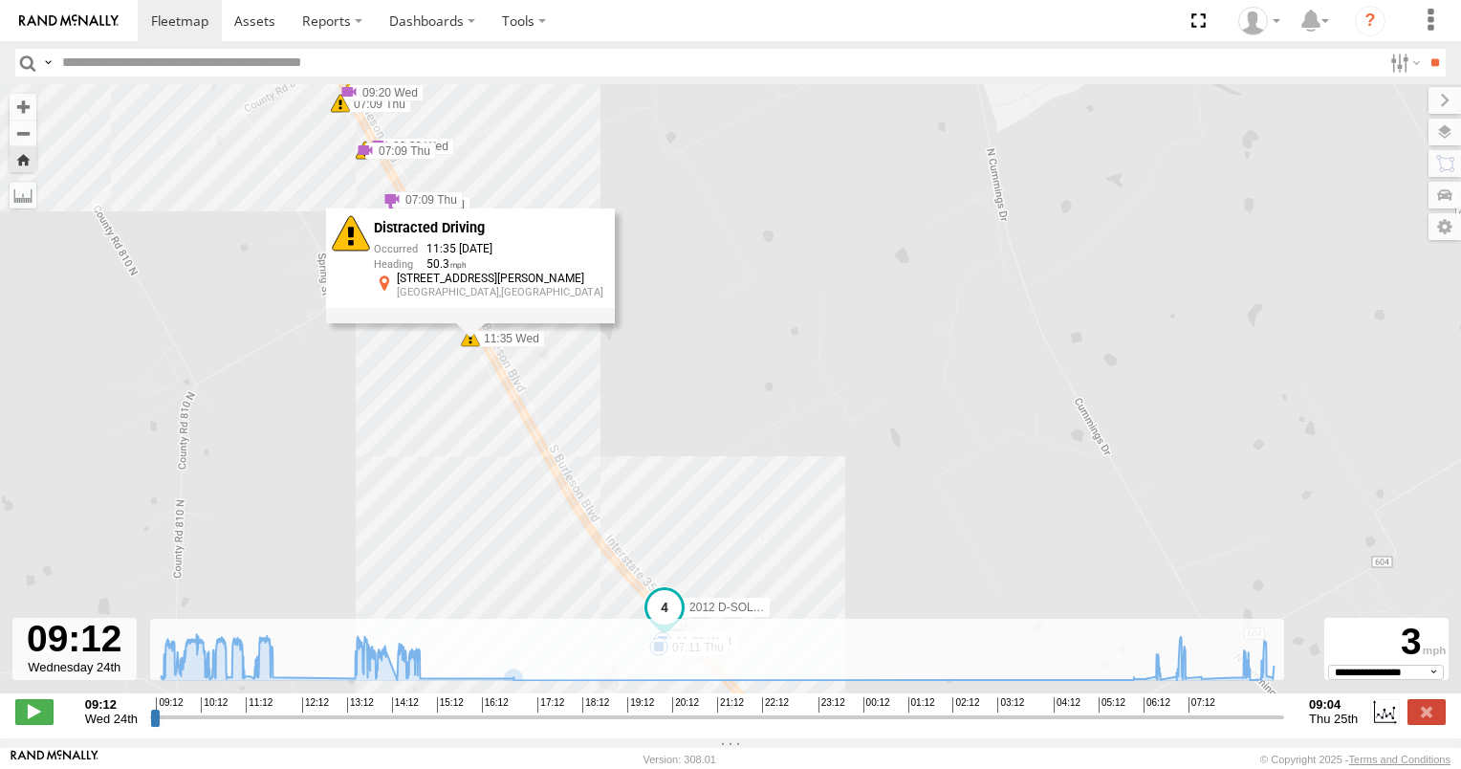
drag, startPoint x: 777, startPoint y: 548, endPoint x: 753, endPoint y: 275, distance: 273.5
click at [756, 307] on div "2012 D-SOL Welding Truck #3 09:50 Wed 09:58 Wed 10:31 Wed 10:31 Wed 11:36 Wed 1…" at bounding box center [730, 398] width 1461 height 629
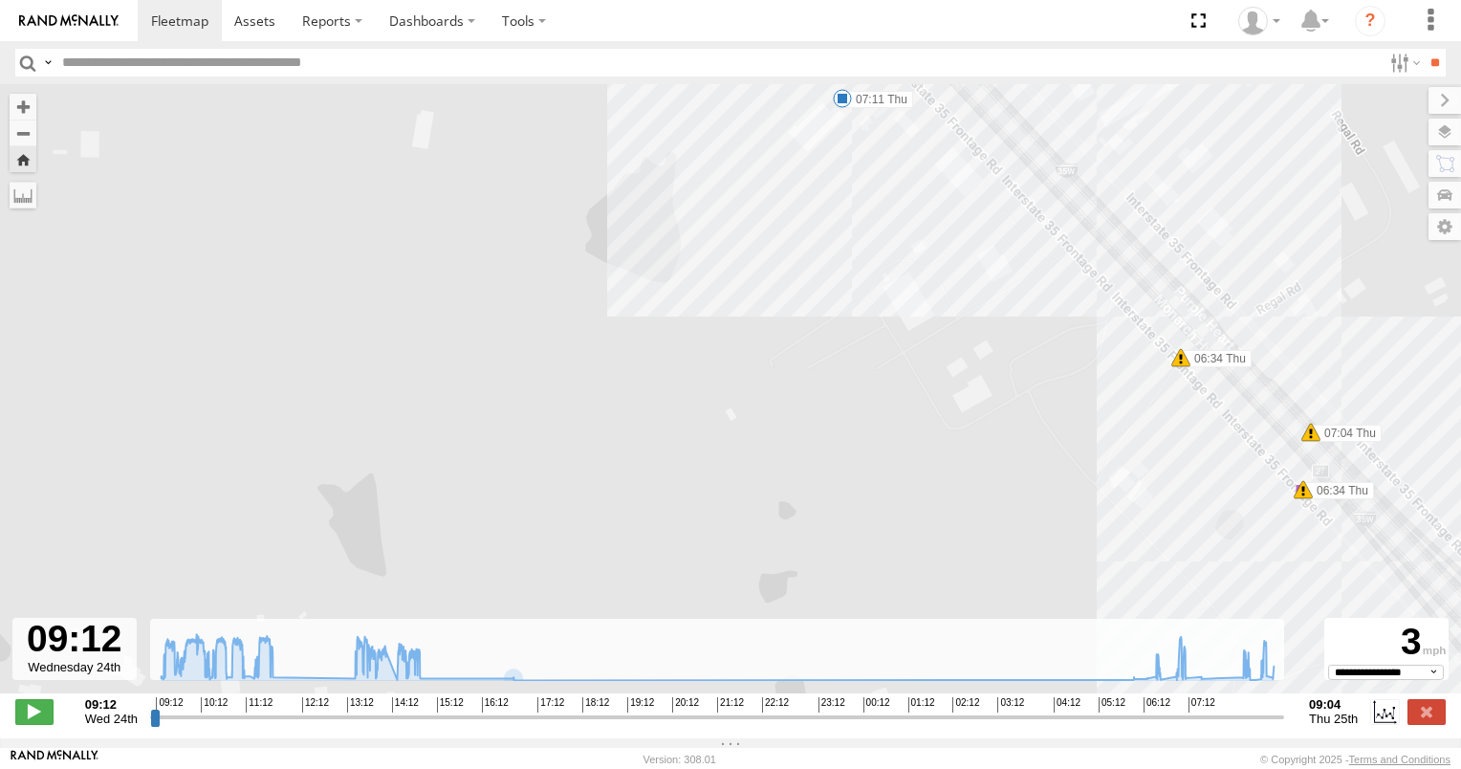
drag, startPoint x: 899, startPoint y: 257, endPoint x: 616, endPoint y: 508, distance: 377.9
click at [618, 508] on div "2012 D-SOL Welding Truck #3 09:50 Wed 09:58 Wed 10:31 Wed 10:31 Wed 11:36 Wed 1…" at bounding box center [730, 398] width 1461 height 629
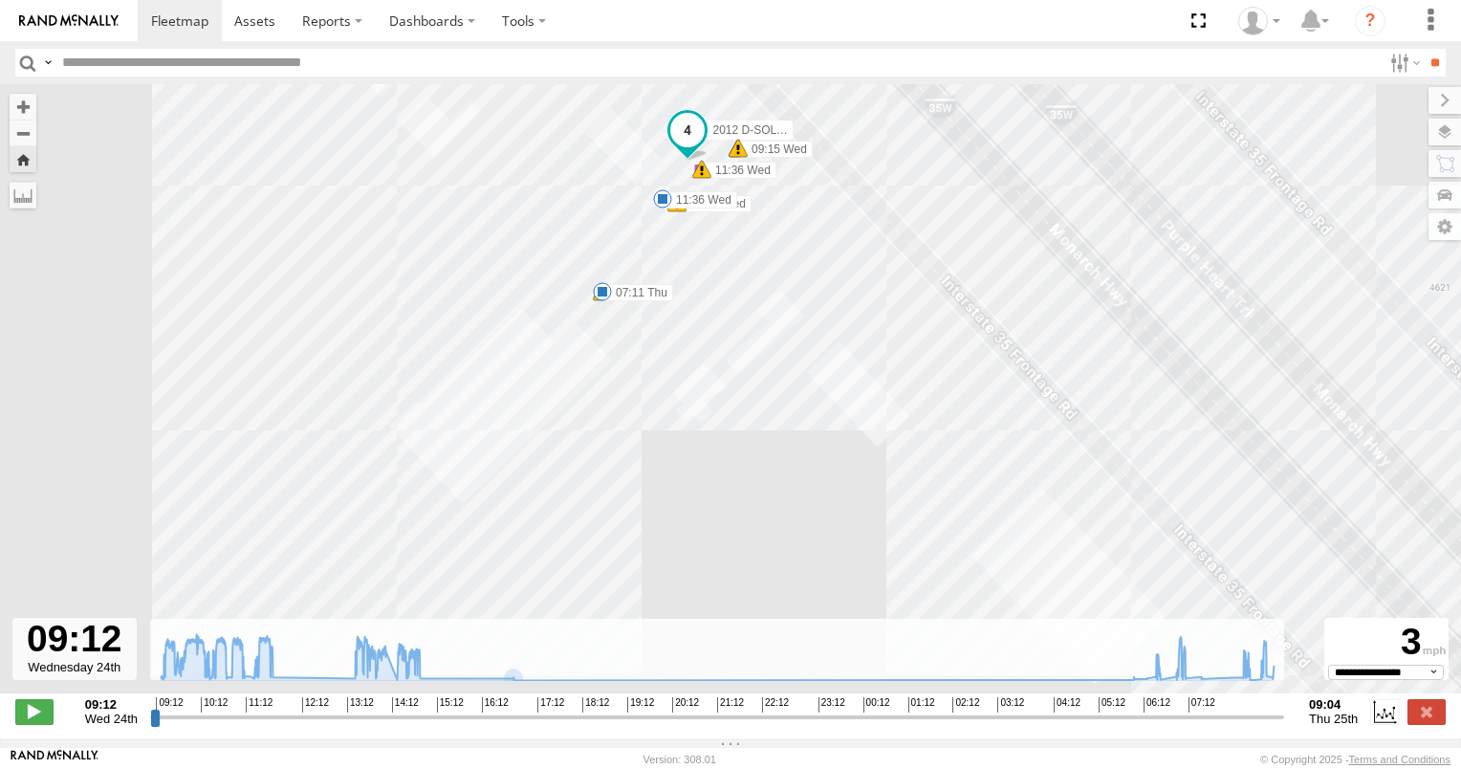
drag, startPoint x: 764, startPoint y: 226, endPoint x: 762, endPoint y: 250, distance: 24.9
click at [762, 250] on div "2012 D-SOL Welding Truck #3 09:50 Wed 09:58 Wed 10:31 Wed 10:31 Wed 11:36 Wed 1…" at bounding box center [730, 398] width 1461 height 629
click at [600, 302] on span at bounding box center [602, 294] width 19 height 19
click at [600, 281] on div "07:11 Thu 25th Sep 08:25 Thu 25th Sep 1 14 D-SOL HQ" at bounding box center [602, 231] width 210 height 99
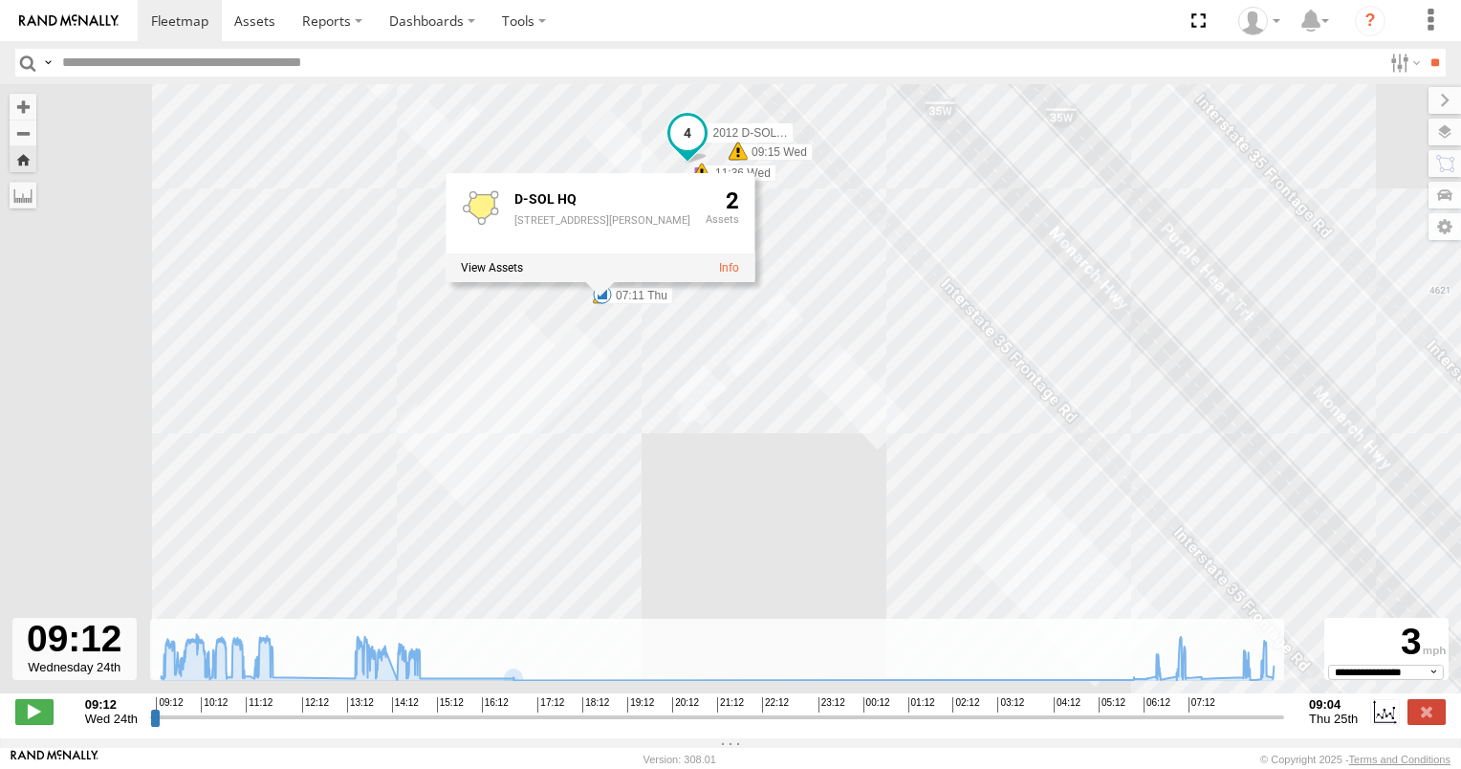
click at [639, 296] on label "07:11 Thu" at bounding box center [637, 295] width 71 height 17
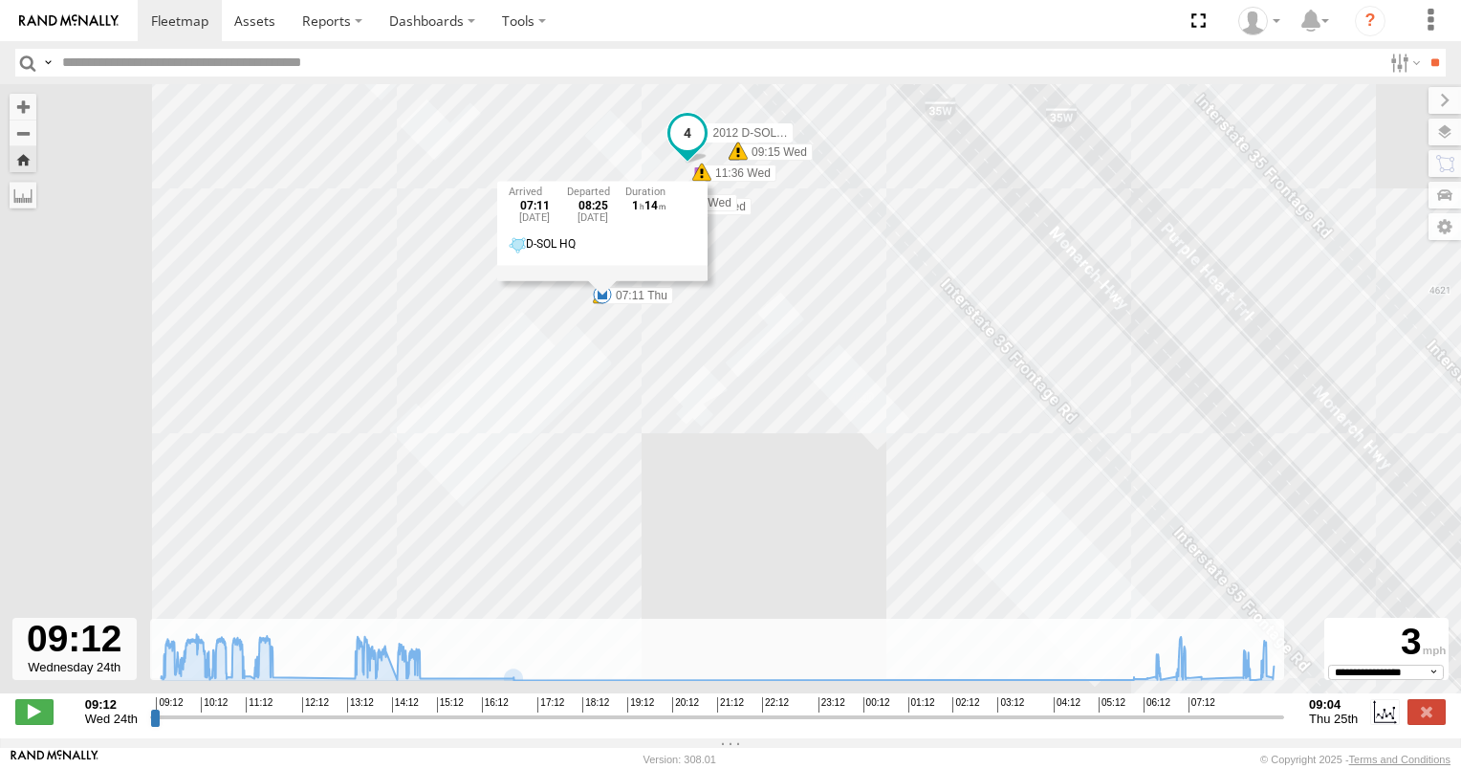
click at [786, 338] on div "2012 D-SOL Welding Truck #3 09:50 Wed 09:58 Wed 10:31 Wed 10:31 Wed 11:36 Wed 1…" at bounding box center [730, 398] width 1461 height 629
click at [705, 181] on span at bounding box center [701, 172] width 19 height 19
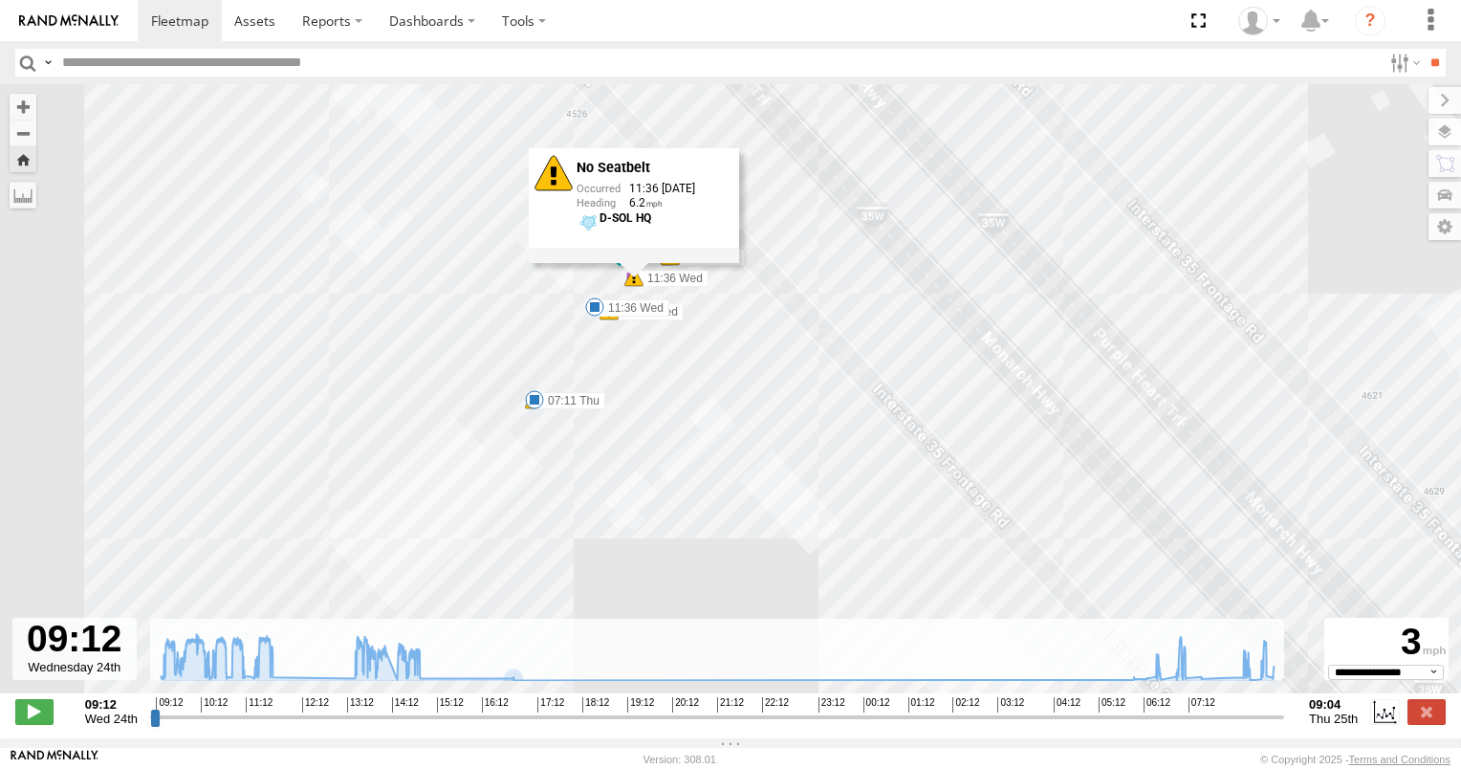
drag, startPoint x: 817, startPoint y: 283, endPoint x: 749, endPoint y: 392, distance: 128.4
click at [749, 392] on div "2012 D-SOL Welding Truck #3 09:50 Wed 09:58 Wed 10:31 Wed 10:31 Wed 11:36 Wed 1…" at bounding box center [730, 398] width 1461 height 629
click at [719, 357] on div "2012 D-SOL Welding Truck #3 09:50 Wed 09:58 Wed 10:31 Wed 10:31 Wed 11:36 Wed 1…" at bounding box center [730, 398] width 1461 height 629
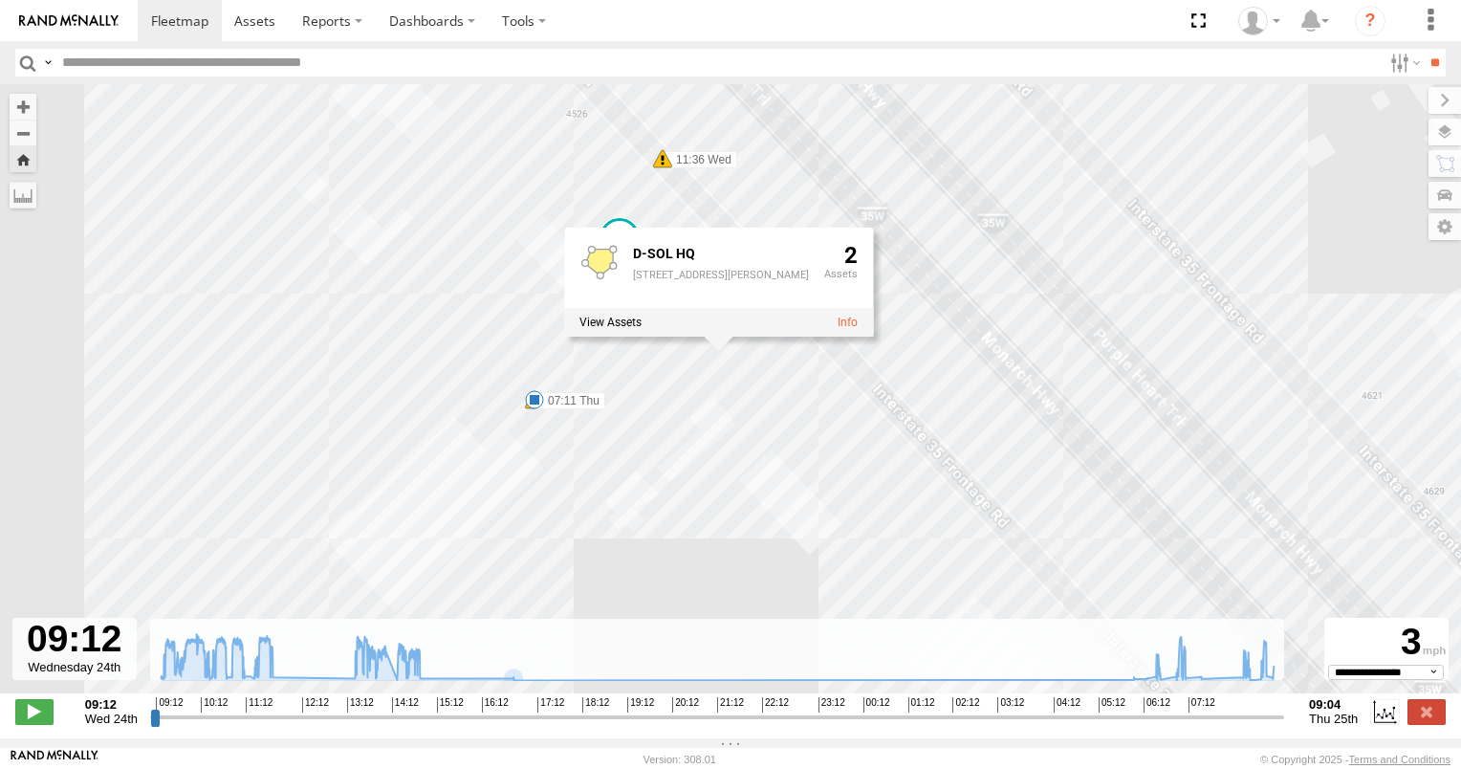
click at [757, 213] on div "2012 D-SOL Welding Truck #3 09:50 Wed 09:58 Wed 10:31 Wed 10:31 Wed 11:36 Wed 1…" at bounding box center [730, 398] width 1461 height 629
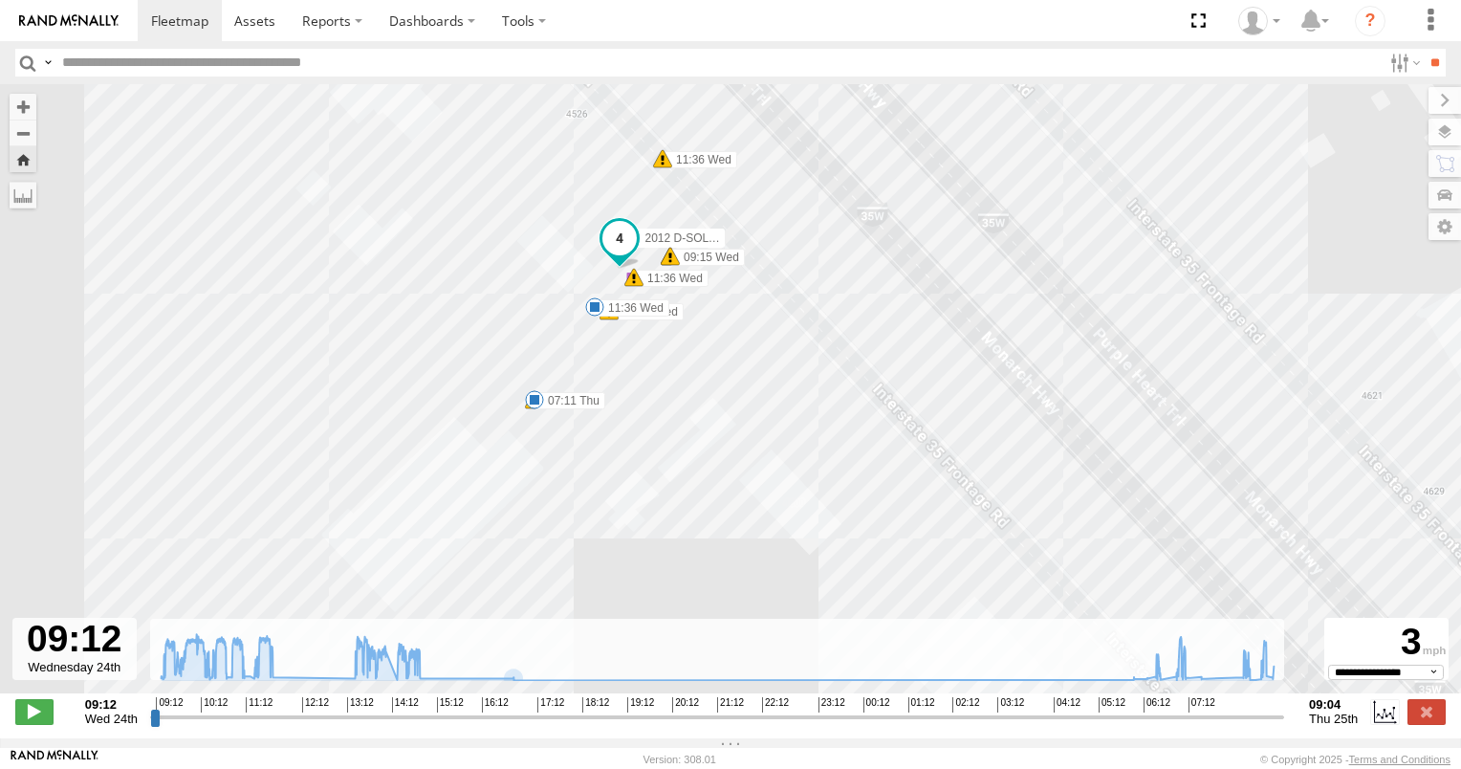
click at [667, 178] on div "2012 D-SOL Welding Truck #3 09:50 Wed 09:58 Wed 10:31 Wed 10:31 Wed 11:36 Wed 1…" at bounding box center [730, 398] width 1461 height 629
click at [664, 168] on span at bounding box center [662, 158] width 19 height 19
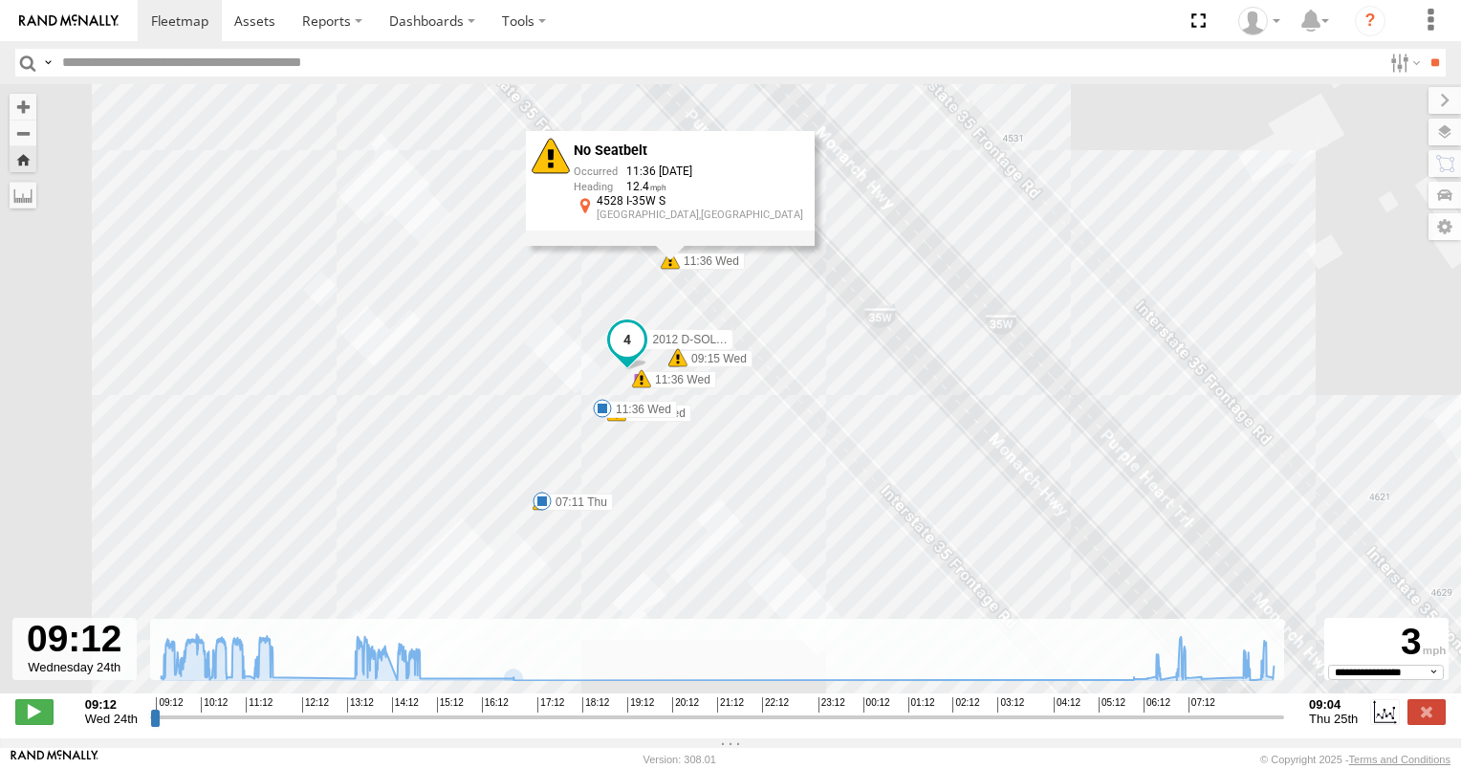
drag, startPoint x: 796, startPoint y: 226, endPoint x: 803, endPoint y: 321, distance: 95.8
click at [803, 321] on div "2012 D-SOL Welding Truck #3 09:50 Wed 09:58 Wed 10:31 Wed 10:31 Wed 11:36 Wed 1…" at bounding box center [730, 398] width 1461 height 629
click at [681, 361] on span at bounding box center [677, 357] width 19 height 19
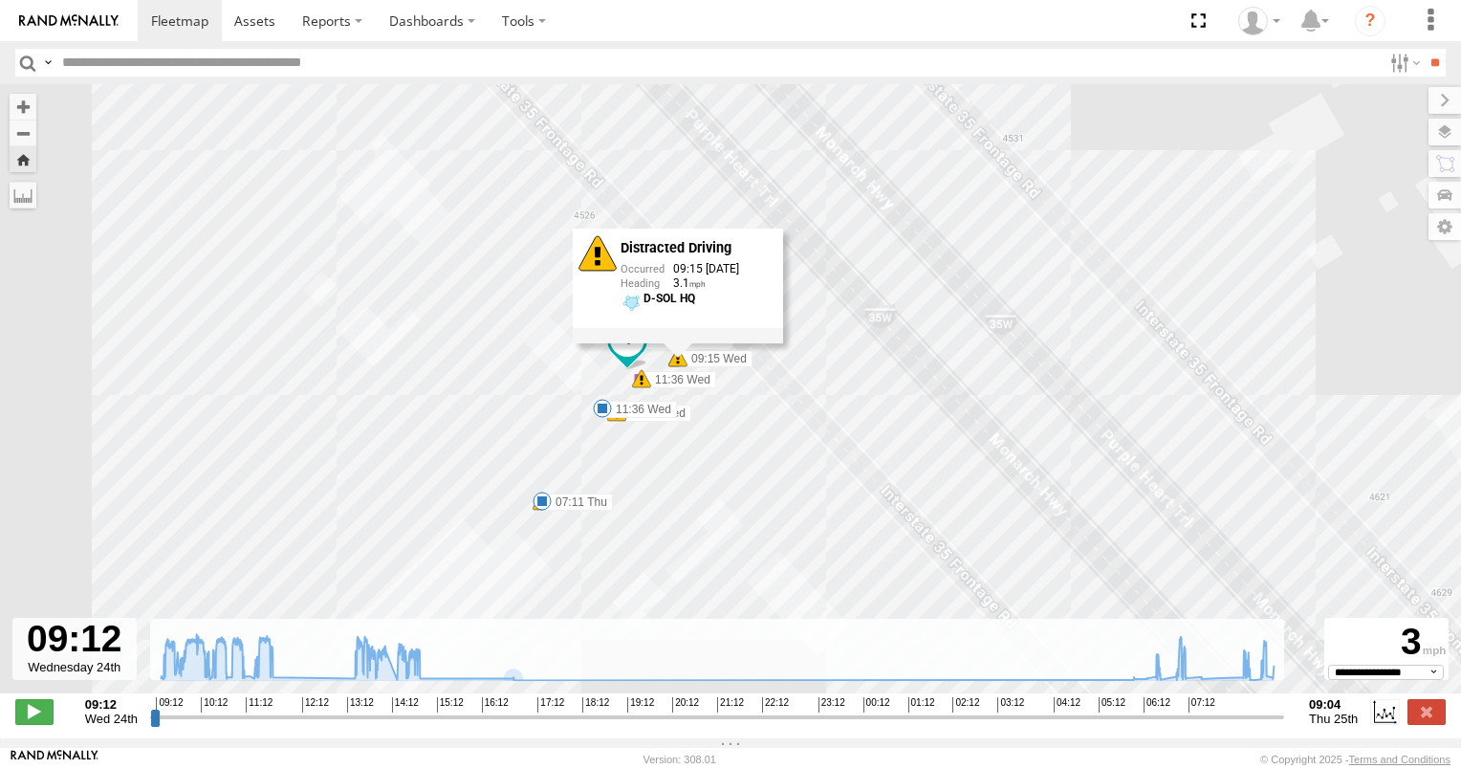
click at [877, 375] on div "2012 D-SOL Welding Truck #3 09:50 Wed 09:58 Wed 10:31 Wed 10:31 Wed 11:36 Wed 1…" at bounding box center [730, 398] width 1461 height 629
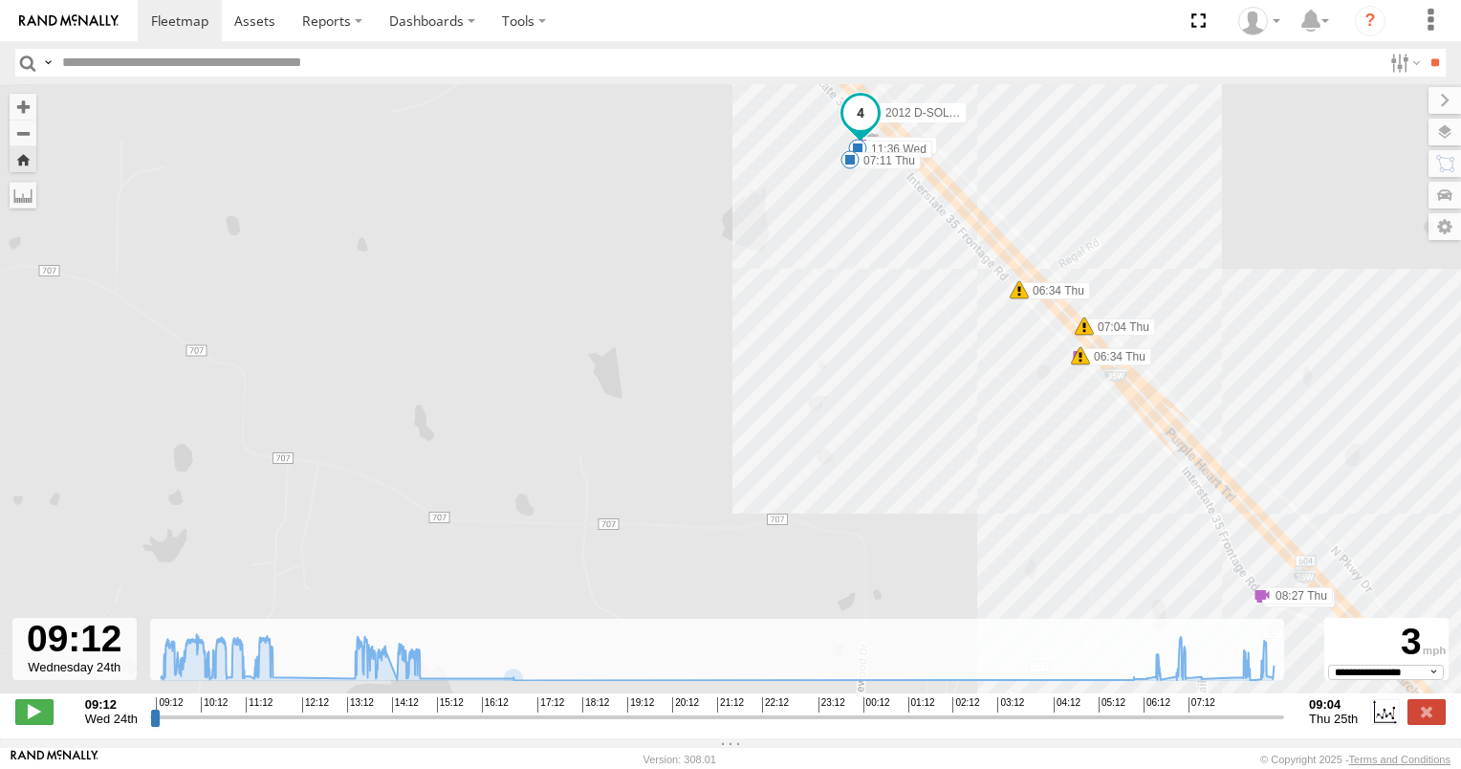
drag, startPoint x: 1081, startPoint y: 427, endPoint x: 963, endPoint y: 111, distance: 337.9
click at [963, 111] on div "2012 D-SOL Welding Truck #3 09:50 Wed 09:58 Wed 10:31 Wed 10:31 Wed 11:36 Wed 1…" at bounding box center [730, 398] width 1461 height 629
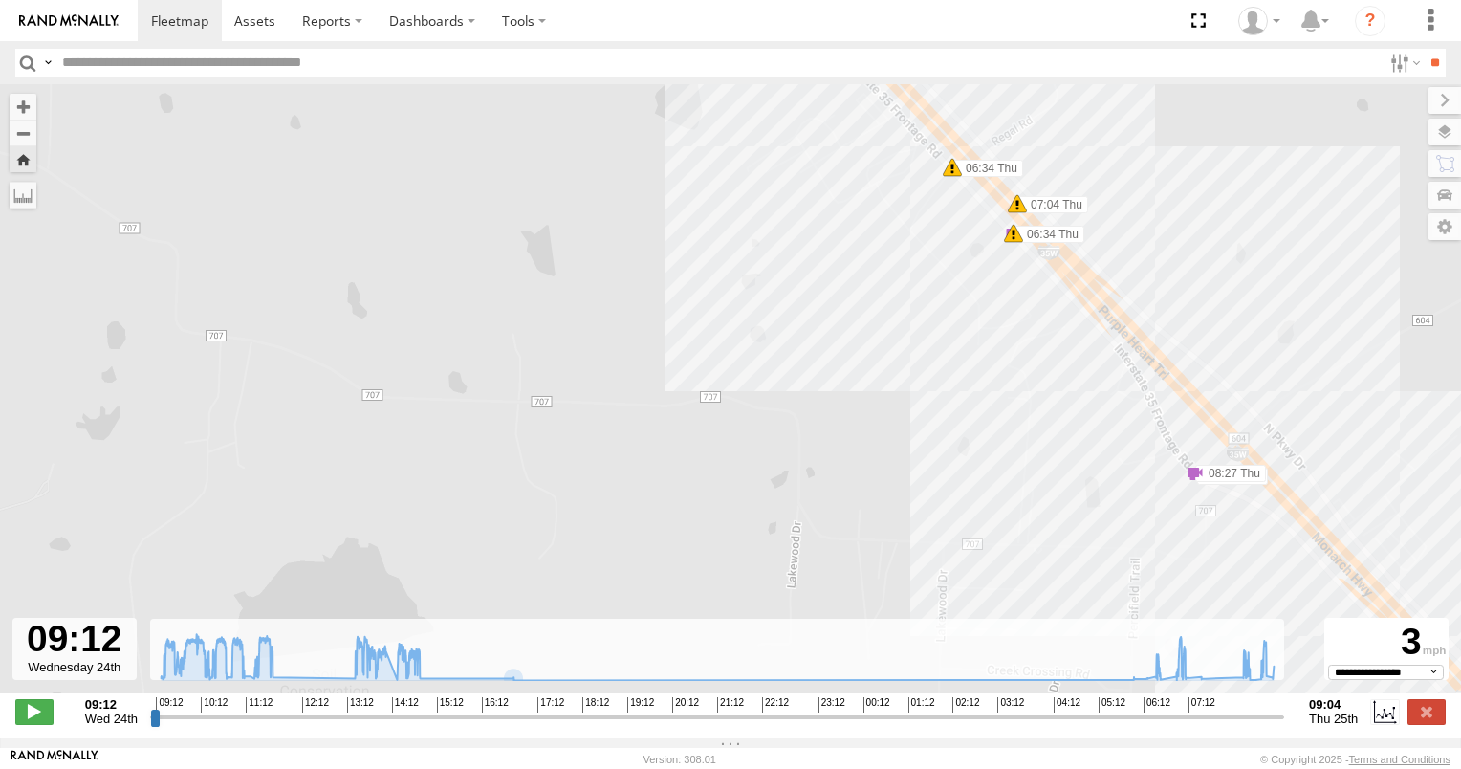
click at [952, 175] on span at bounding box center [952, 167] width 19 height 19
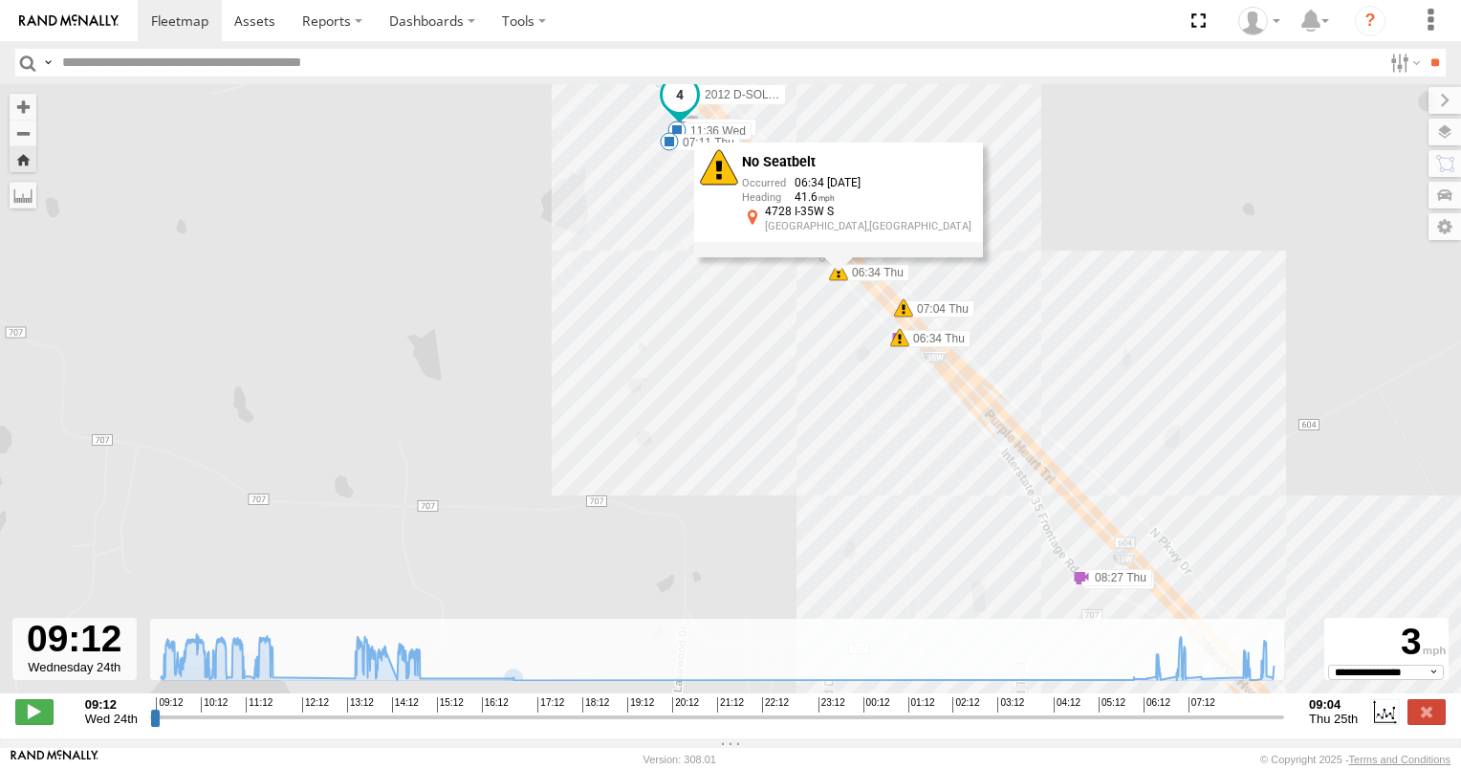
drag, startPoint x: 951, startPoint y: 270, endPoint x: 841, endPoint y: 360, distance: 142.6
click at [841, 360] on div "2012 D-SOL Welding Truck #3 09:50 Wed 09:58 Wed 10:31 Wed 10:31 Wed 11:36 Wed 1…" at bounding box center [730, 398] width 1461 height 629
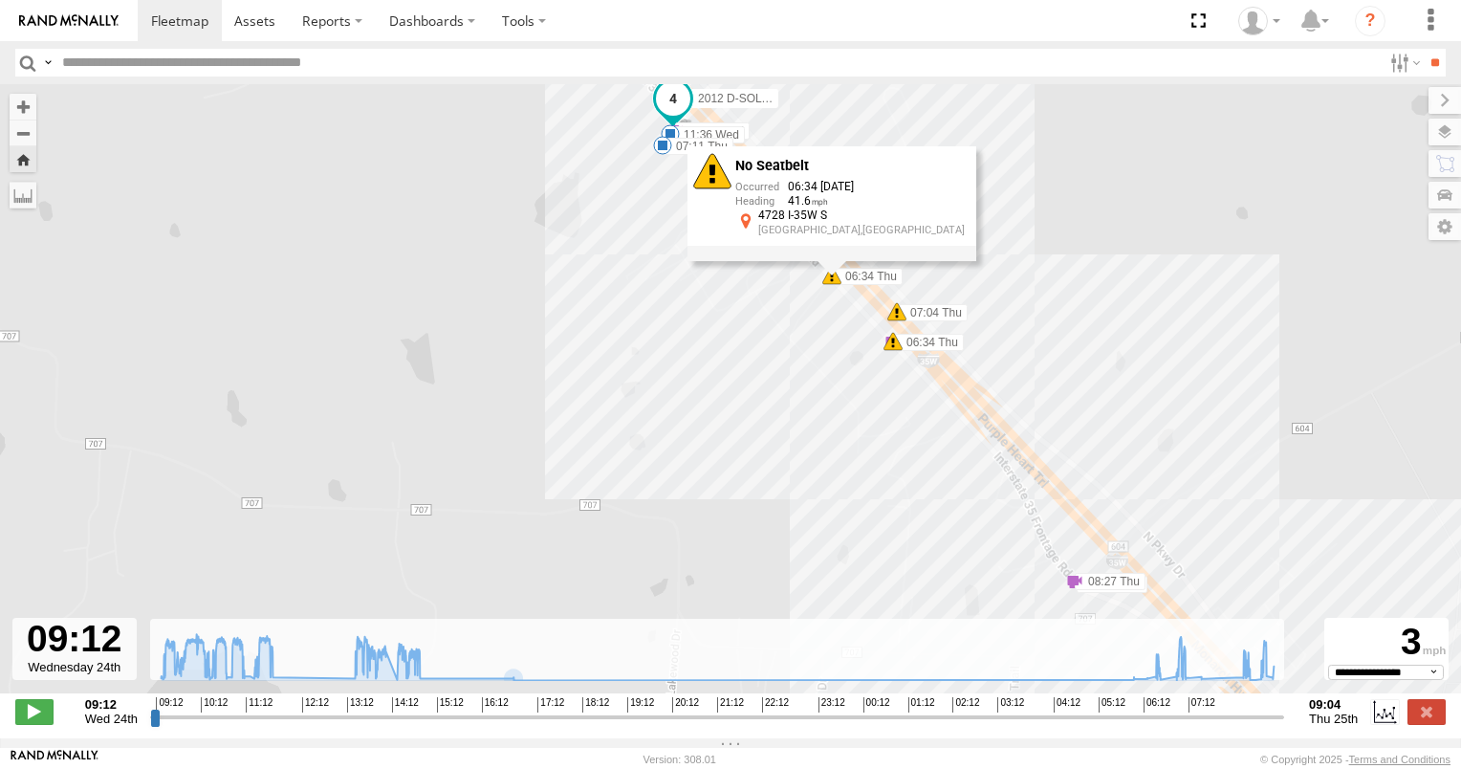
click at [894, 351] on span at bounding box center [892, 341] width 19 height 19
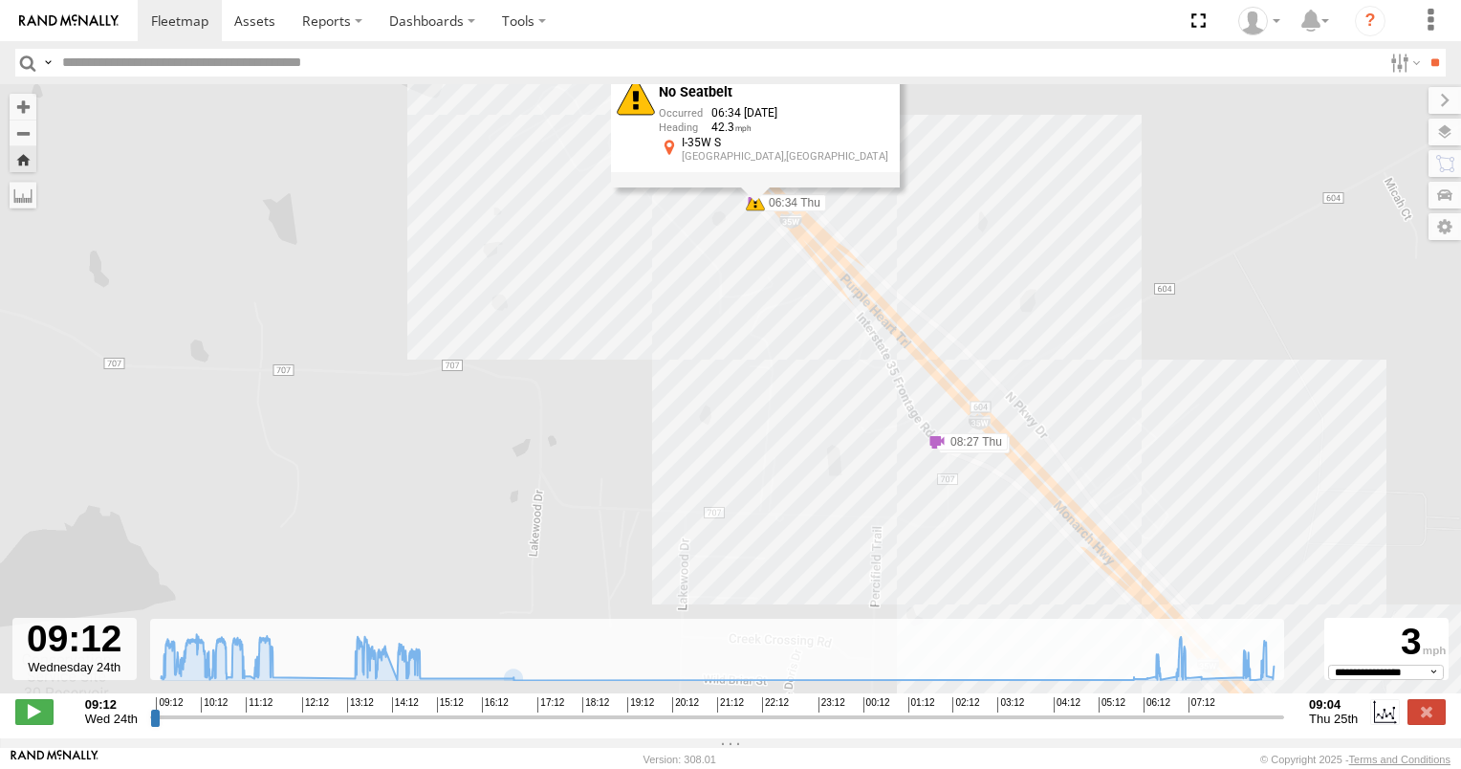
drag, startPoint x: 923, startPoint y: 439, endPoint x: 806, endPoint y: 329, distance: 161.0
click at [806, 329] on div "2012 D-SOL Welding Truck #3 09:50 Wed 09:58 Wed 10:31 Wed 10:31 Wed 11:36 Wed 1…" at bounding box center [730, 398] width 1461 height 629
click at [935, 478] on div "2012 D-SOL Welding Truck #3 09:50 Wed 09:58 Wed 10:31 Wed 10:31 Wed 11:36 Wed 1…" at bounding box center [730, 398] width 1461 height 629
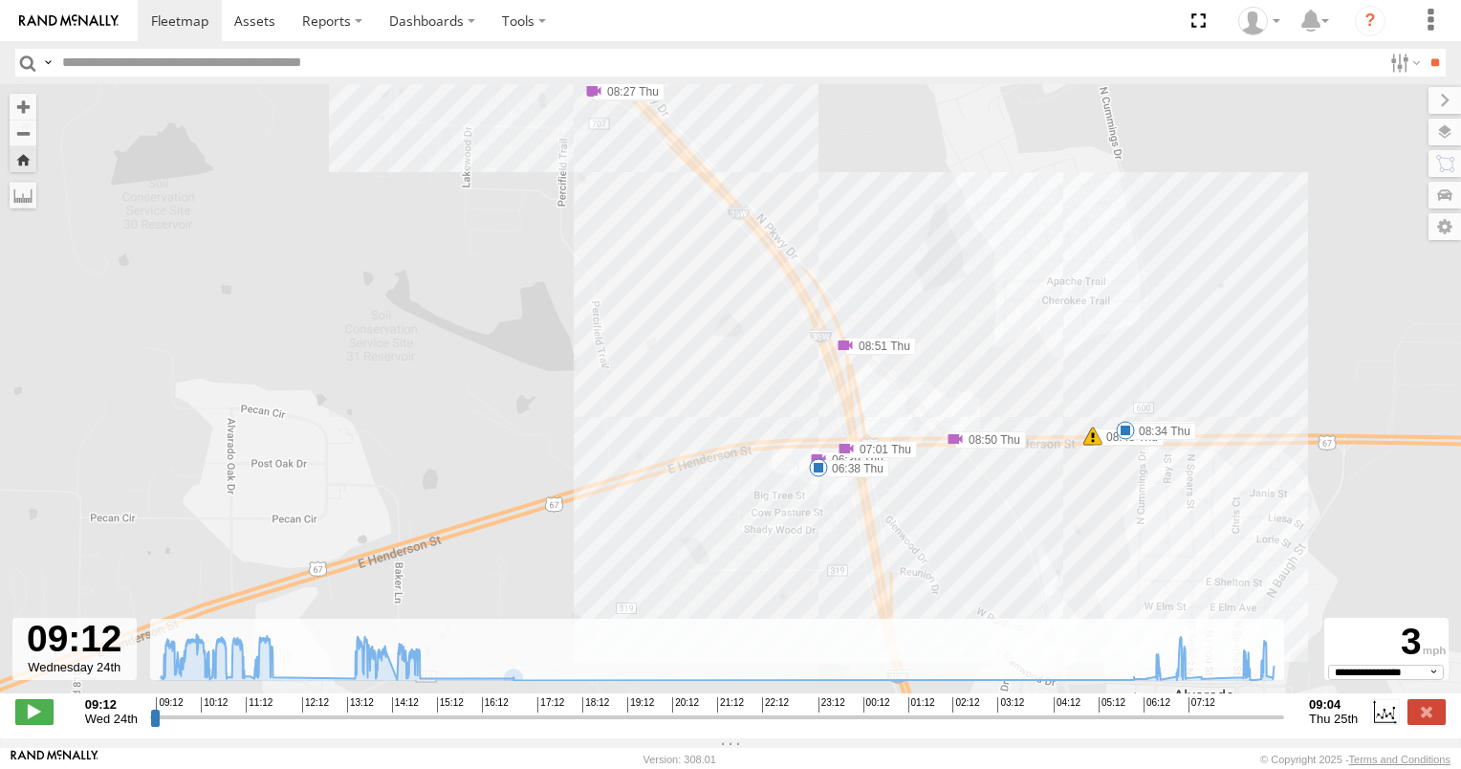
drag, startPoint x: 976, startPoint y: 512, endPoint x: 642, endPoint y: 165, distance: 481.4
click at [642, 165] on div "2012 D-SOL Welding Truck #3 09:50 Wed 09:58 Wed 10:31 Wed 10:31 Wed 11:36 Wed 1…" at bounding box center [730, 398] width 1461 height 629
click at [1088, 440] on span at bounding box center [1092, 435] width 19 height 19
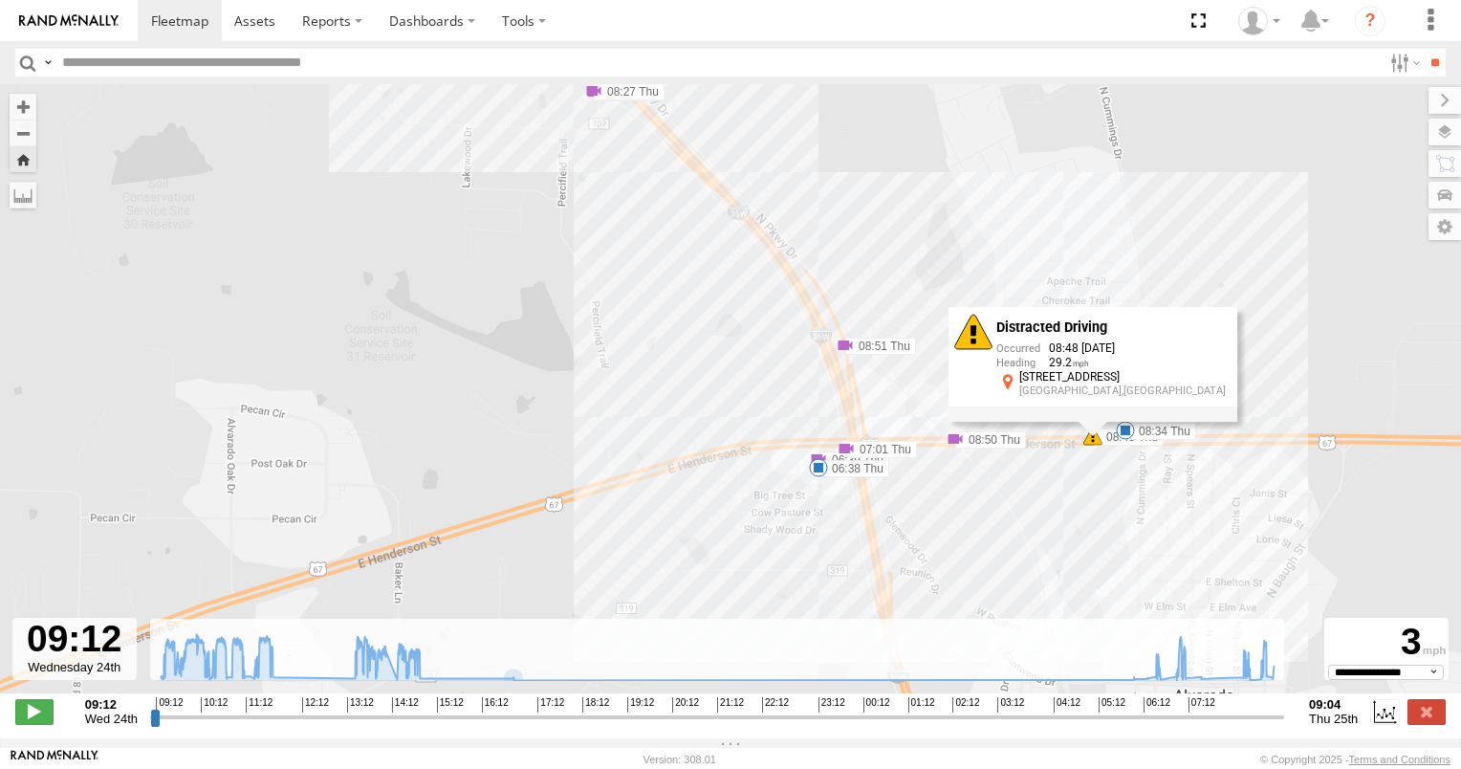
click at [633, 298] on div "2012 D-SOL Welding Truck #3 09:50 Wed 09:58 Wed 10:31 Wed 10:31 Wed 11:36 Wed 1…" at bounding box center [730, 398] width 1461 height 629
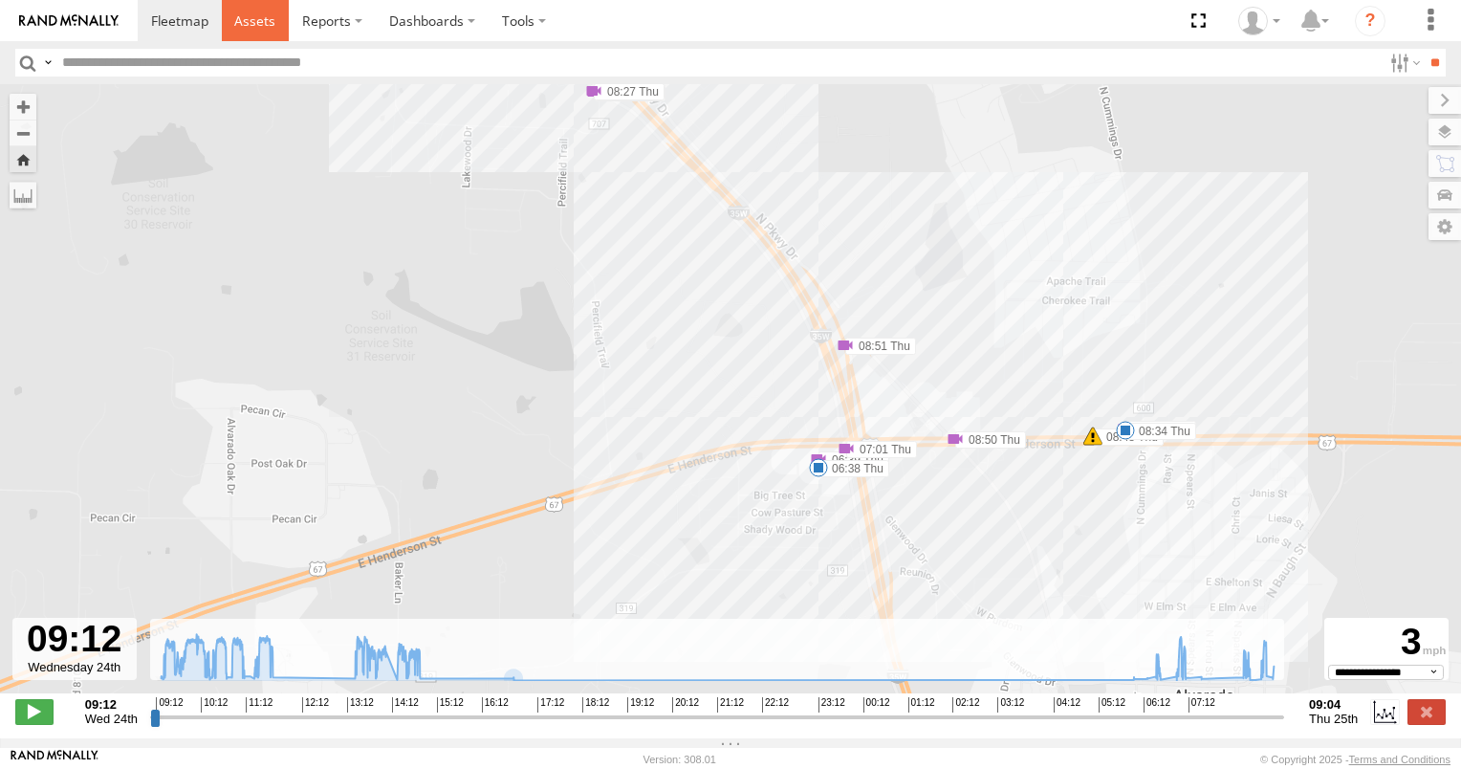
click at [253, 10] on link at bounding box center [256, 20] width 68 height 41
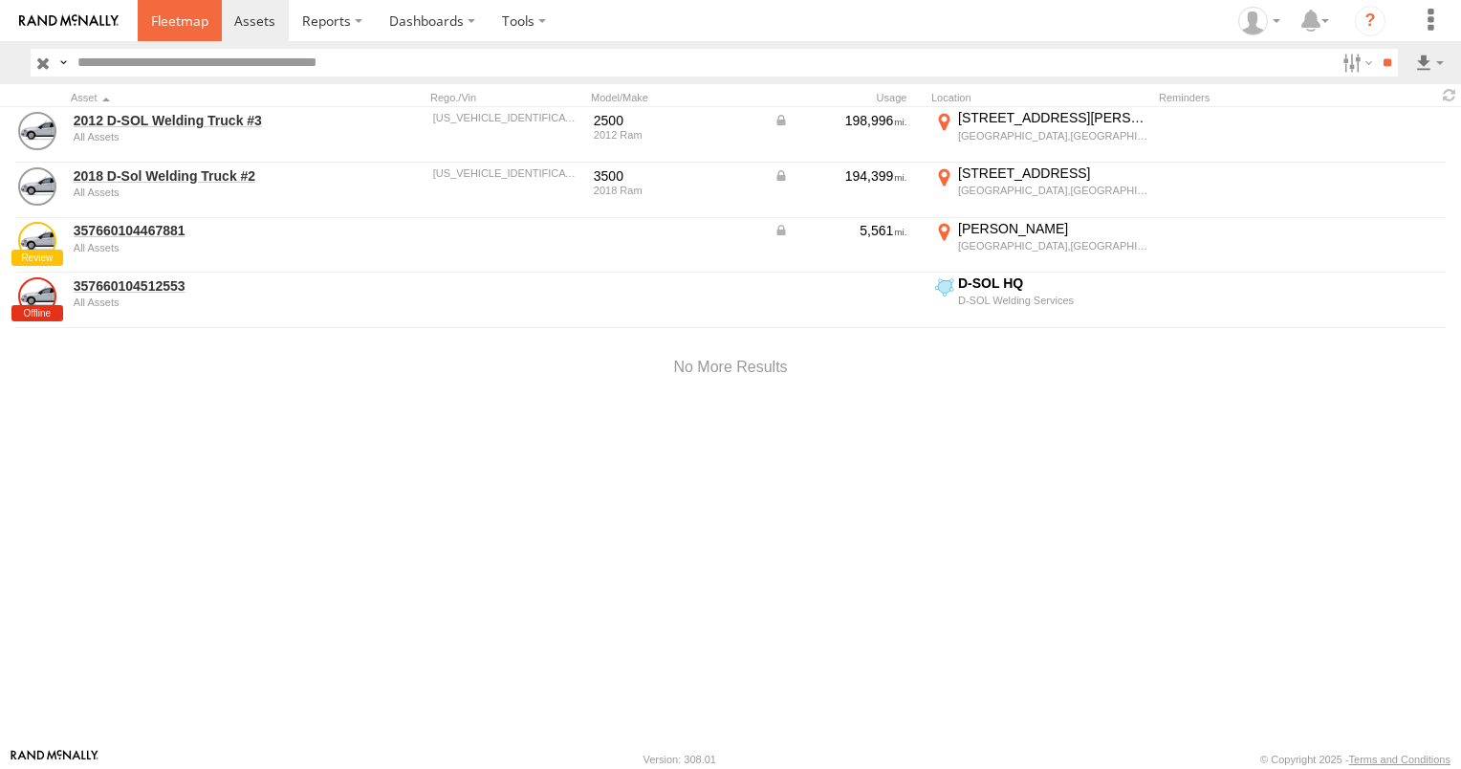
click at [163, 12] on span at bounding box center [179, 20] width 57 height 18
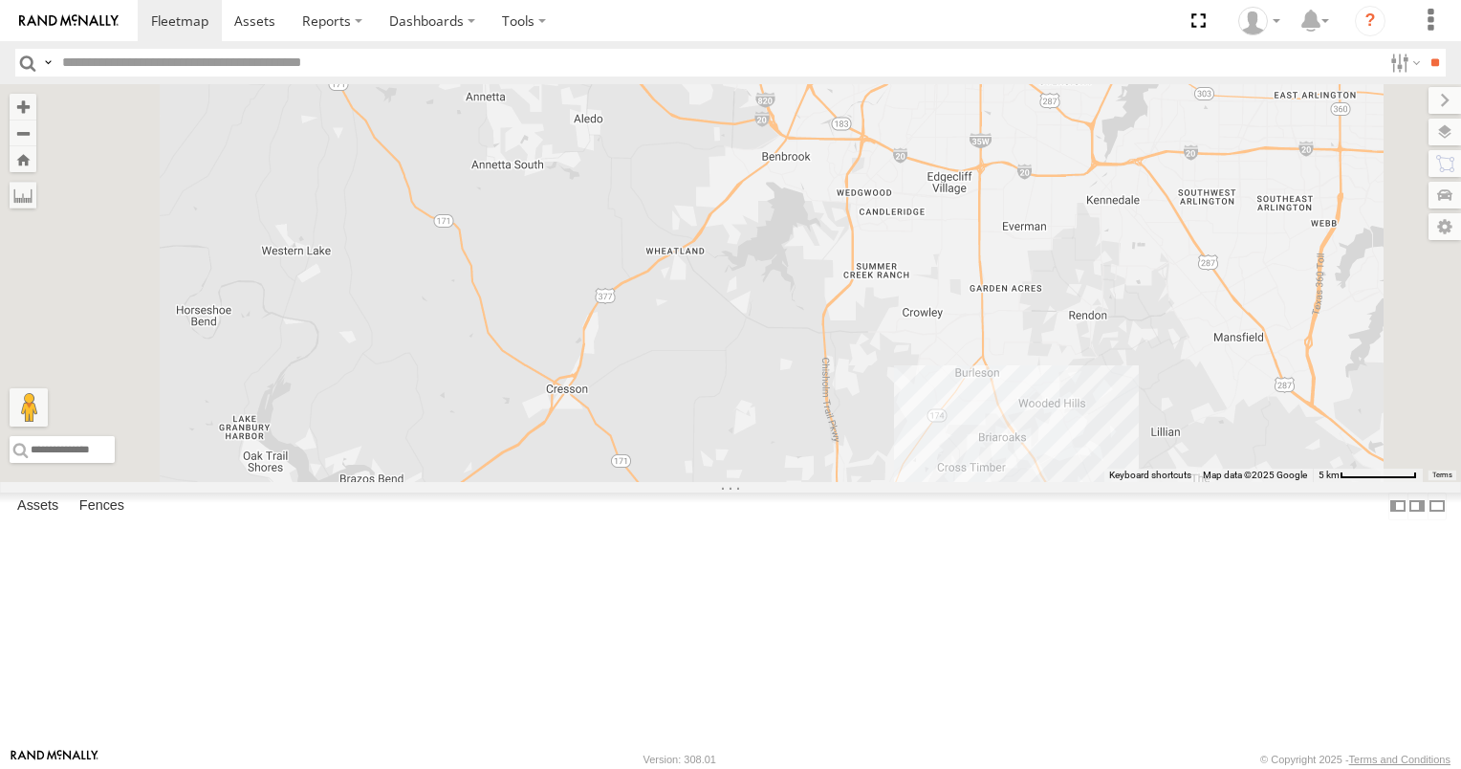
click at [0, 0] on span at bounding box center [0, 0] width 0 height 0
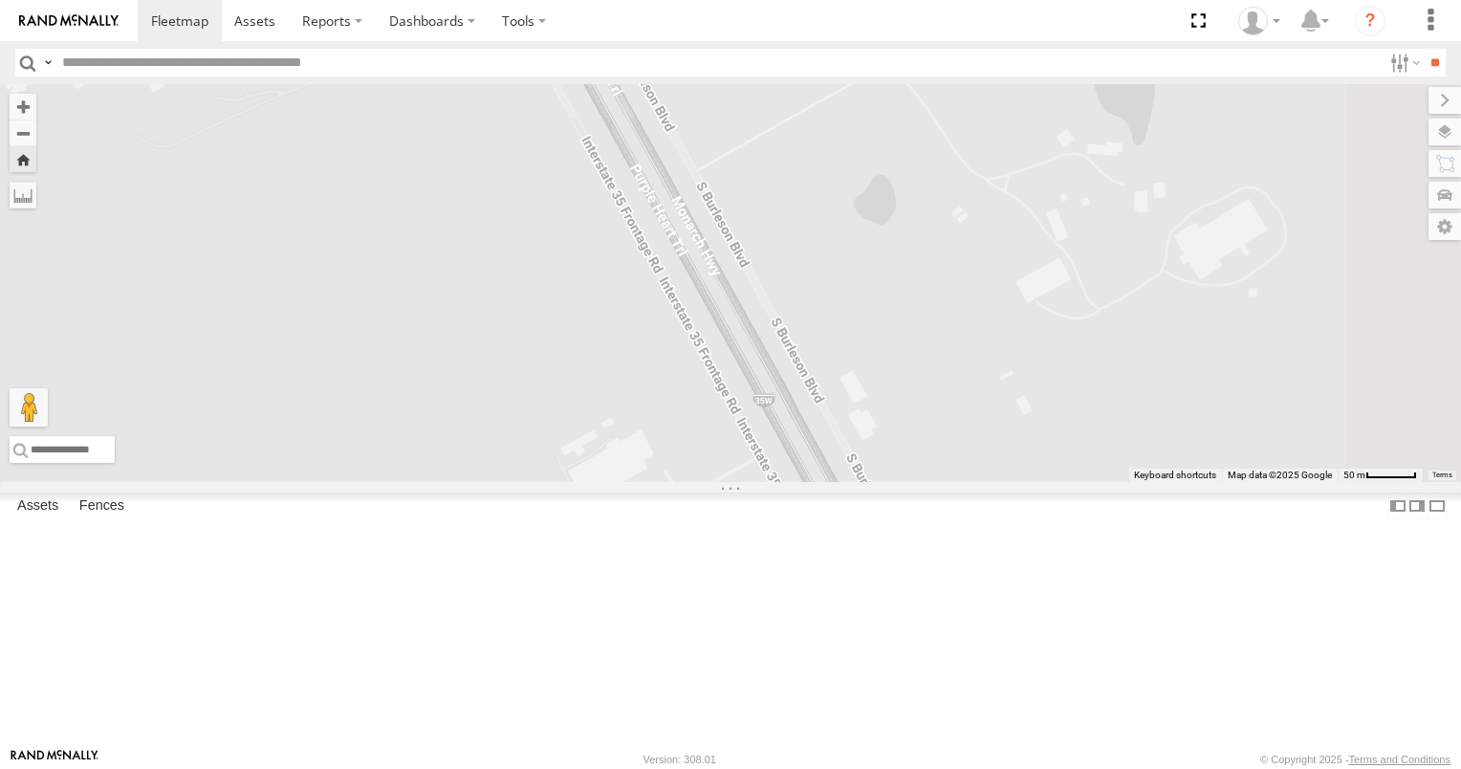
drag, startPoint x: 1141, startPoint y: 619, endPoint x: 880, endPoint y: 237, distance: 462.2
click at [880, 237] on div "2012 D-SOL Welding Truck #3" at bounding box center [730, 283] width 1461 height 398
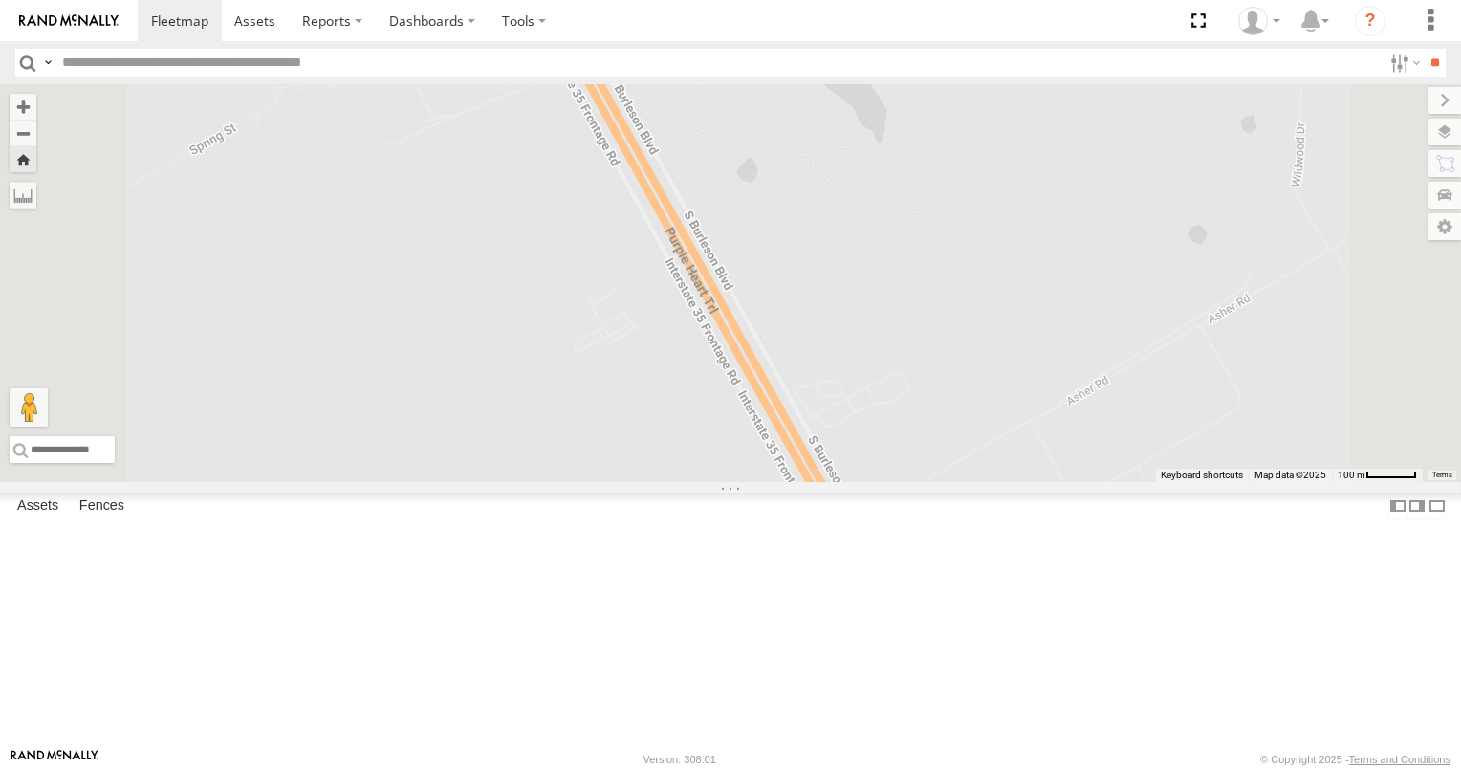
click at [0, 0] on link at bounding box center [0, 0] width 0 height 0
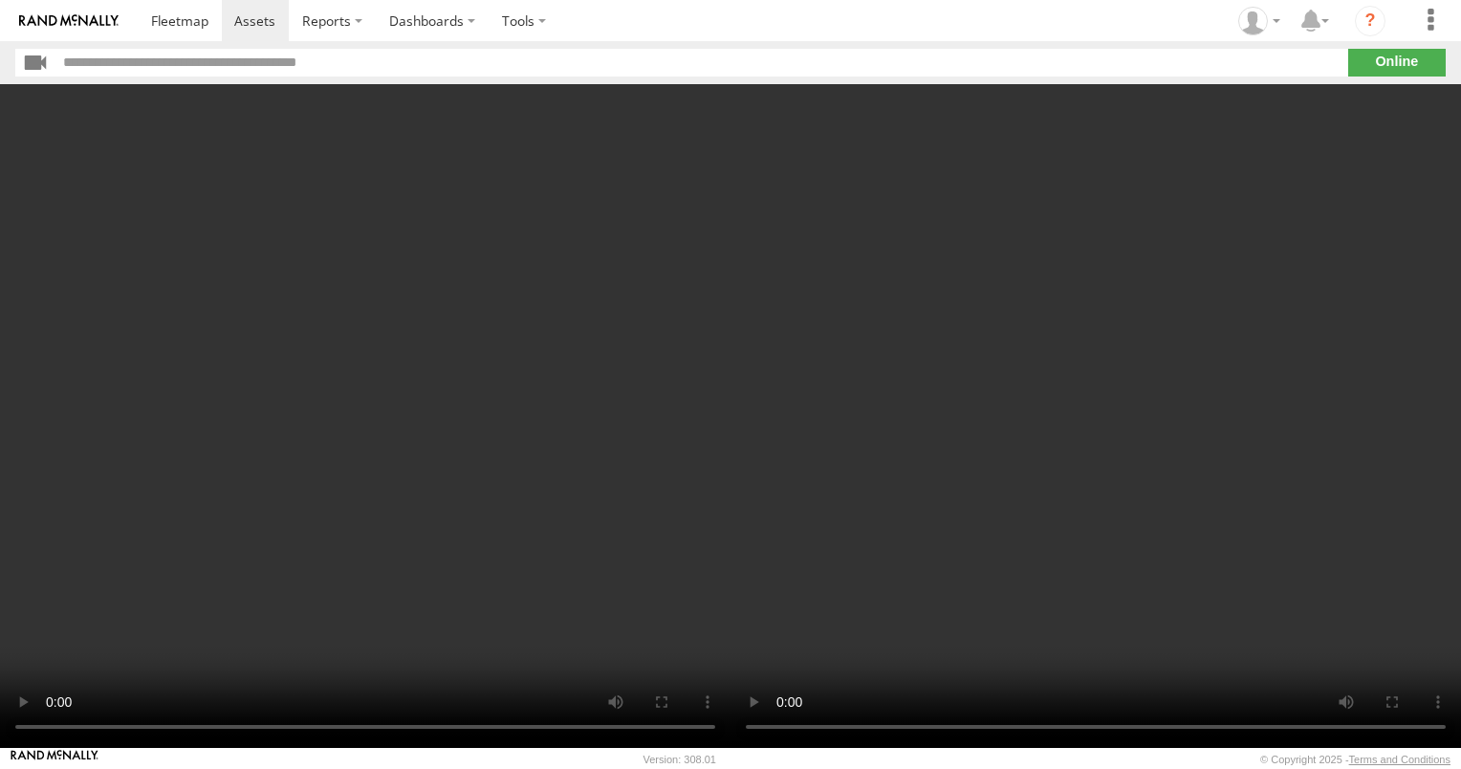
click at [260, 207] on video at bounding box center [365, 415] width 730 height 663
